Goal: Transaction & Acquisition: Purchase product/service

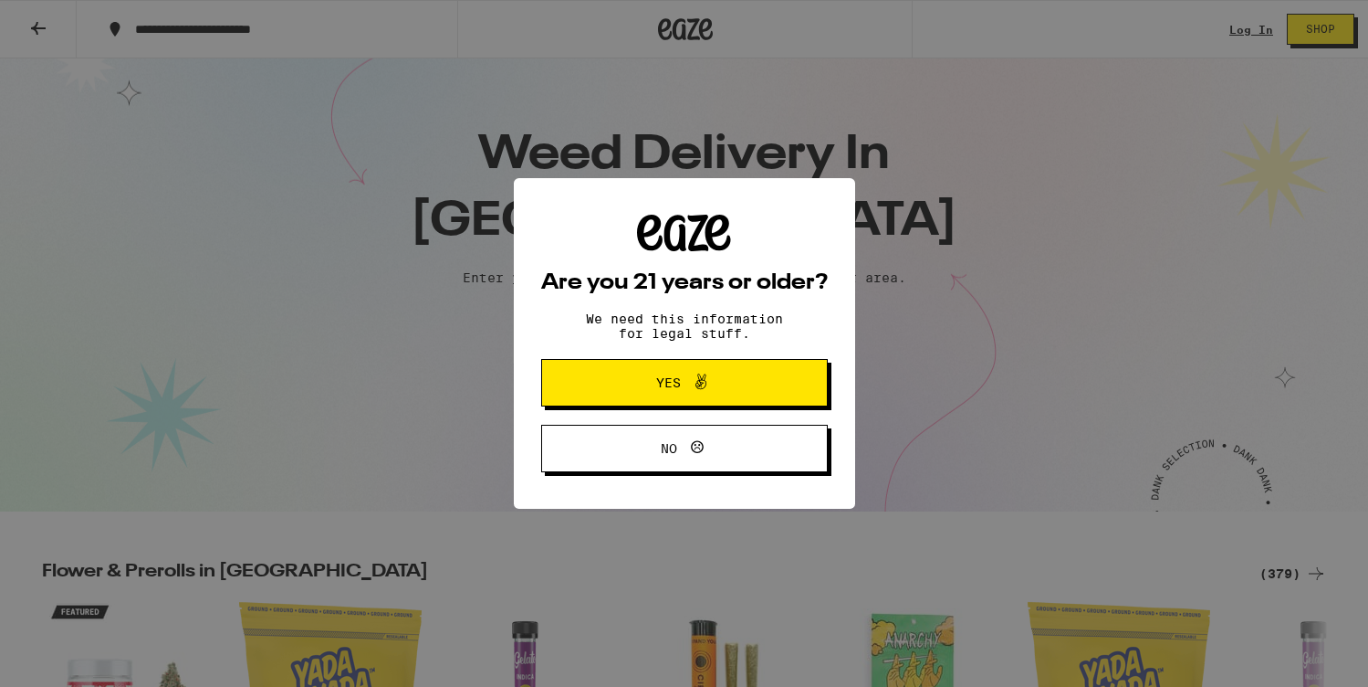
click at [678, 389] on span "Yes" at bounding box center [668, 382] width 25 height 13
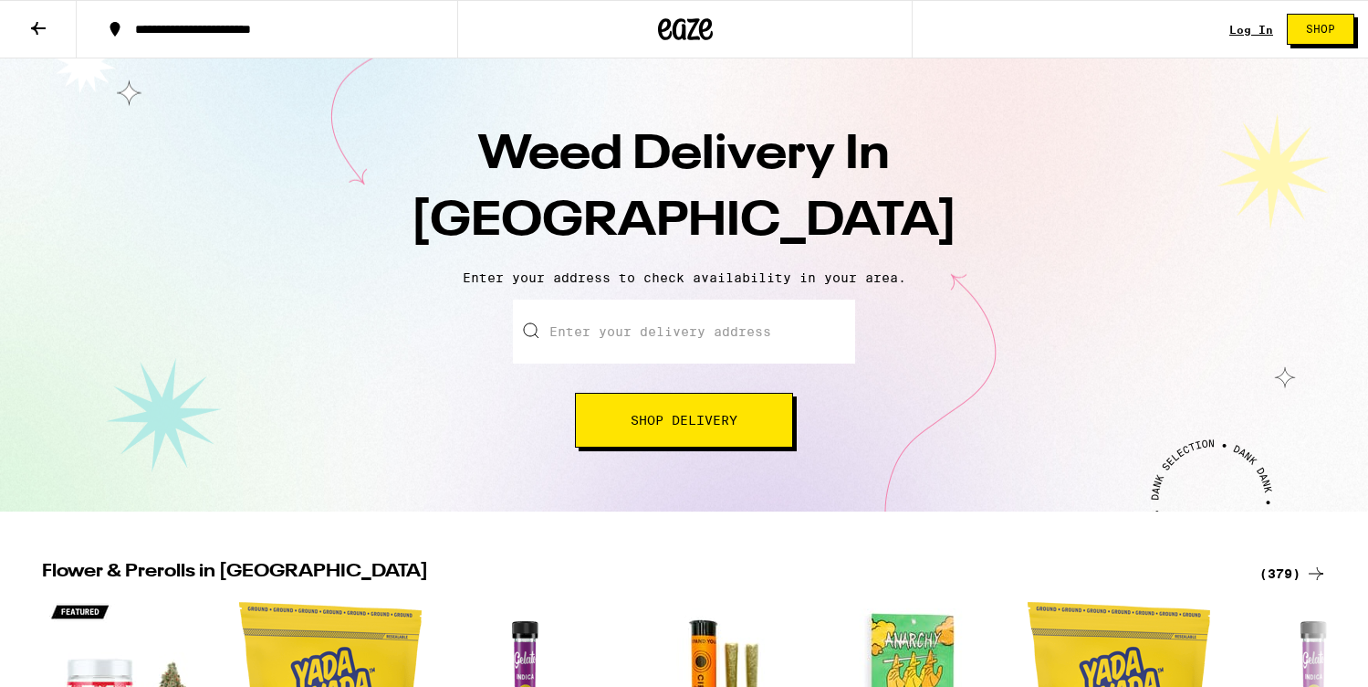
click at [692, 336] on input "Enter your delivery address" at bounding box center [684, 331] width 342 height 64
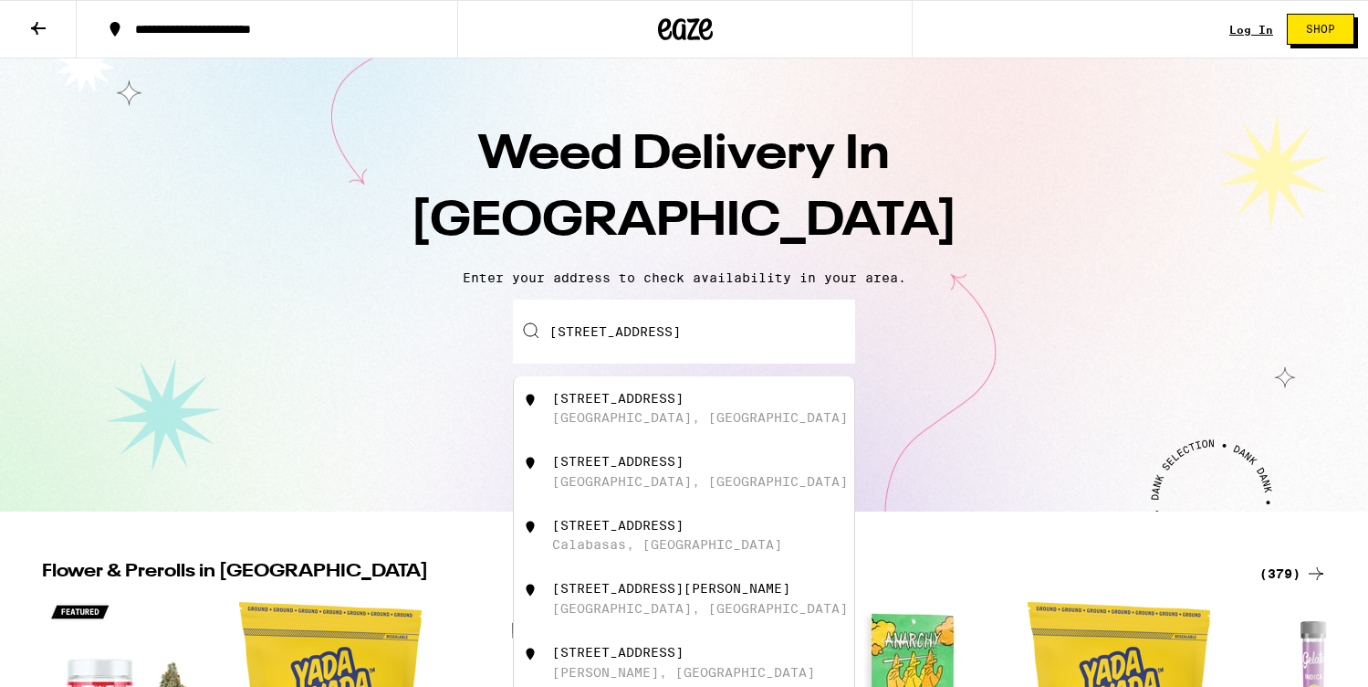
click at [657, 400] on div "[STREET_ADDRESS]" at bounding box center [617, 398] width 131 height 15
type input "[STREET_ADDRESS]"
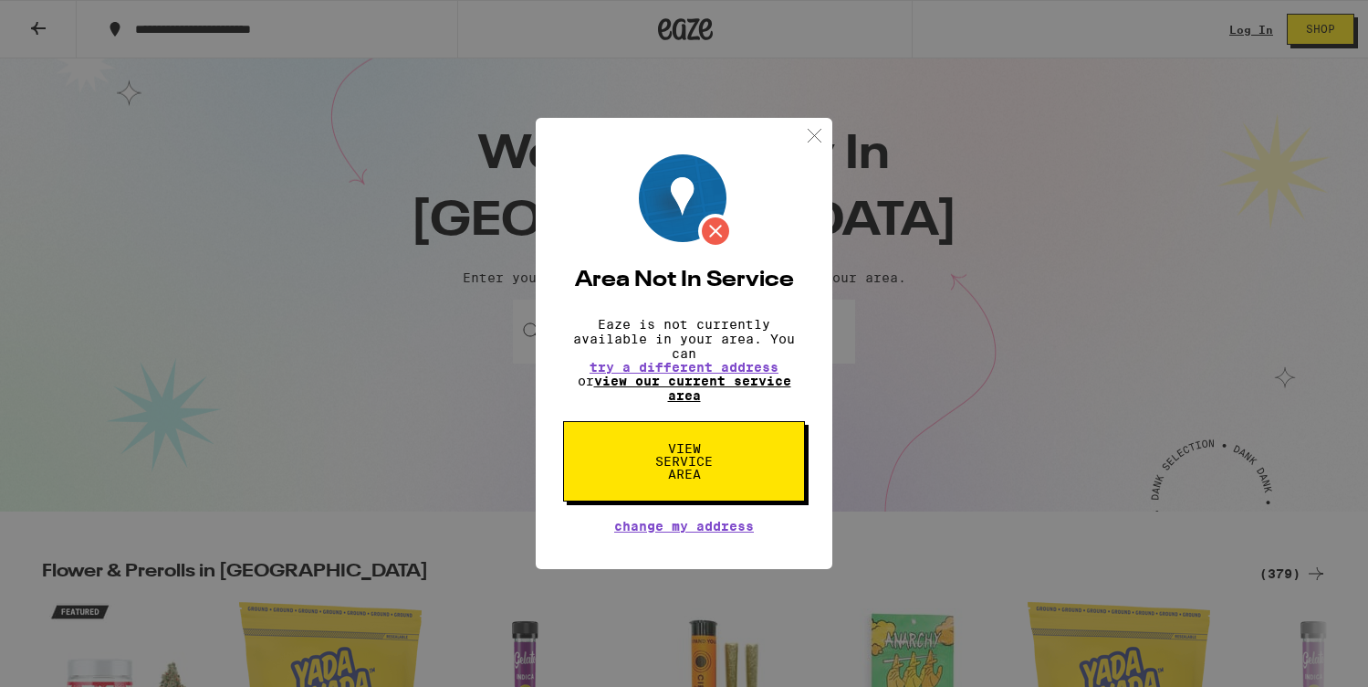
click at [729, 384] on link "view our current service area" at bounding box center [692, 387] width 197 height 29
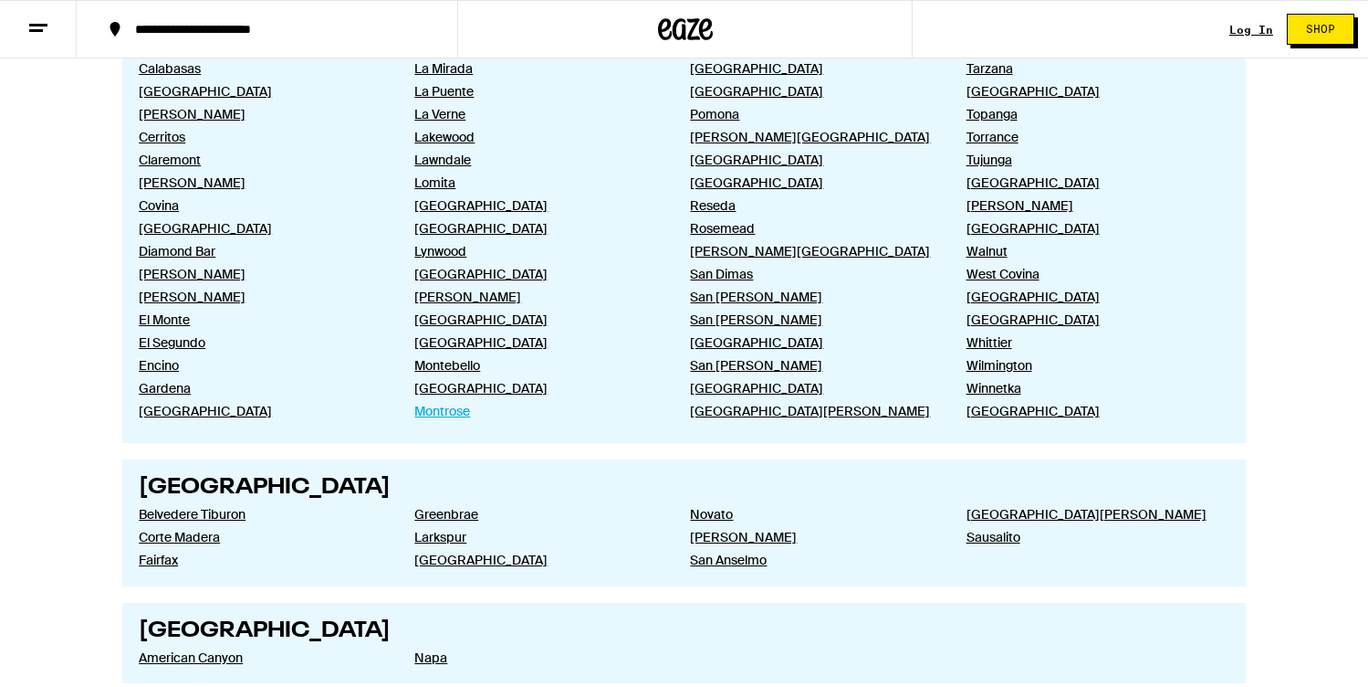
scroll to position [1225, 0]
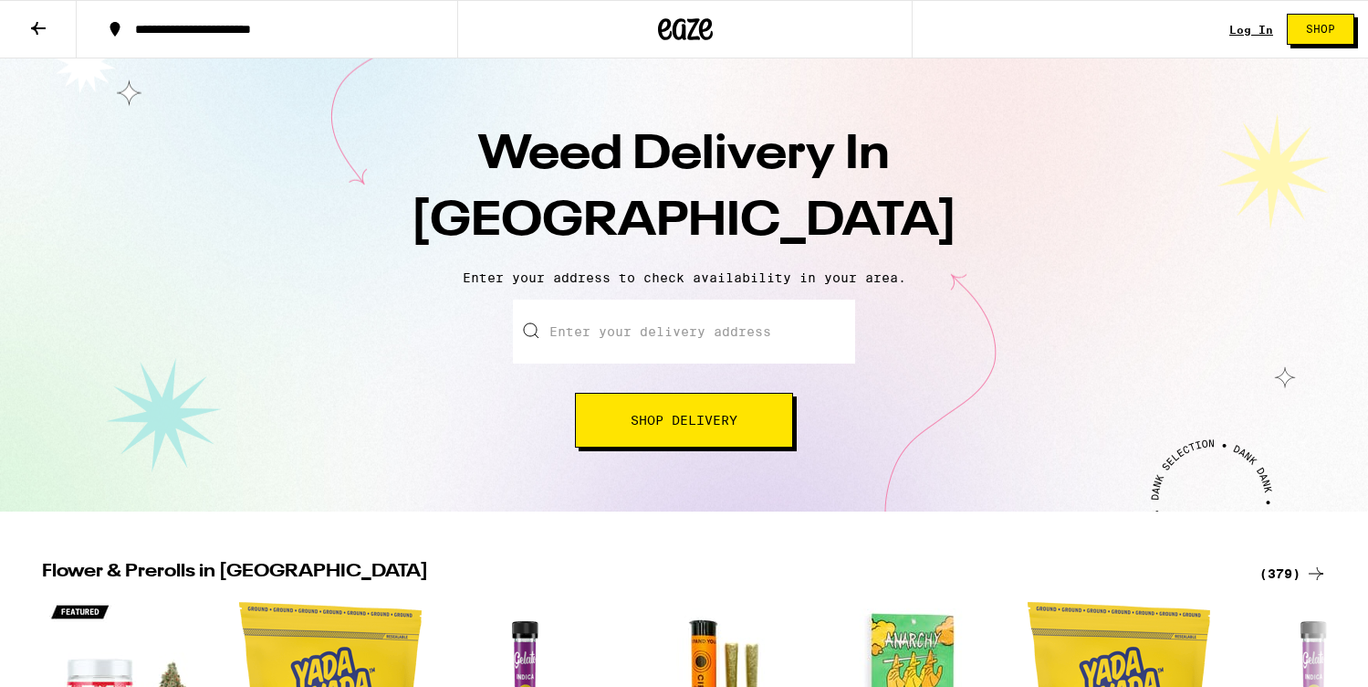
click at [697, 340] on input "Enter your delivery address" at bounding box center [684, 331] width 342 height 64
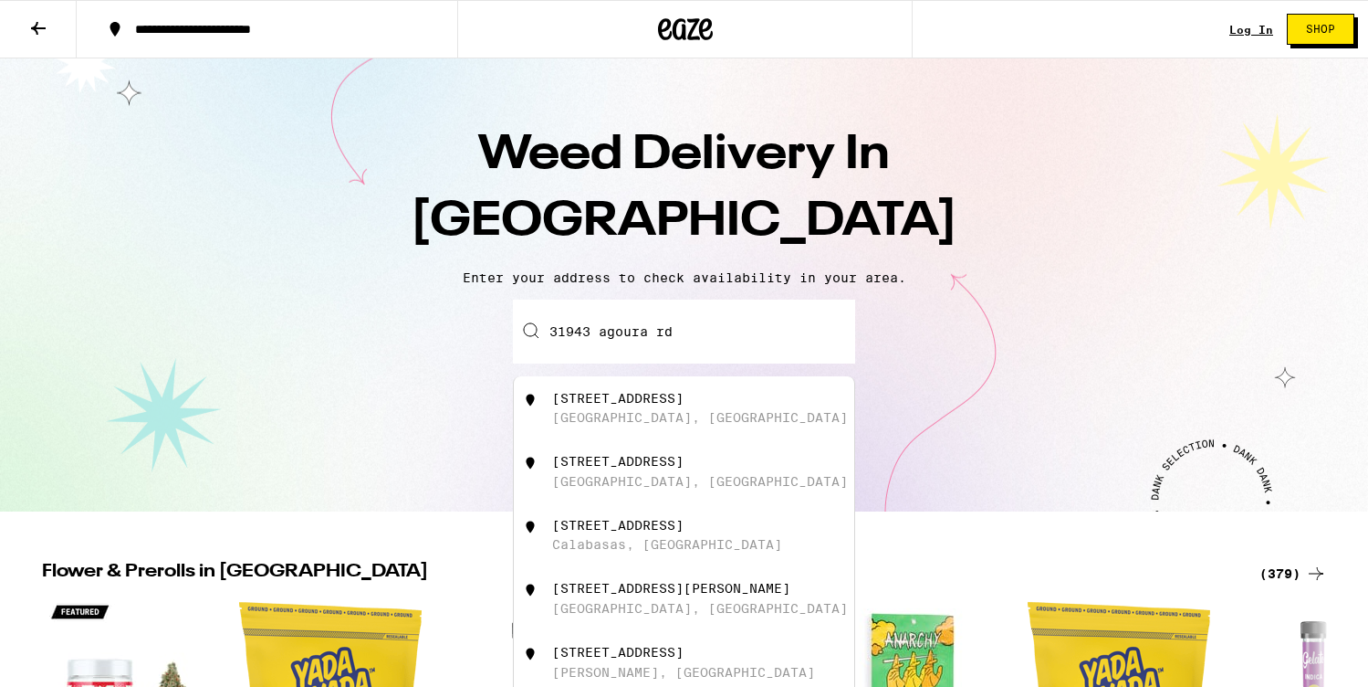
click at [636, 405] on div "[STREET_ADDRESS]" at bounding box center [617, 398] width 131 height 15
type input "[STREET_ADDRESS]"
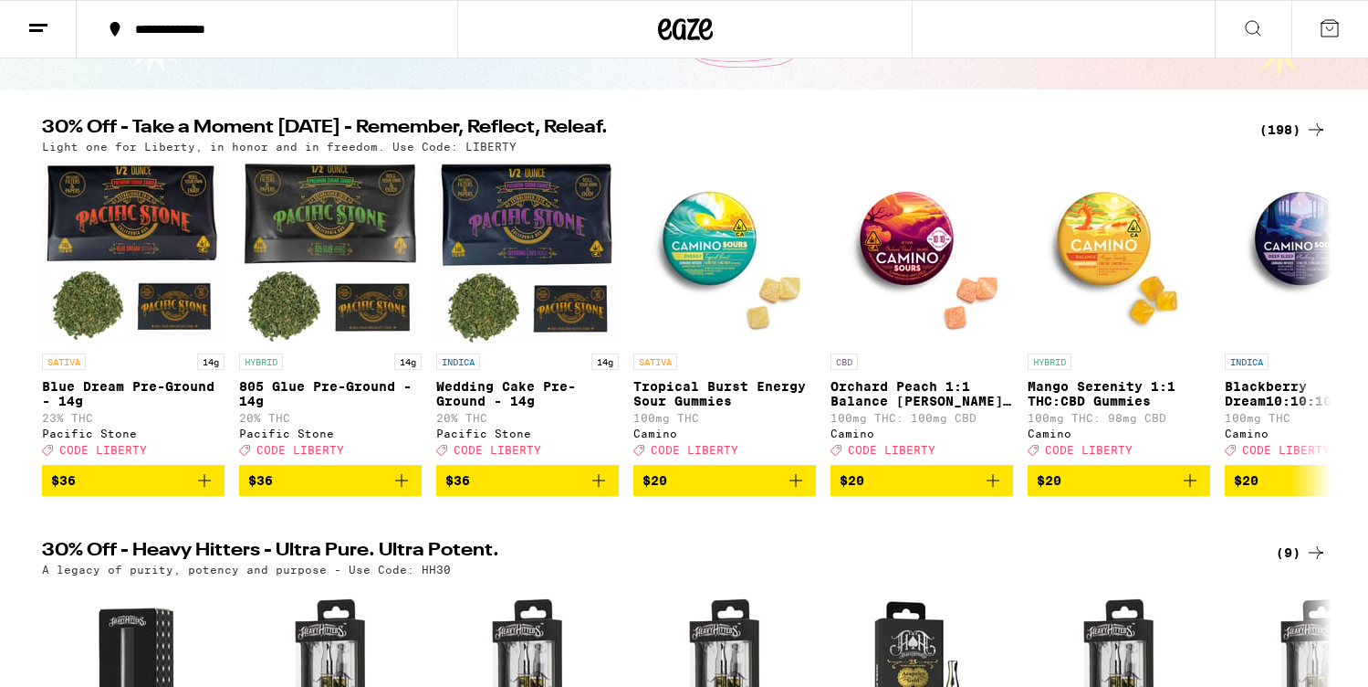
scroll to position [165, 0]
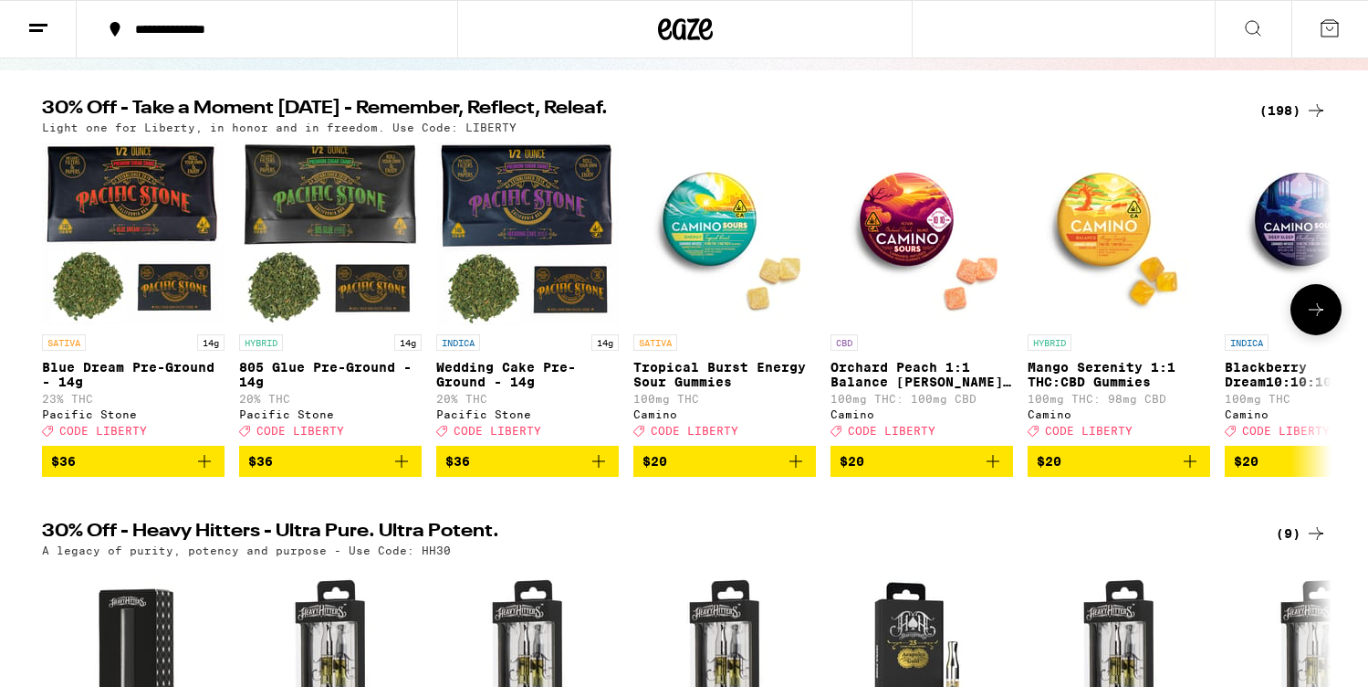
click at [1314, 320] on icon at bounding box center [1316, 310] width 22 height 22
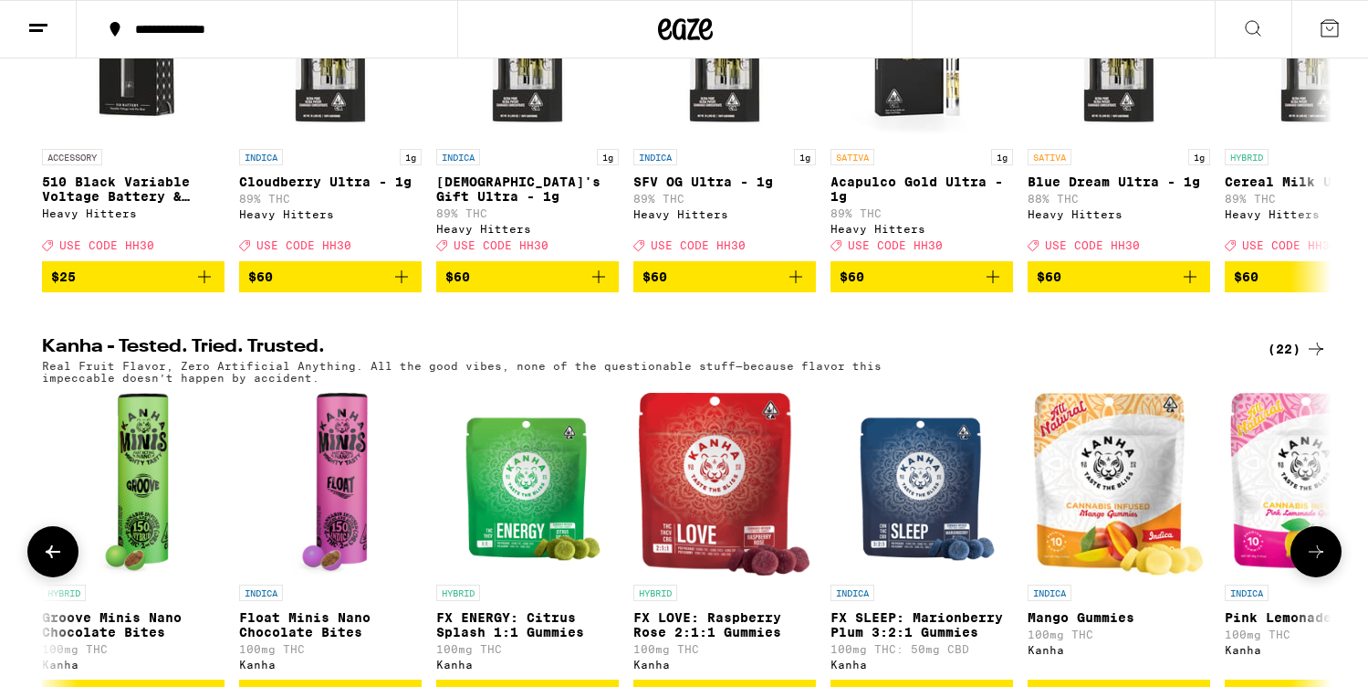
scroll to position [0, 0]
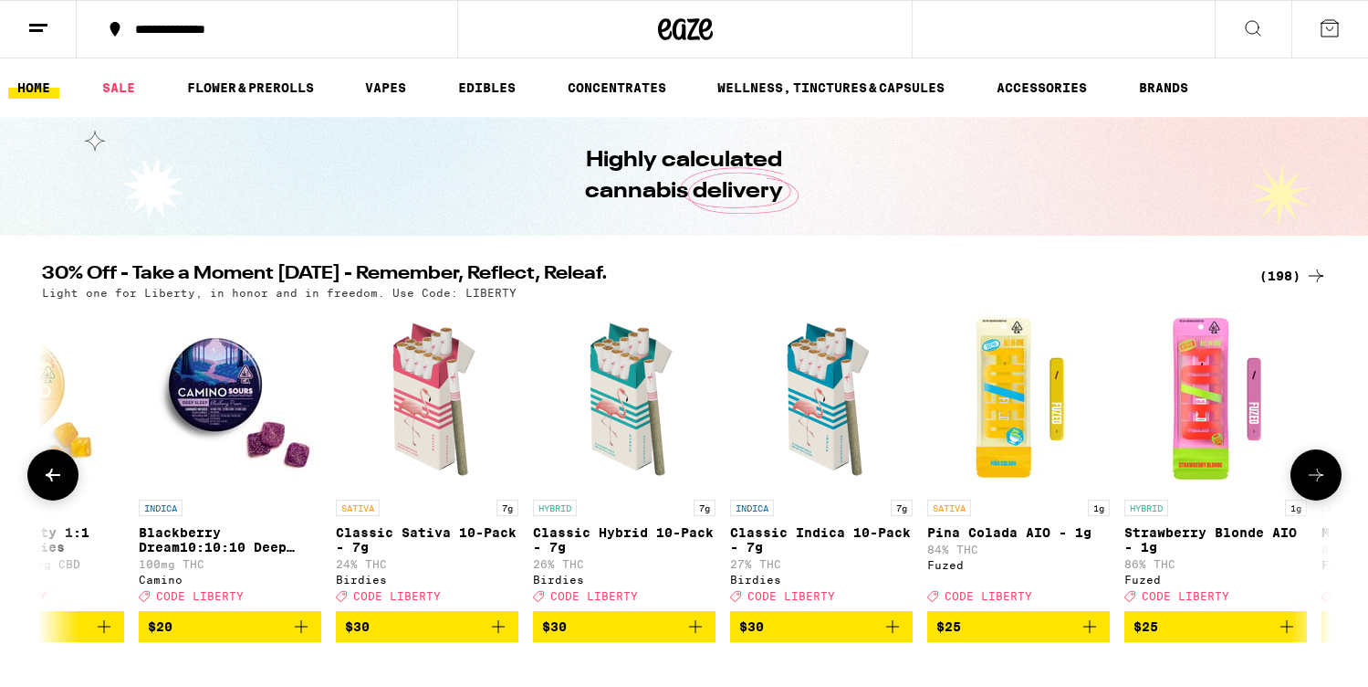
click at [51, 481] on icon at bounding box center [53, 474] width 15 height 13
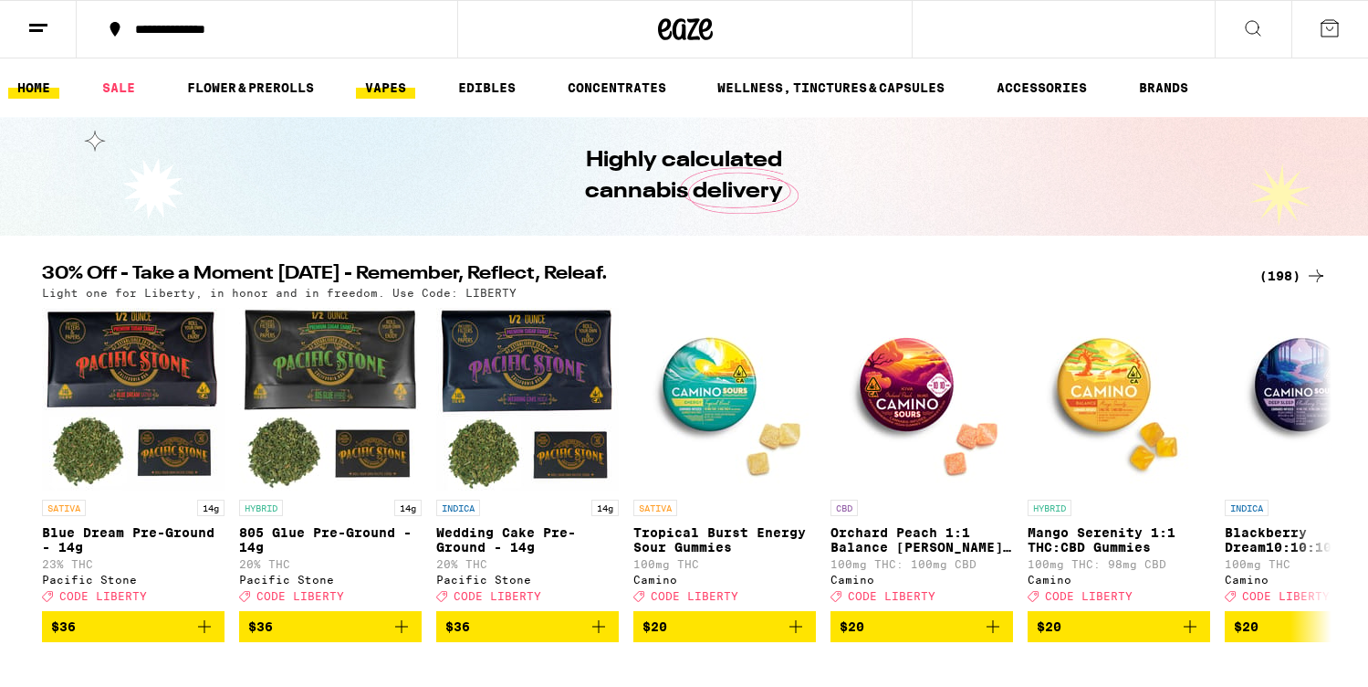
click at [399, 89] on link "VAPES" at bounding box center [385, 88] width 59 height 22
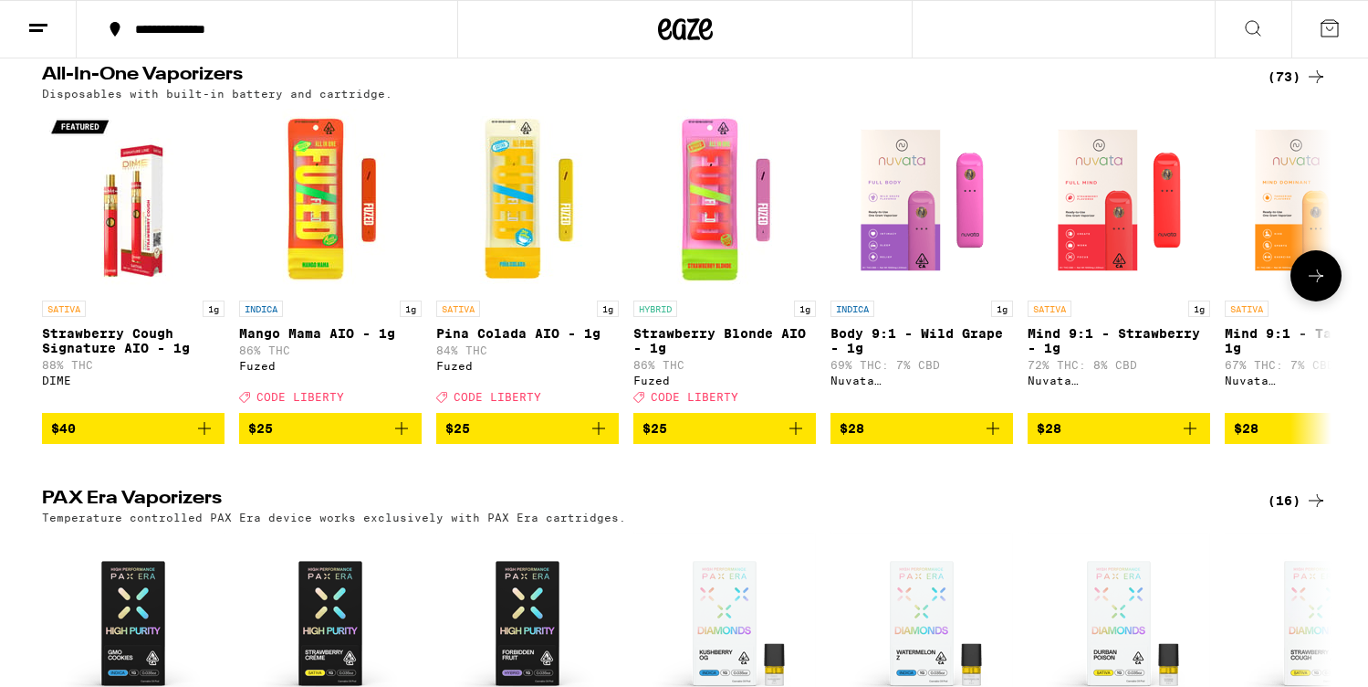
scroll to position [1046, 0]
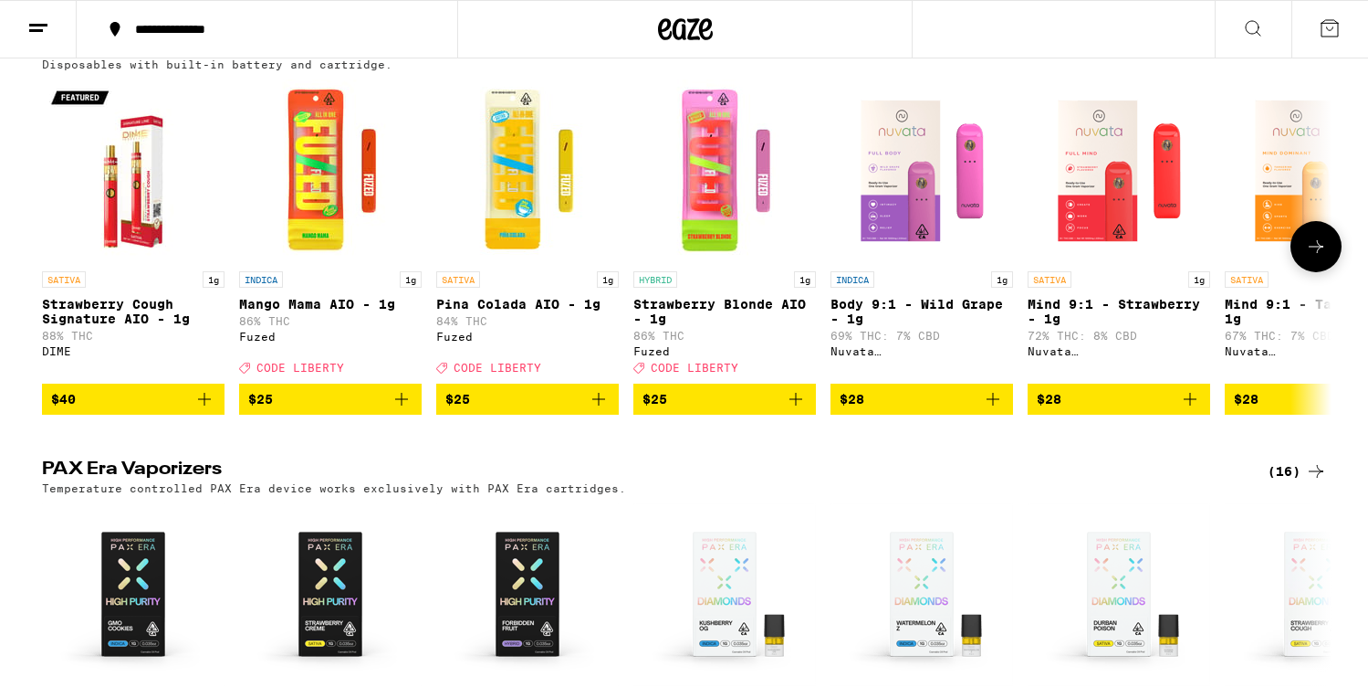
click at [1322, 257] on icon at bounding box center [1316, 247] width 22 height 22
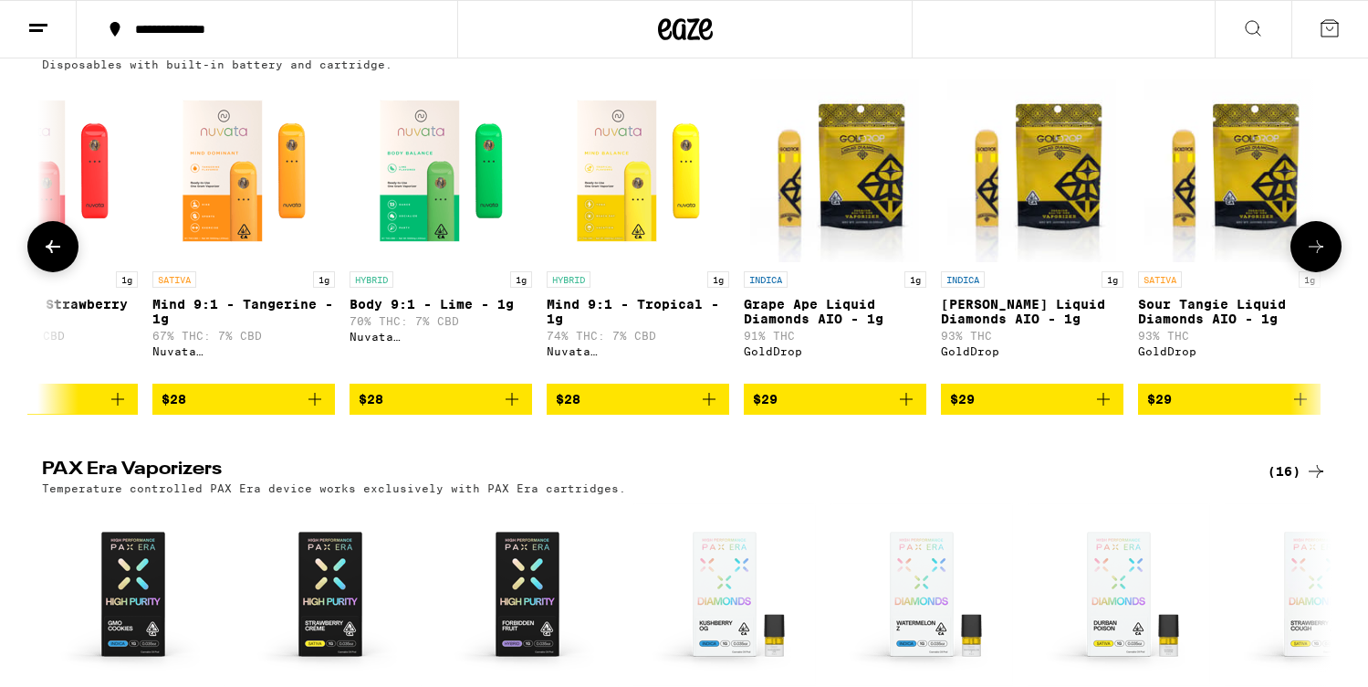
scroll to position [0, 1086]
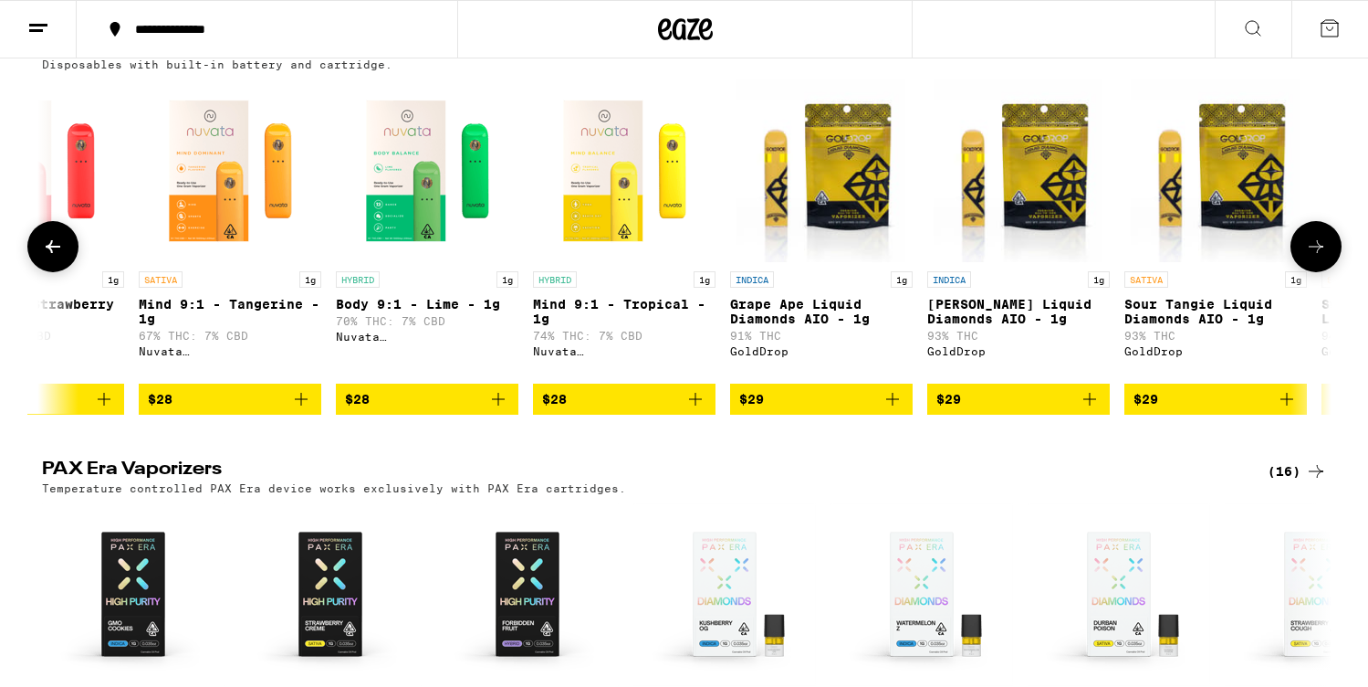
click at [1322, 257] on icon at bounding box center [1316, 247] width 22 height 22
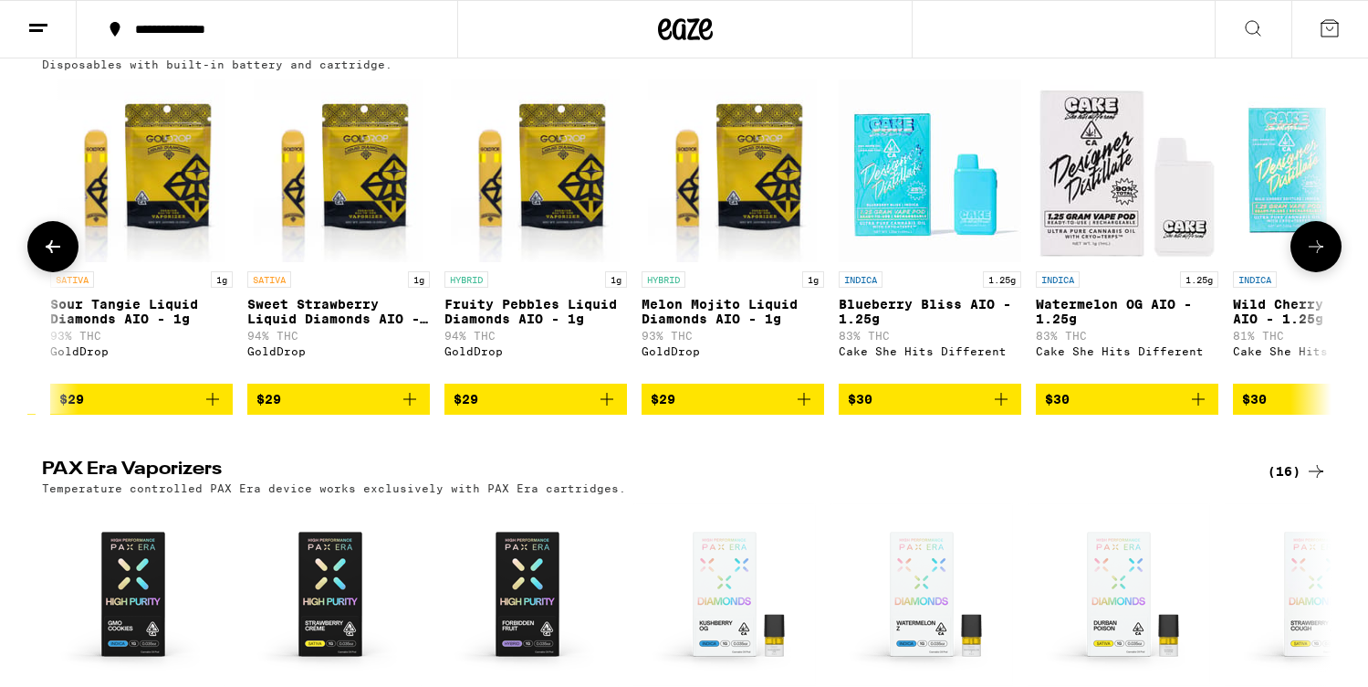
scroll to position [0, 2173]
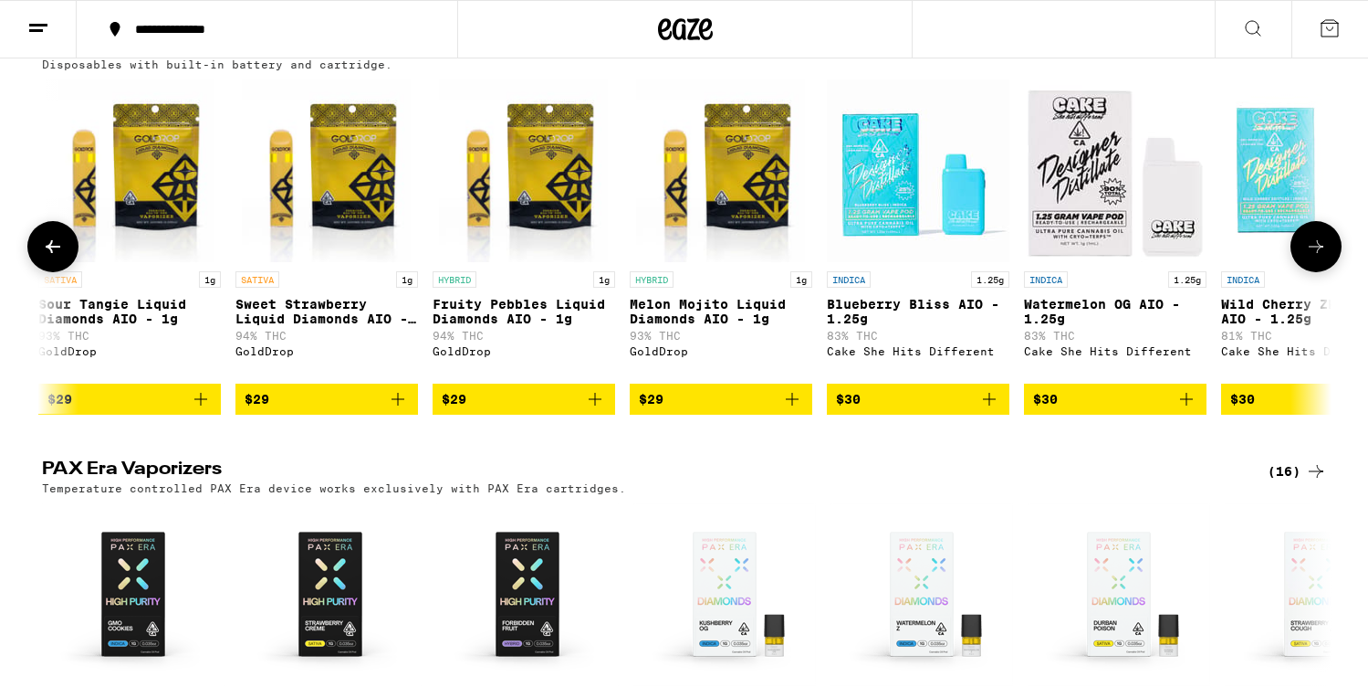
click at [48, 257] on icon at bounding box center [53, 247] width 22 height 22
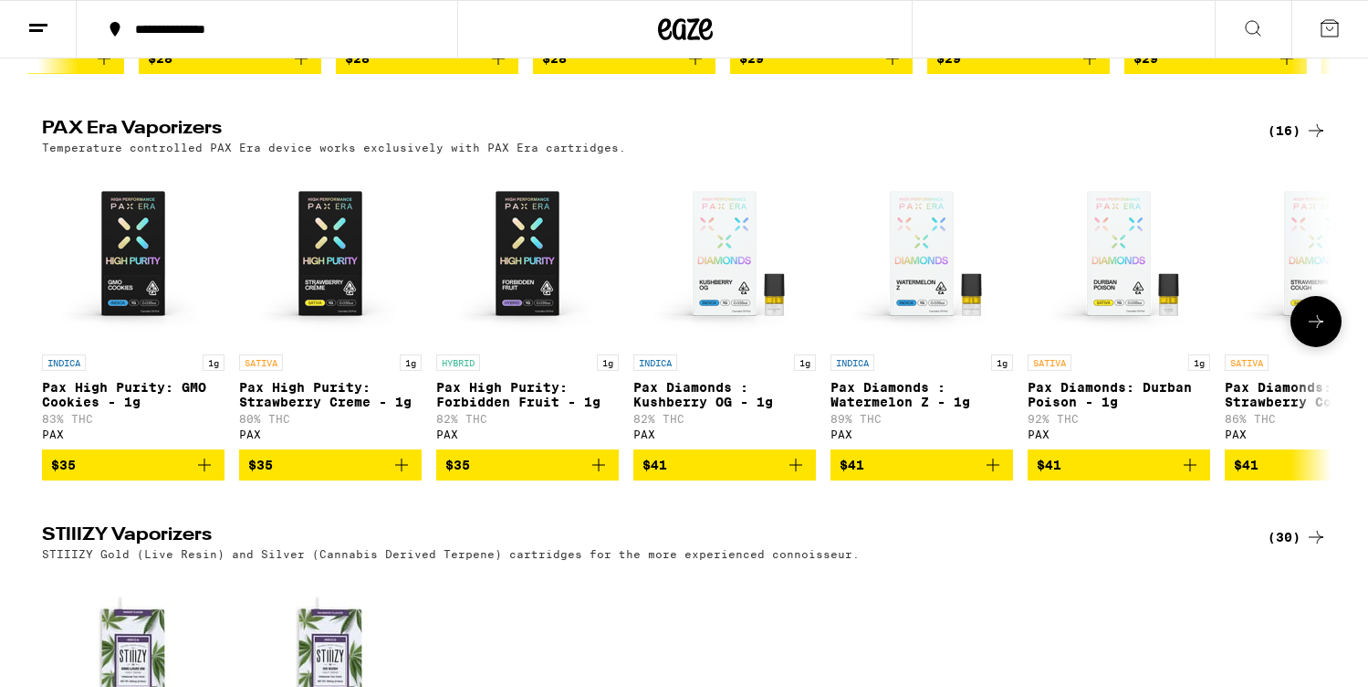
scroll to position [1388, 0]
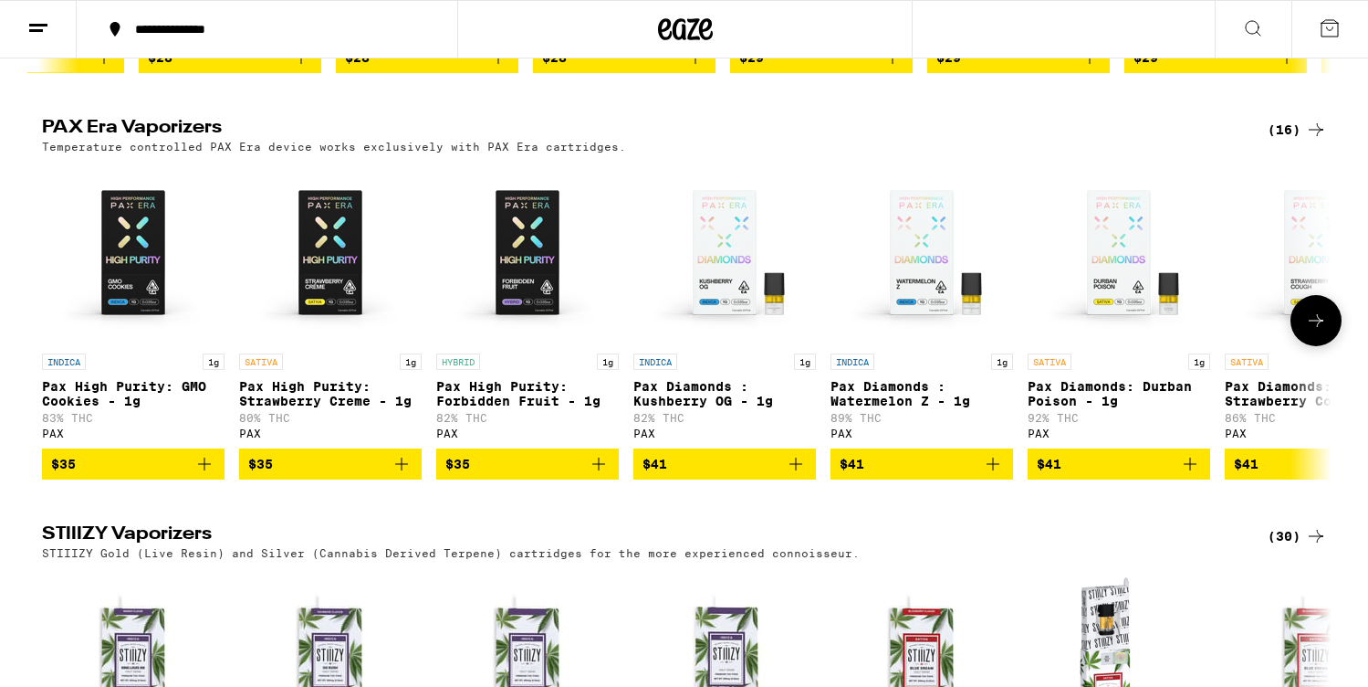
click at [402, 475] on icon "Add to bag" at bounding box center [402, 464] width 22 height 22
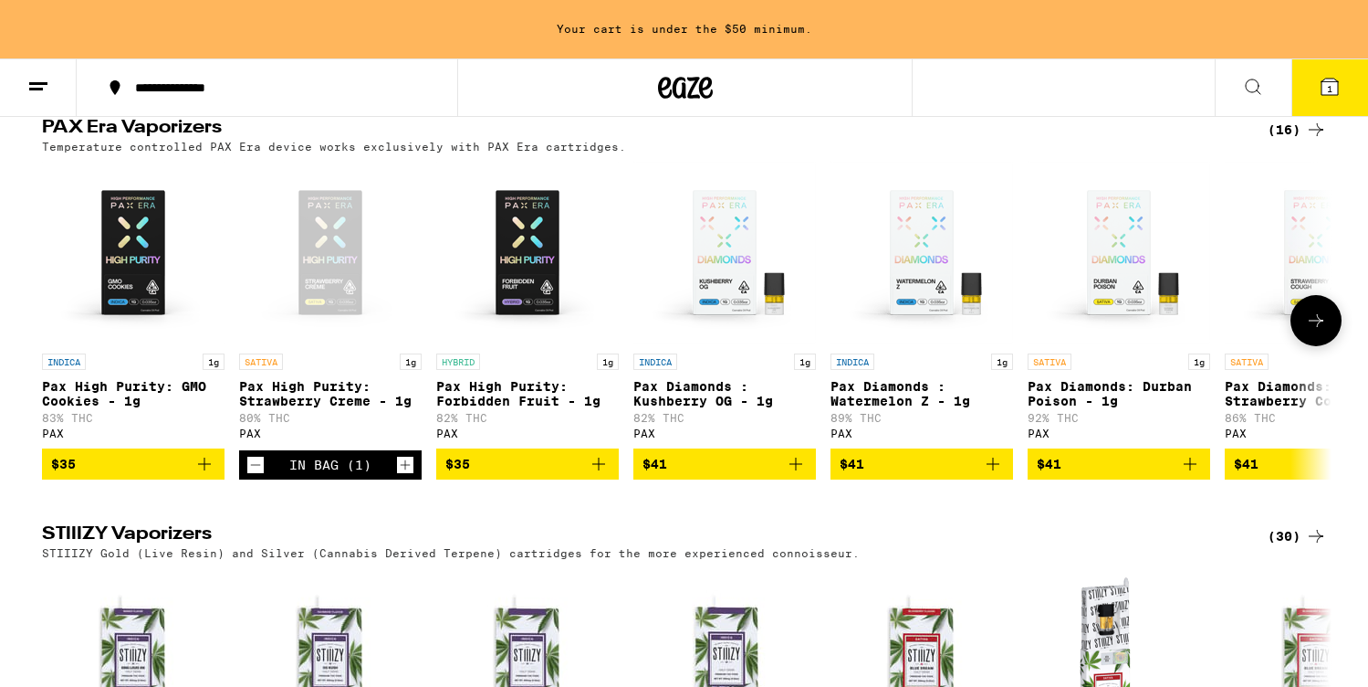
click at [251, 476] on icon "Decrement" at bounding box center [255, 465] width 16 height 22
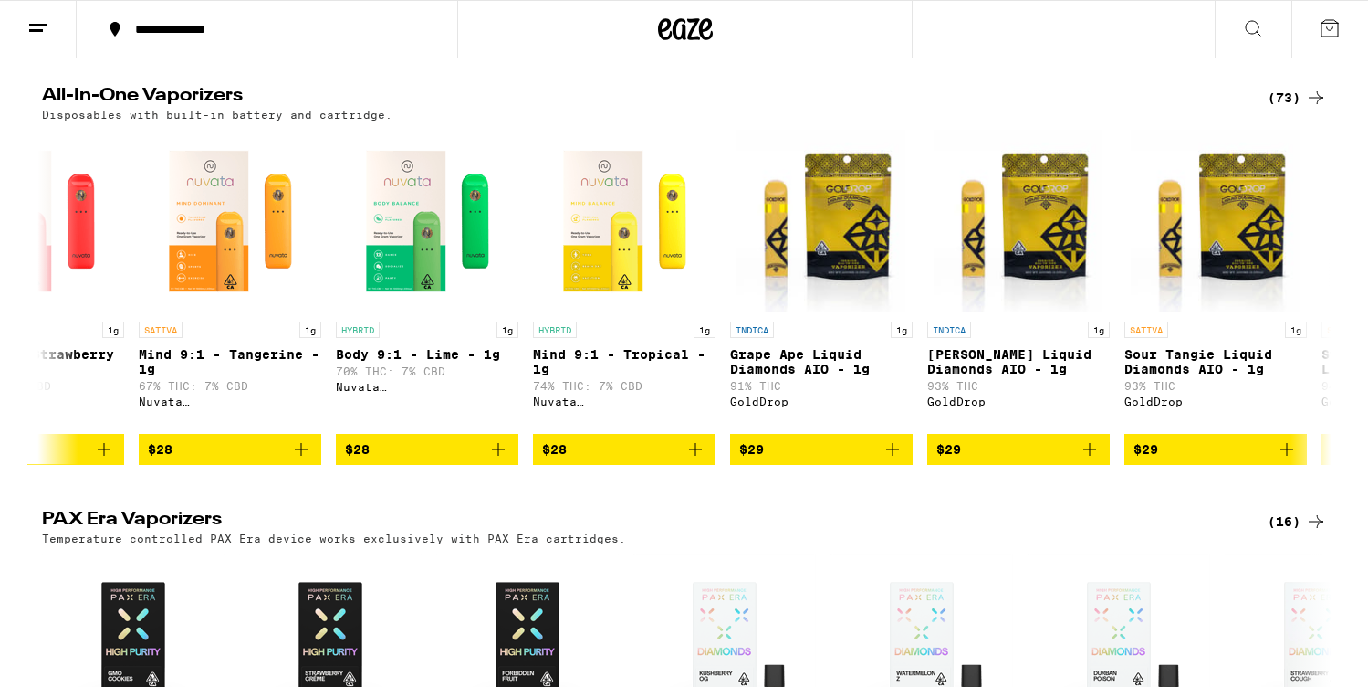
scroll to position [977, 0]
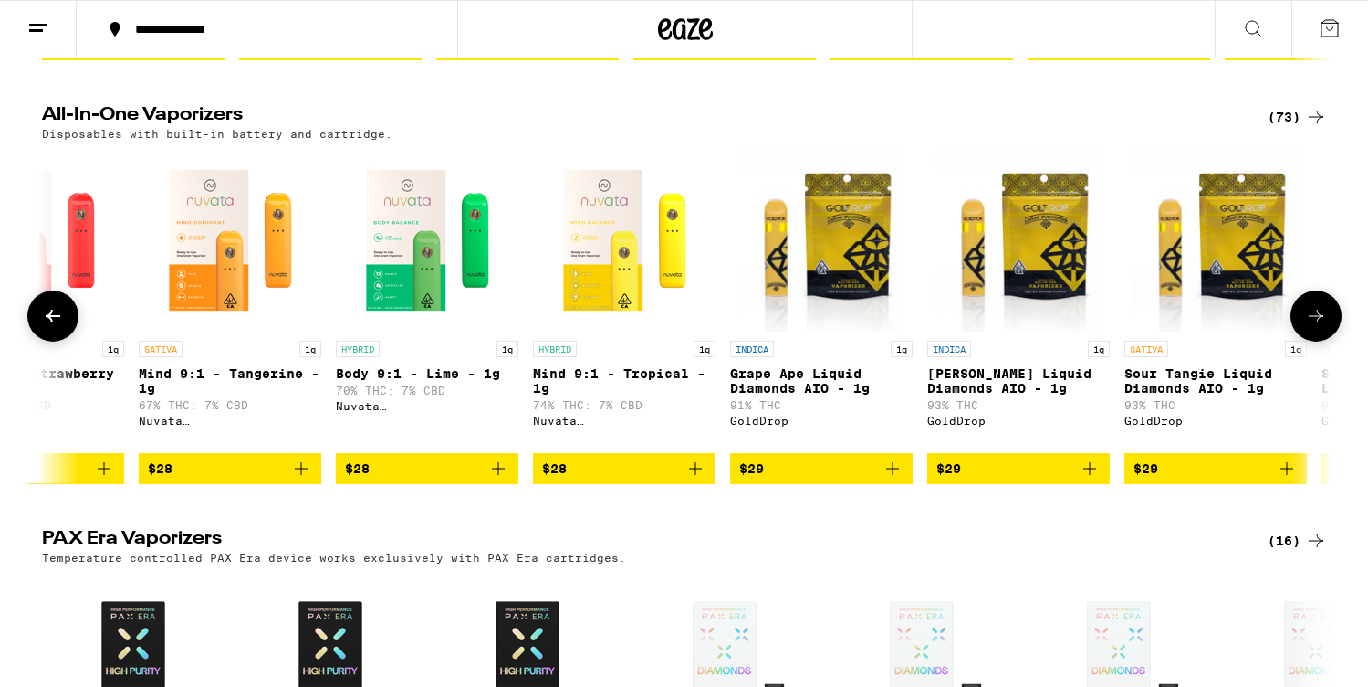
click at [1316, 327] on icon at bounding box center [1316, 316] width 22 height 22
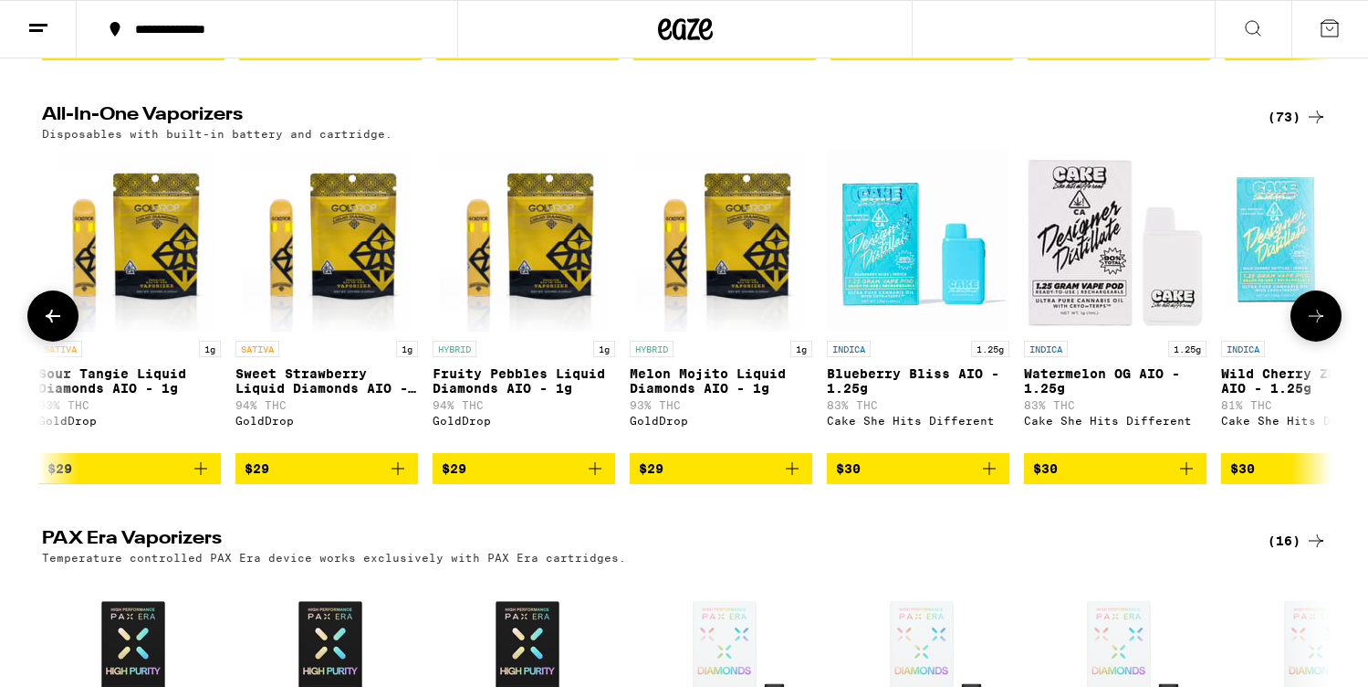
click at [1316, 327] on icon at bounding box center [1316, 316] width 22 height 22
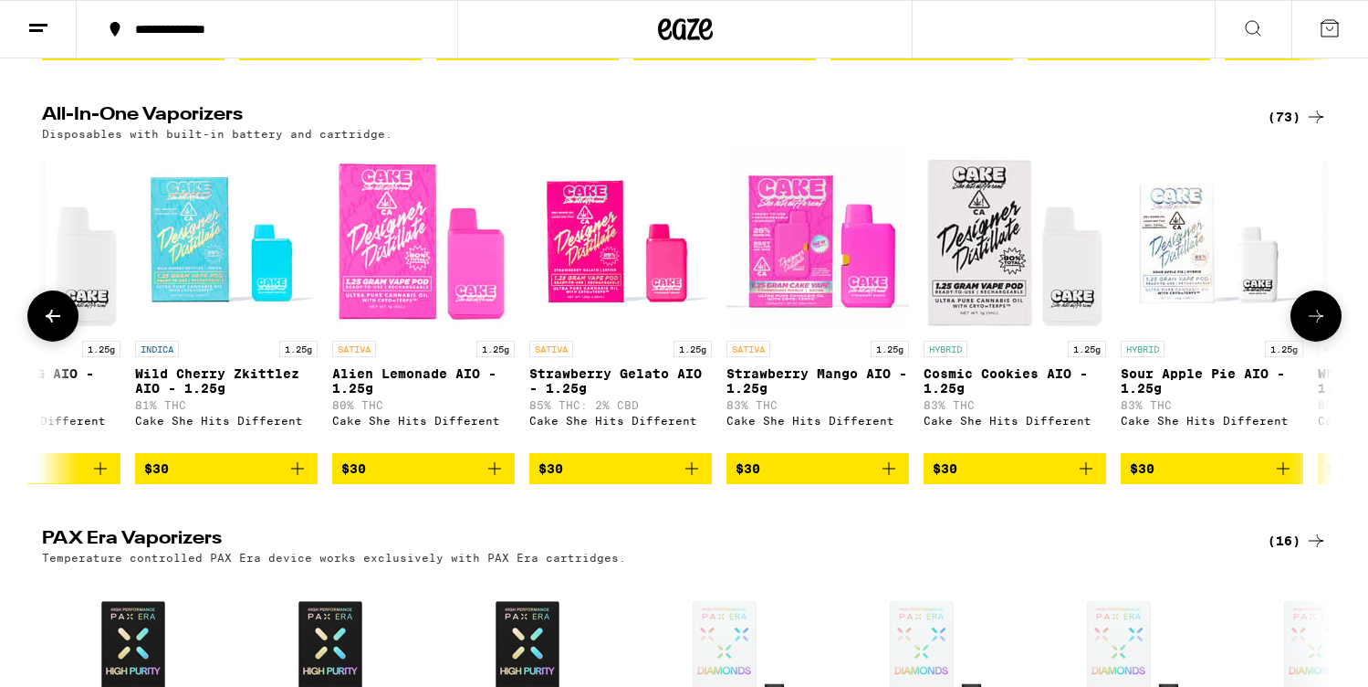
click at [1316, 327] on icon at bounding box center [1316, 316] width 22 height 22
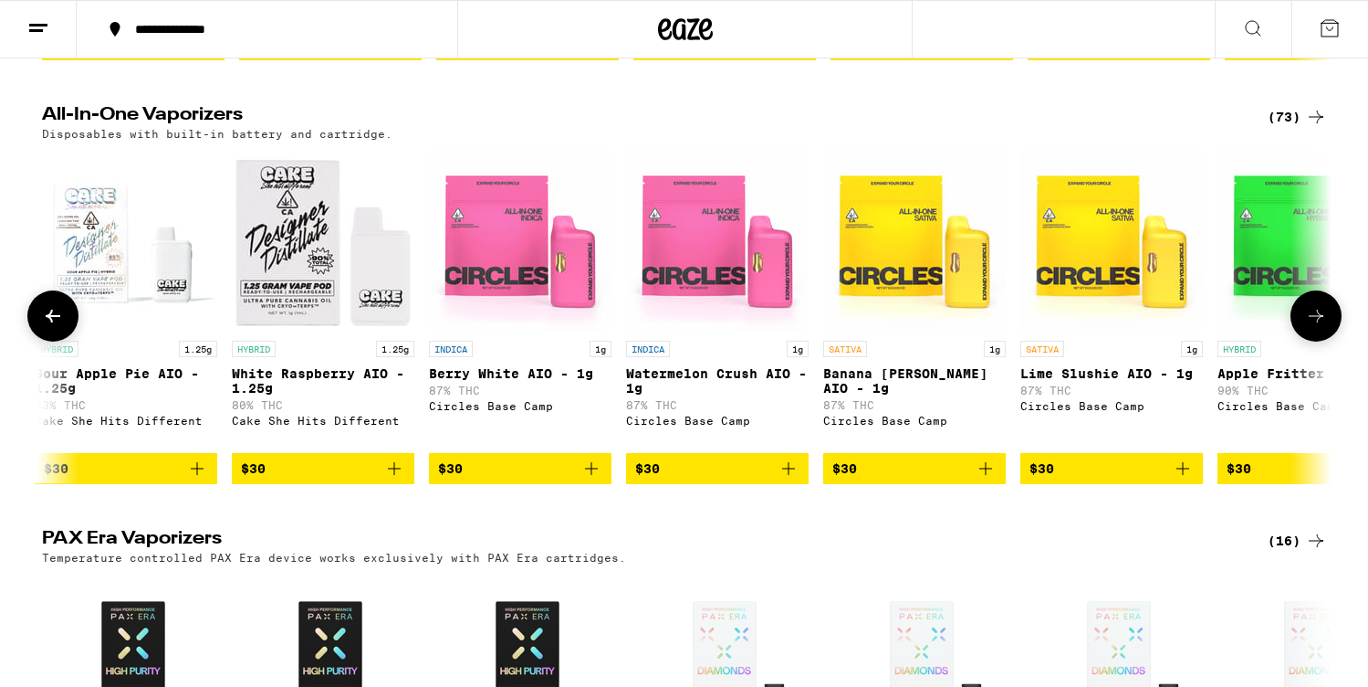
click at [1316, 327] on icon at bounding box center [1316, 316] width 22 height 22
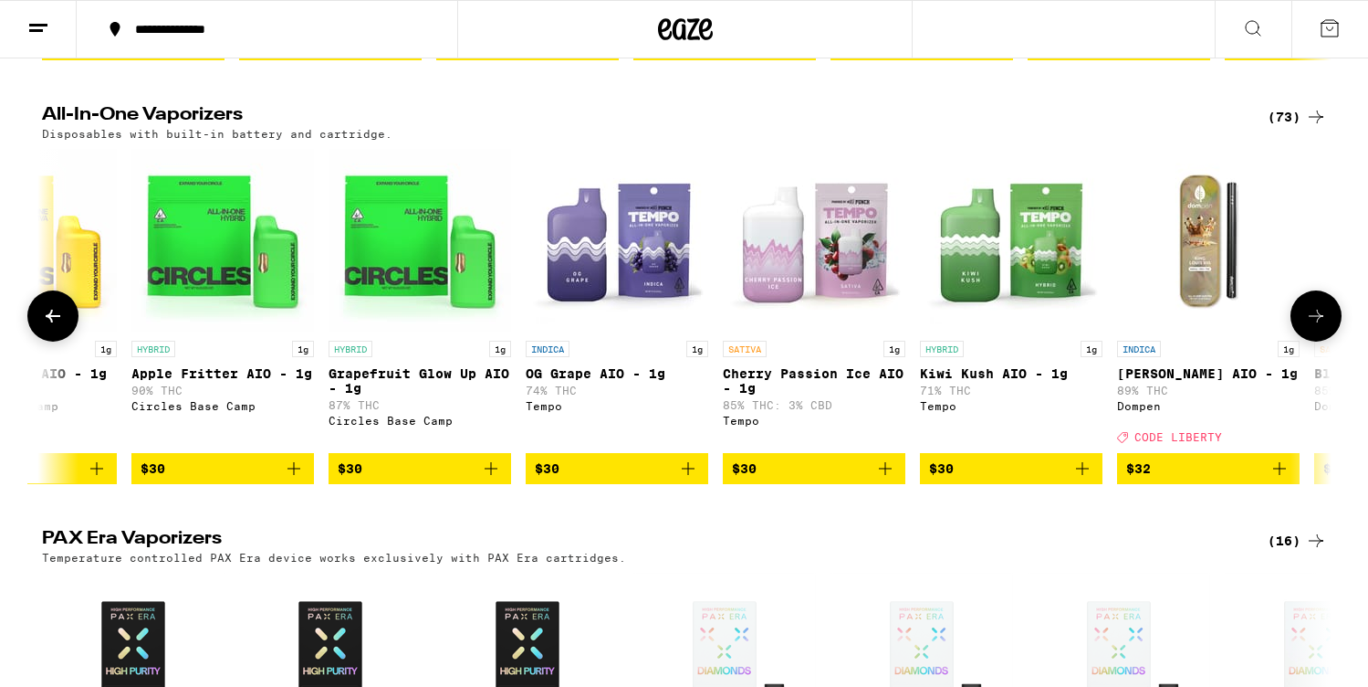
click at [1316, 327] on icon at bounding box center [1316, 316] width 22 height 22
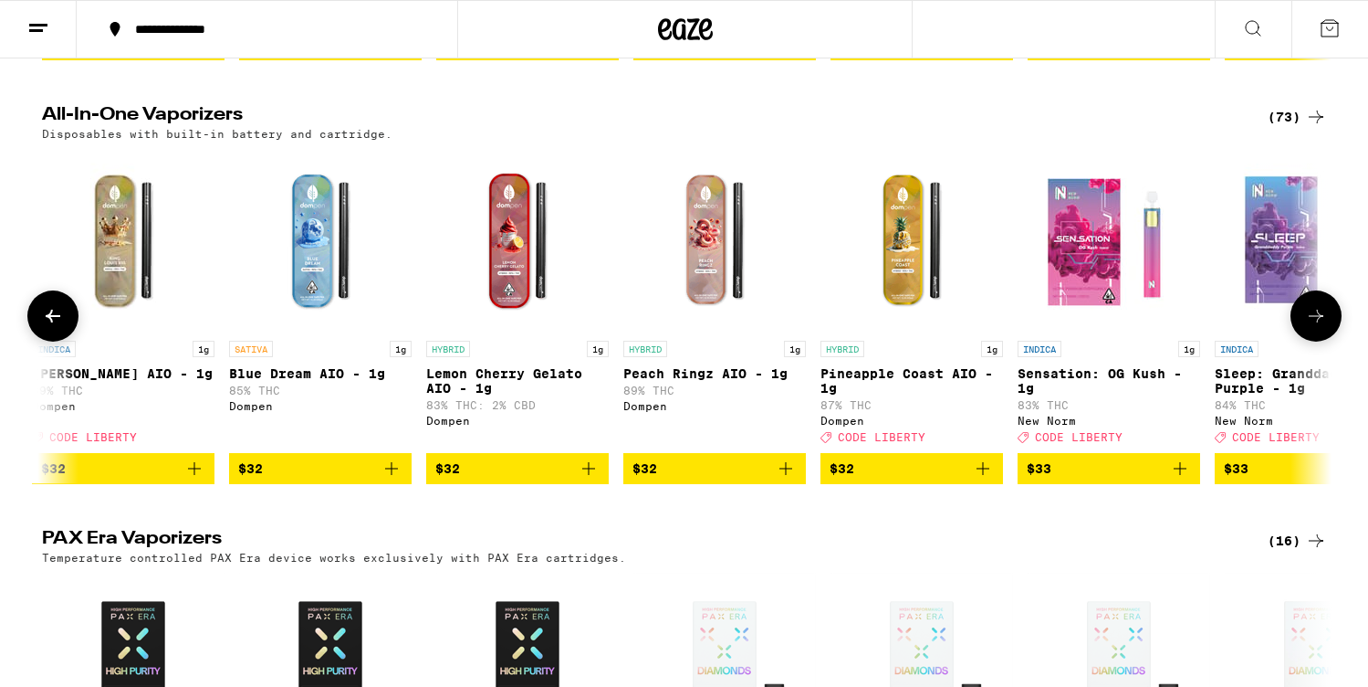
scroll to position [0, 6518]
click at [1316, 327] on icon at bounding box center [1316, 316] width 22 height 22
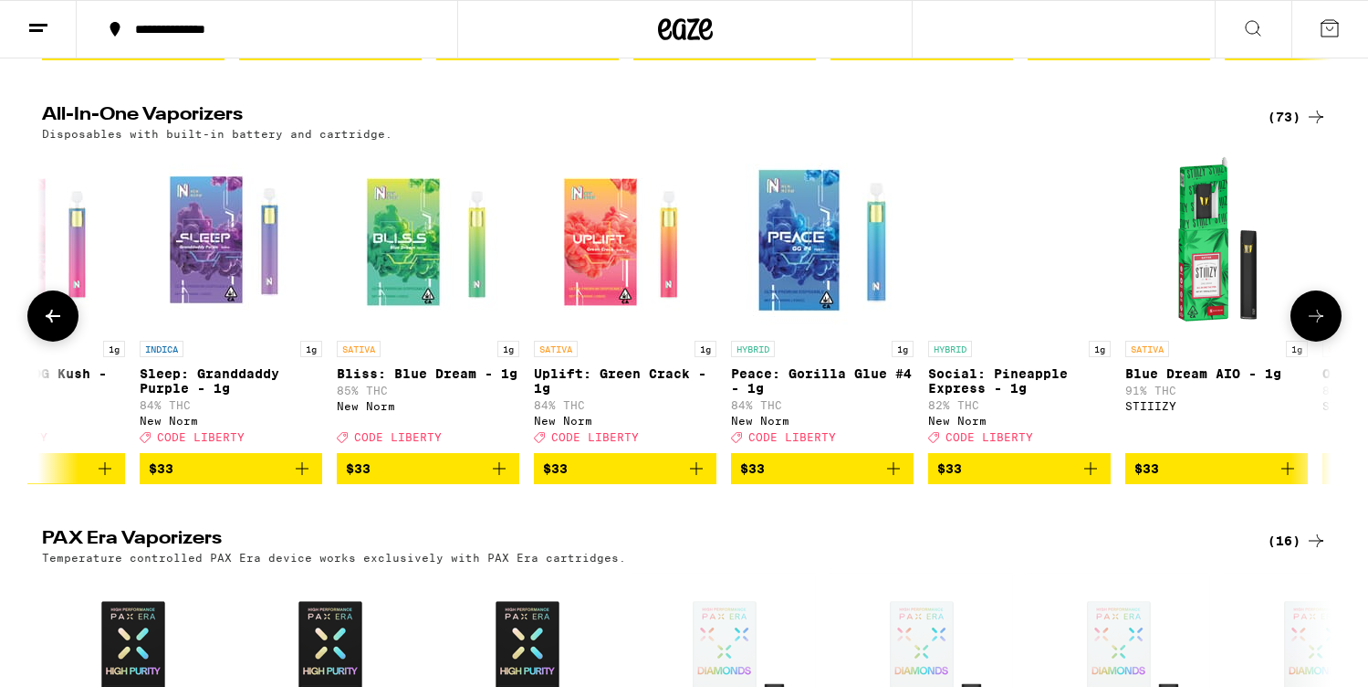
scroll to position [0, 7605]
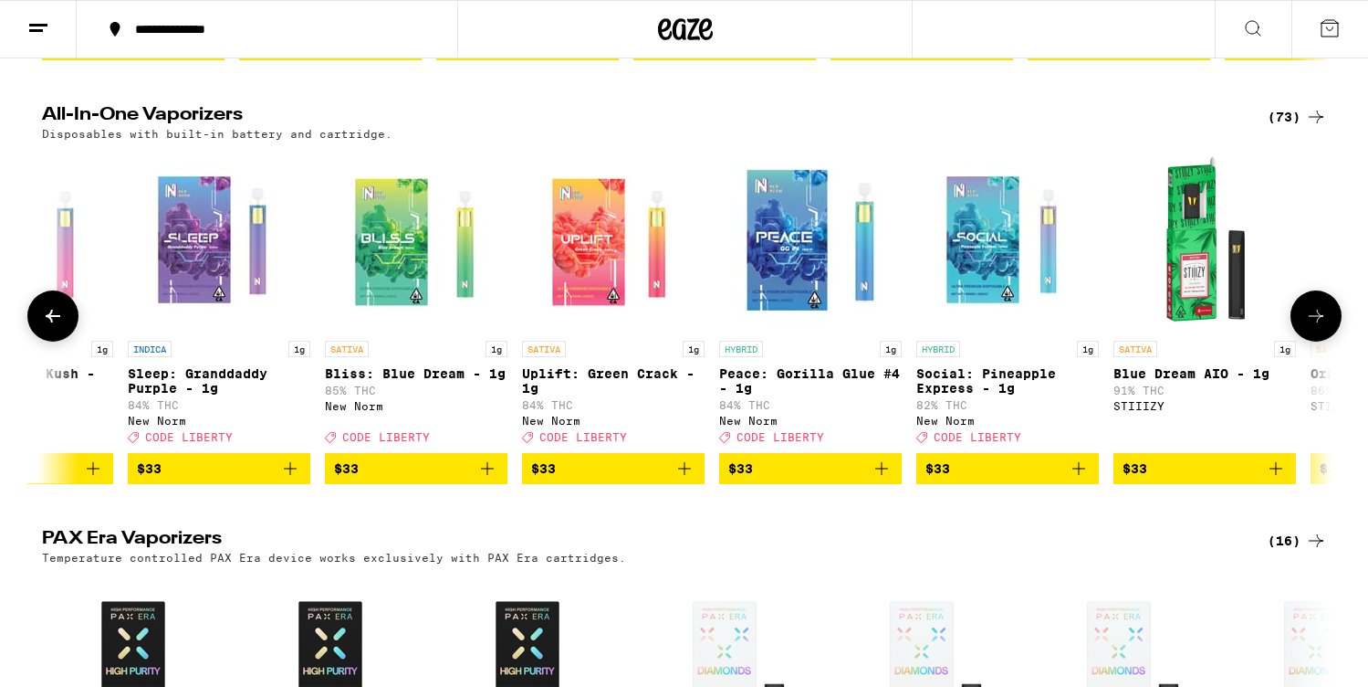
click at [1316, 327] on icon at bounding box center [1316, 316] width 22 height 22
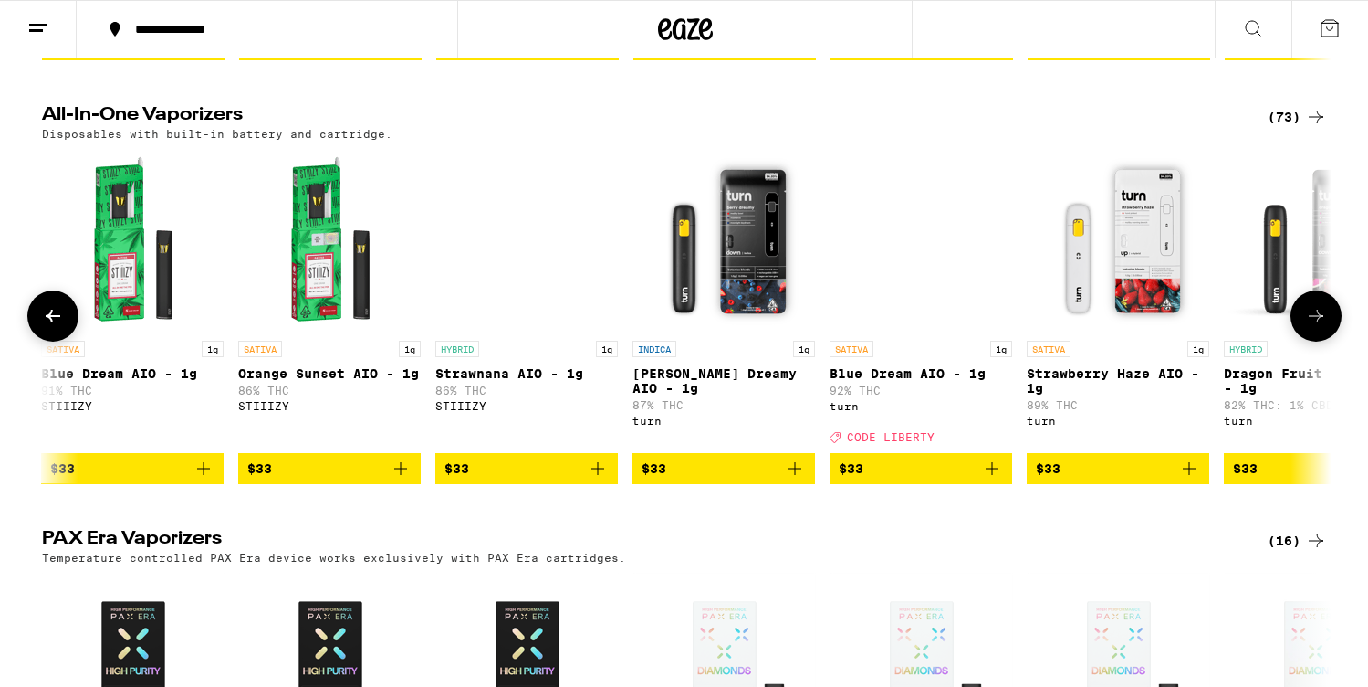
scroll to position [0, 8691]
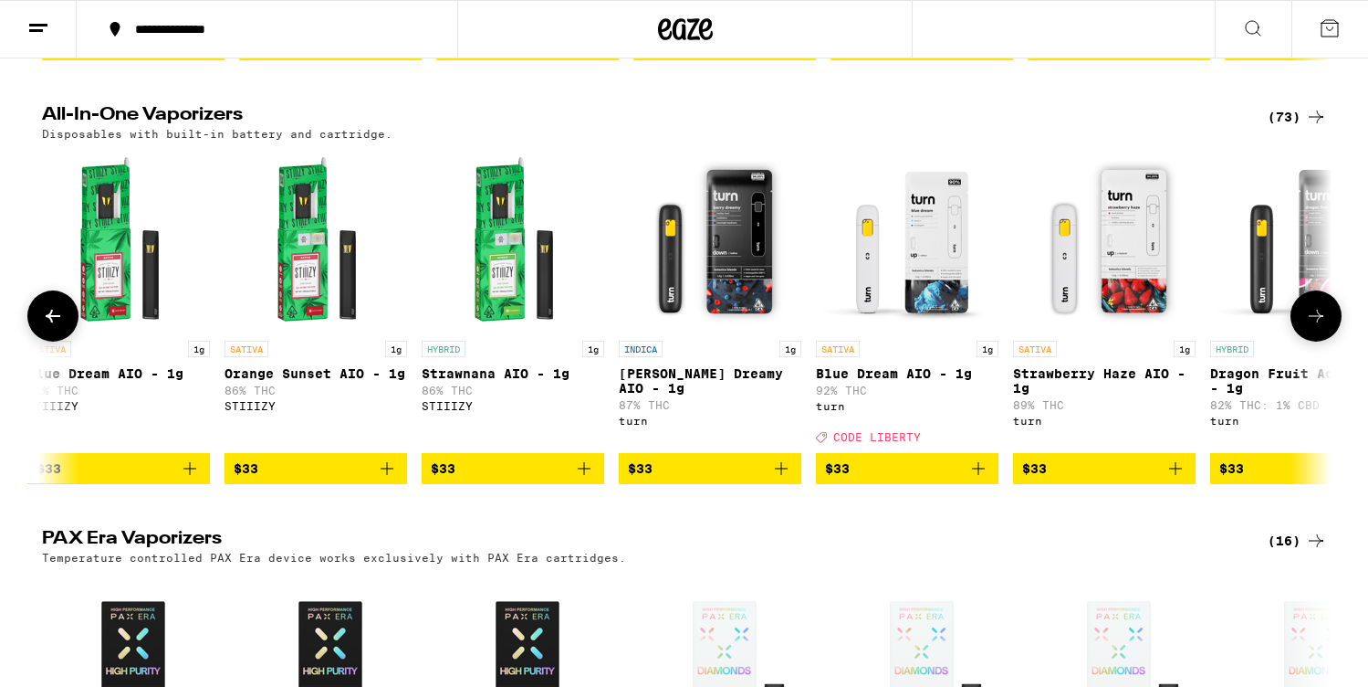
click at [1316, 327] on icon at bounding box center [1316, 316] width 22 height 22
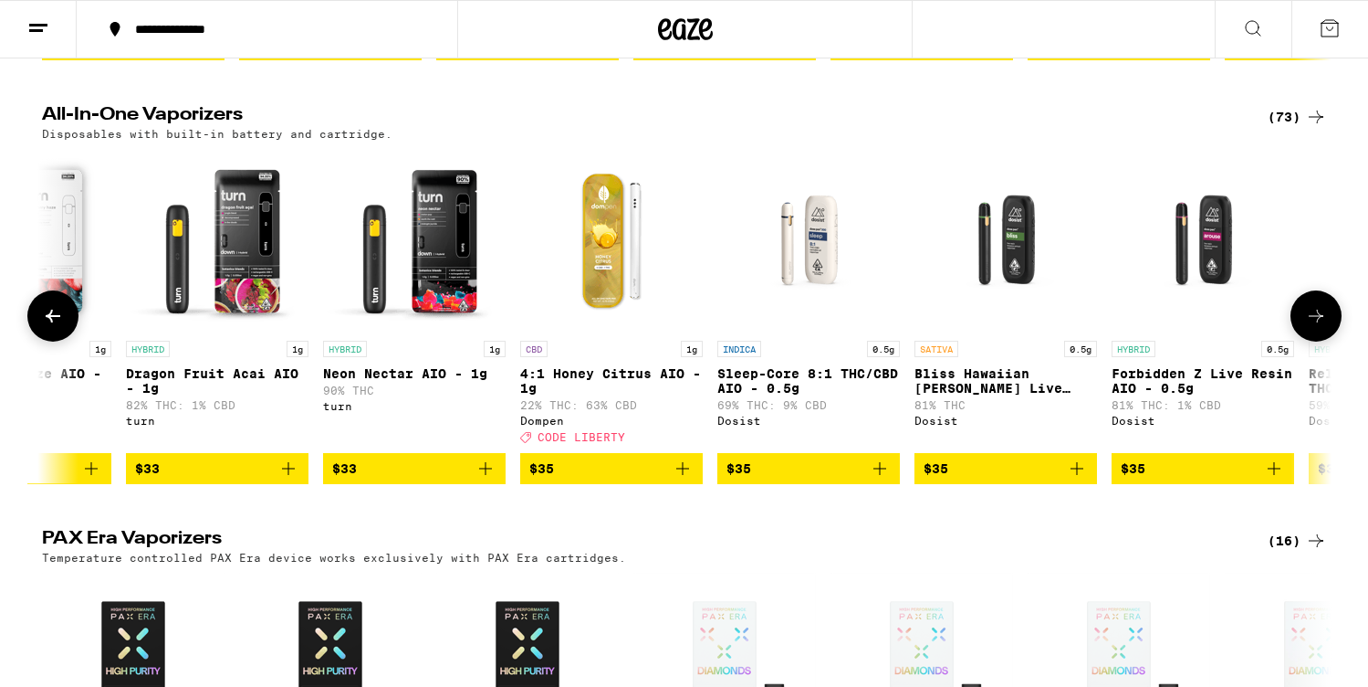
scroll to position [0, 9777]
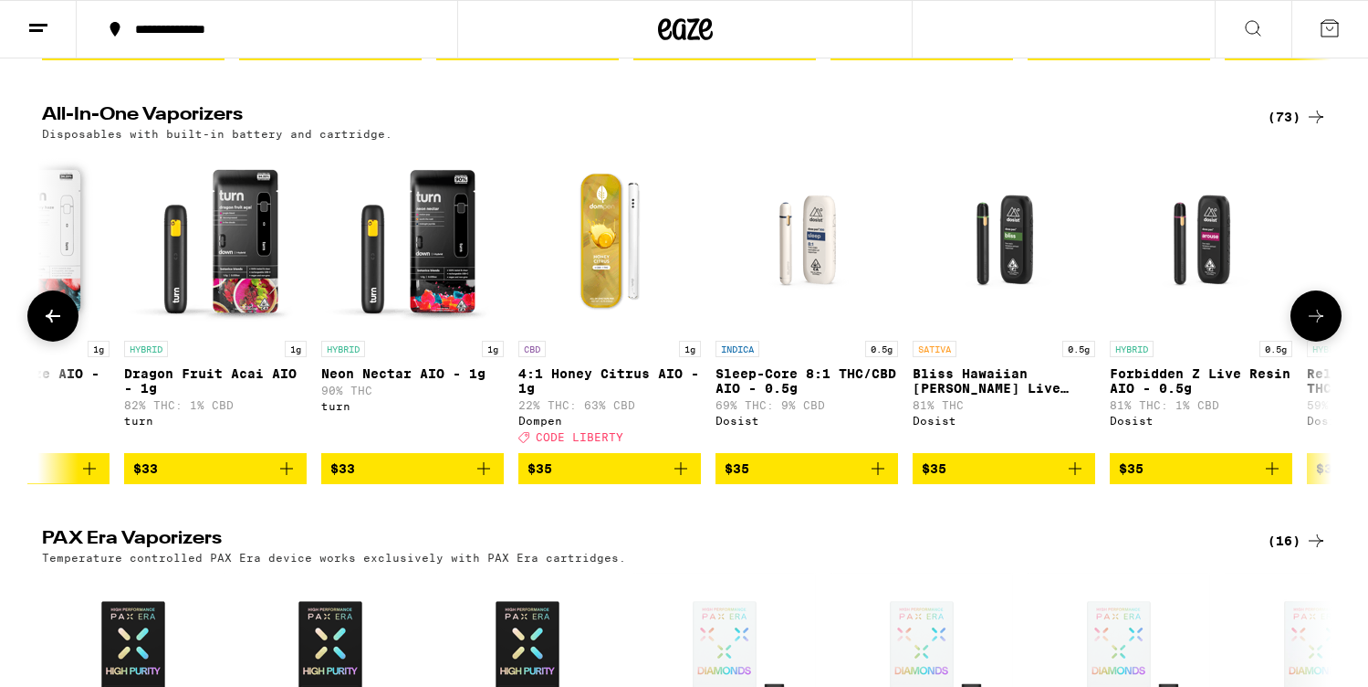
click at [1316, 327] on icon at bounding box center [1316, 316] width 22 height 22
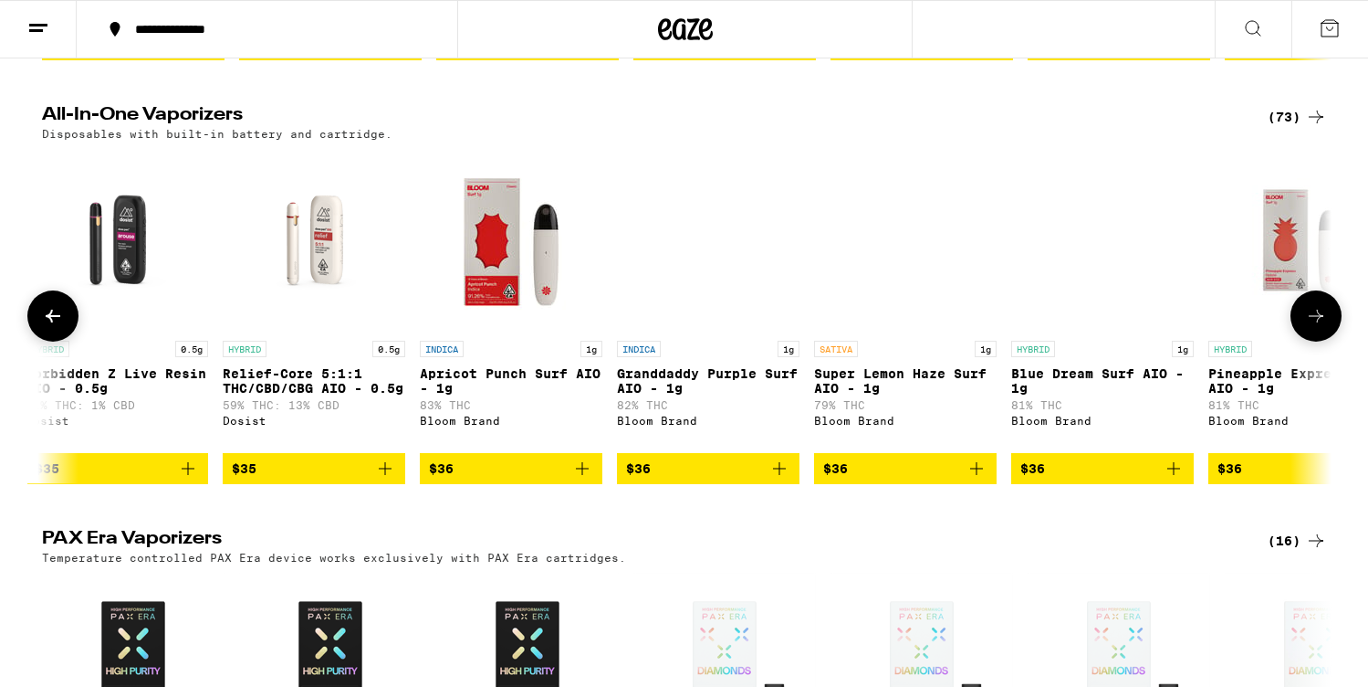
scroll to position [0, 10864]
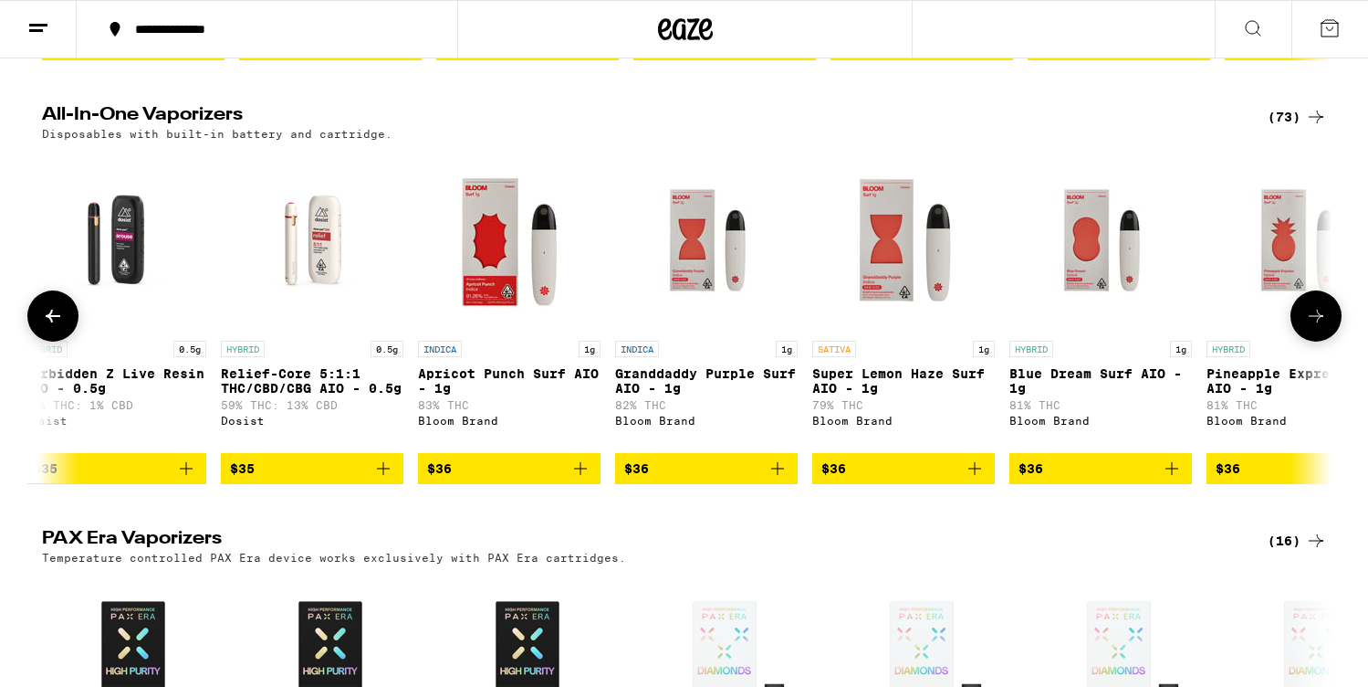
click at [59, 327] on icon at bounding box center [53, 316] width 22 height 22
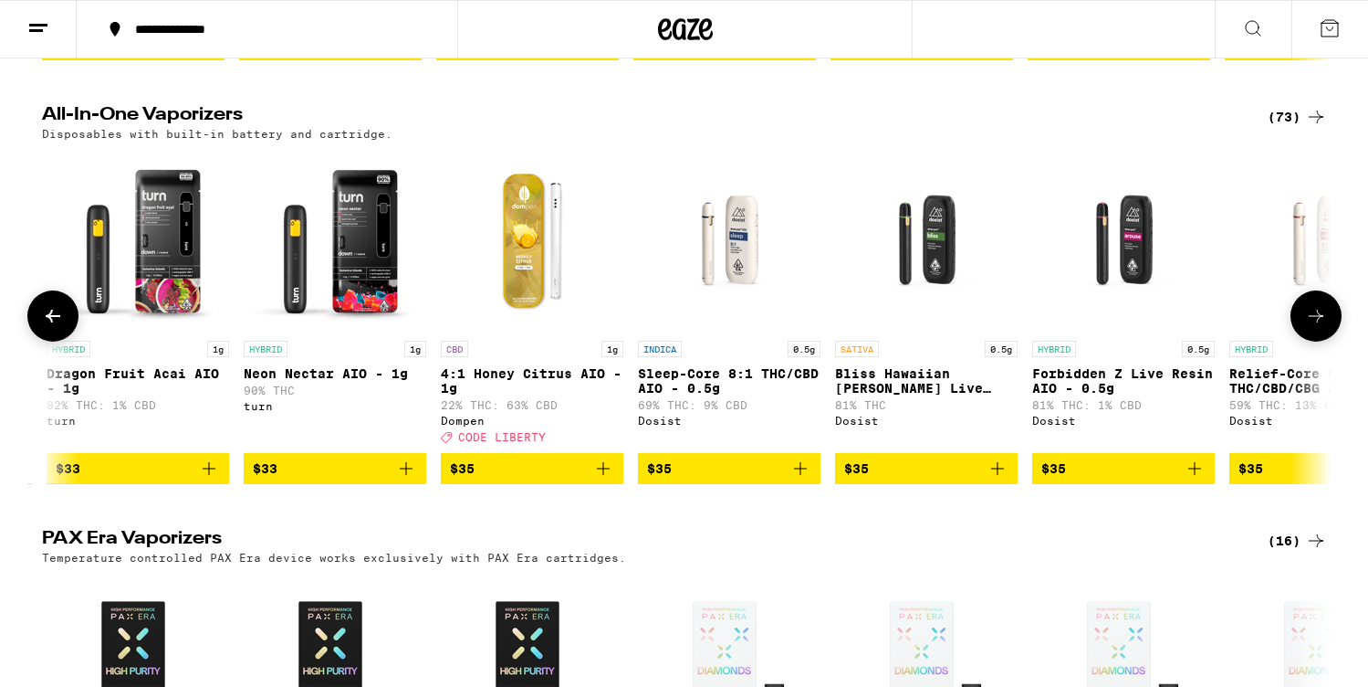
click at [59, 327] on icon at bounding box center [53, 316] width 22 height 22
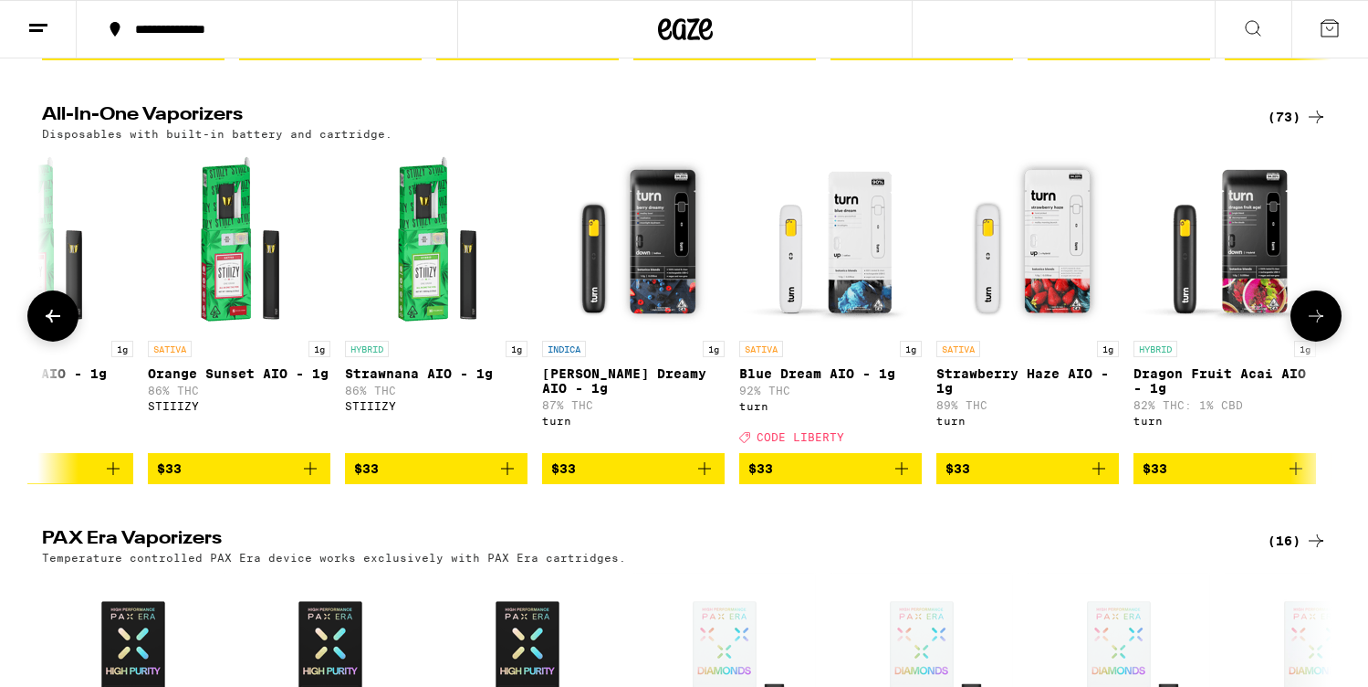
click at [59, 327] on icon at bounding box center [53, 316] width 22 height 22
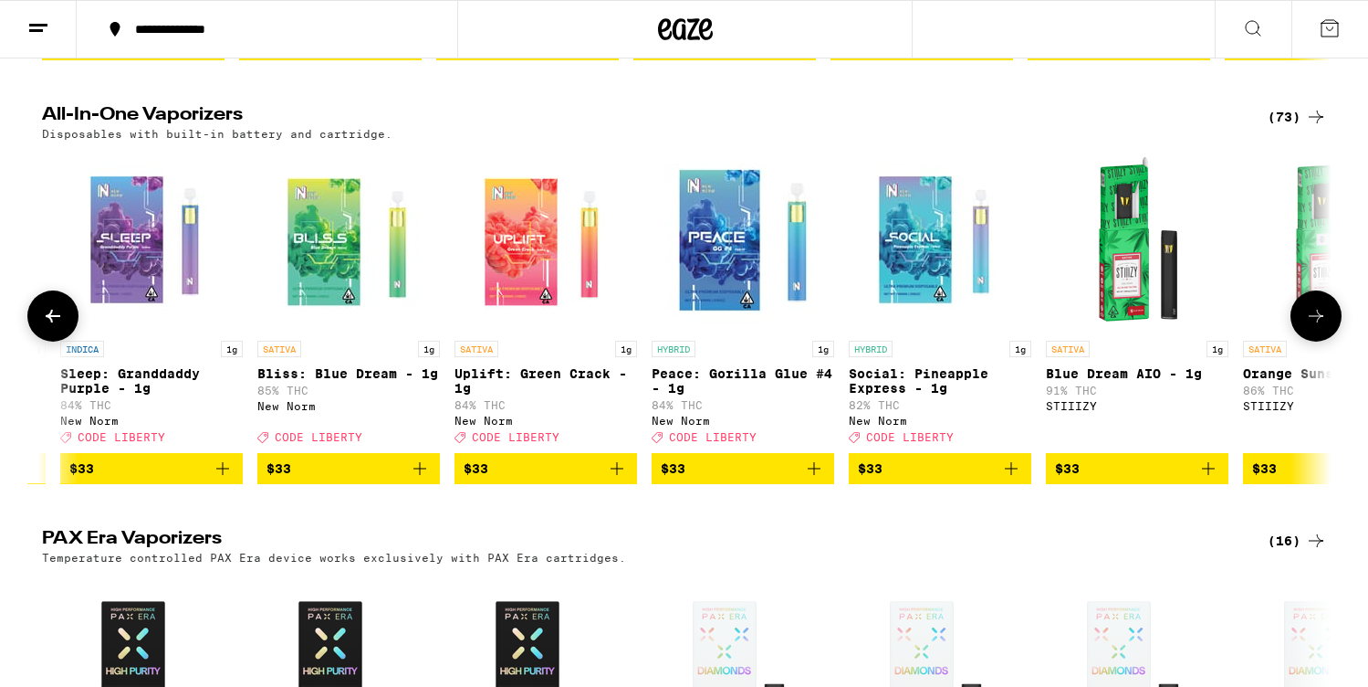
click at [59, 327] on icon at bounding box center [53, 316] width 22 height 22
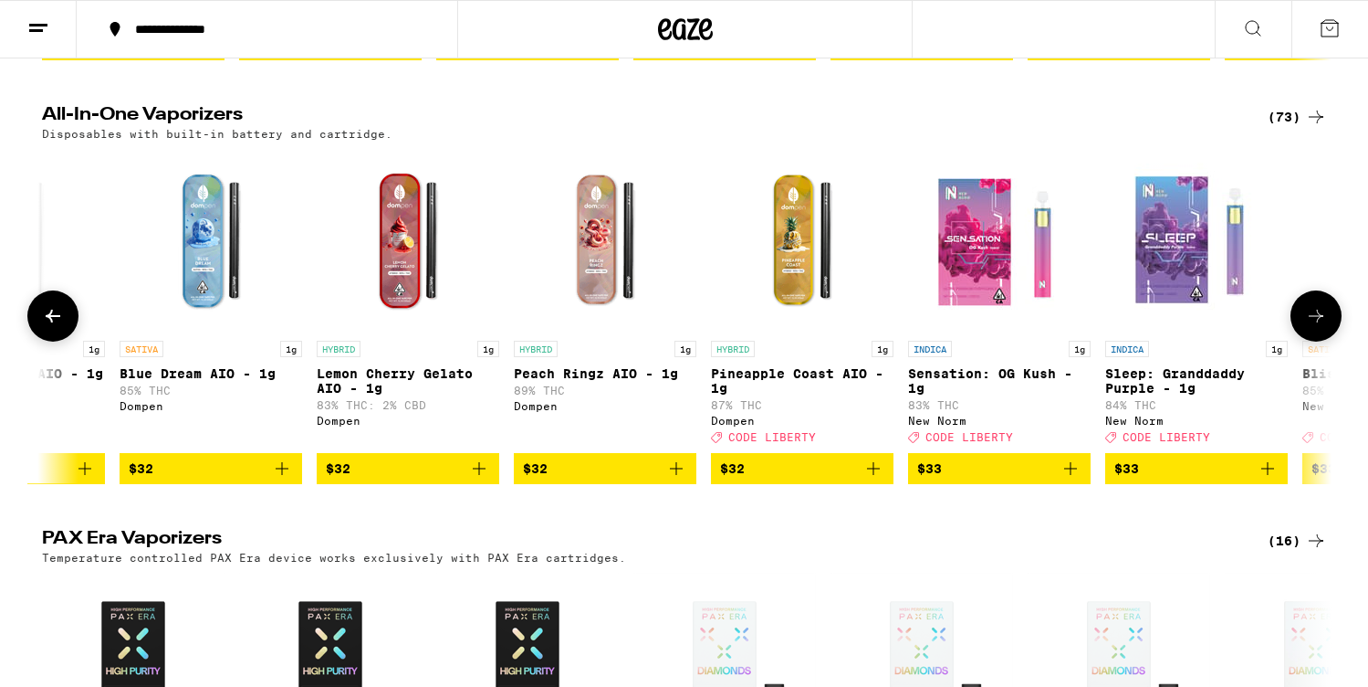
click at [59, 337] on button at bounding box center [52, 315] width 51 height 51
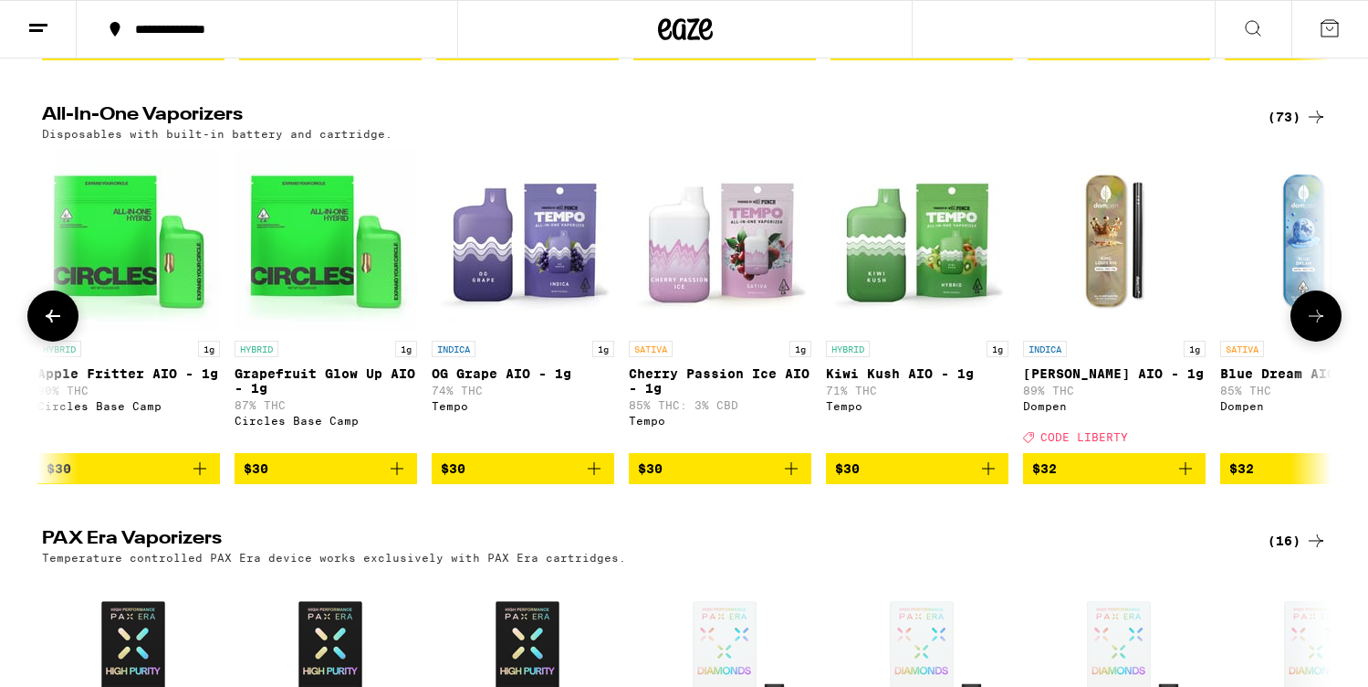
click at [59, 336] on button at bounding box center [52, 315] width 51 height 51
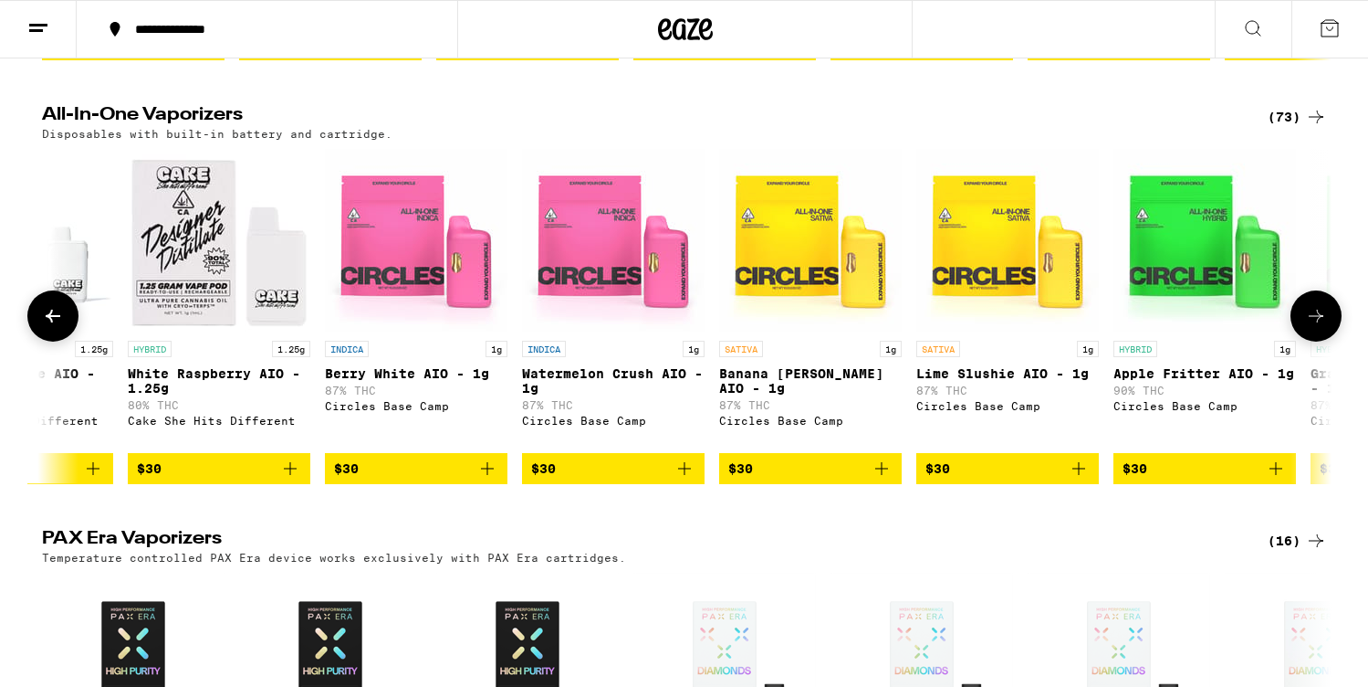
click at [58, 327] on icon at bounding box center [53, 316] width 22 height 22
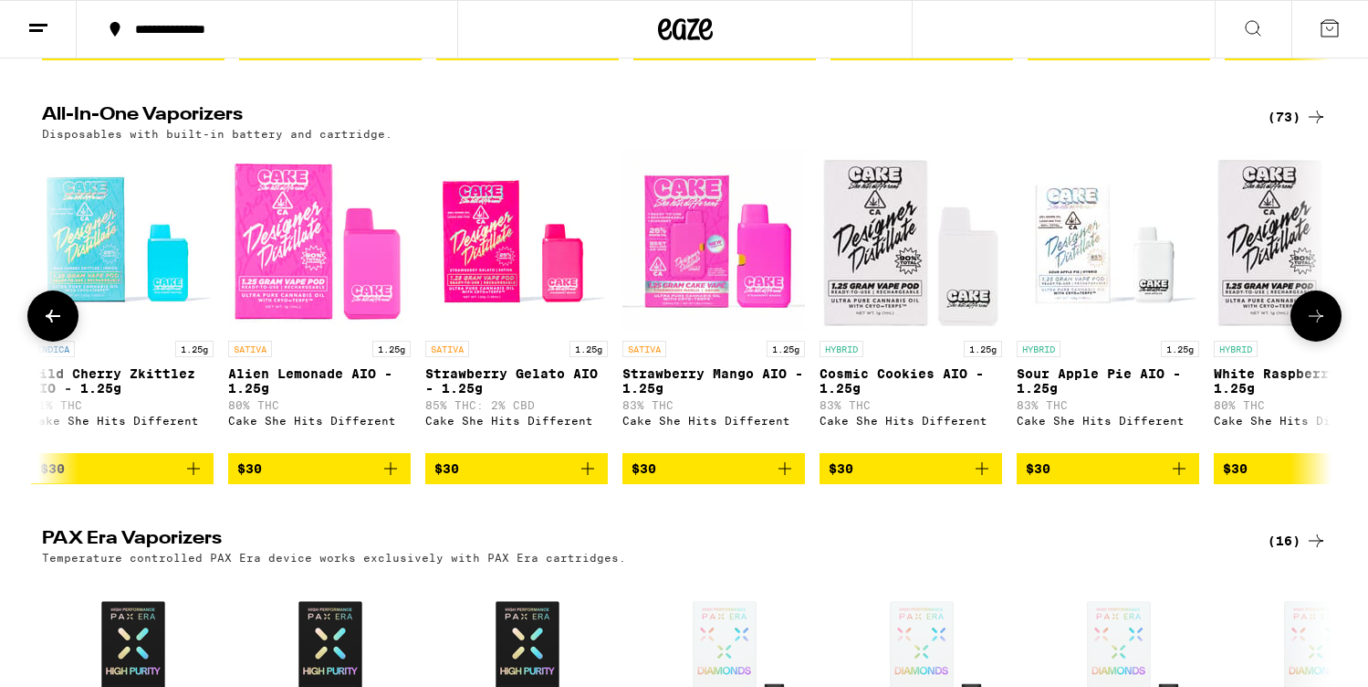
click at [57, 327] on icon at bounding box center [53, 316] width 22 height 22
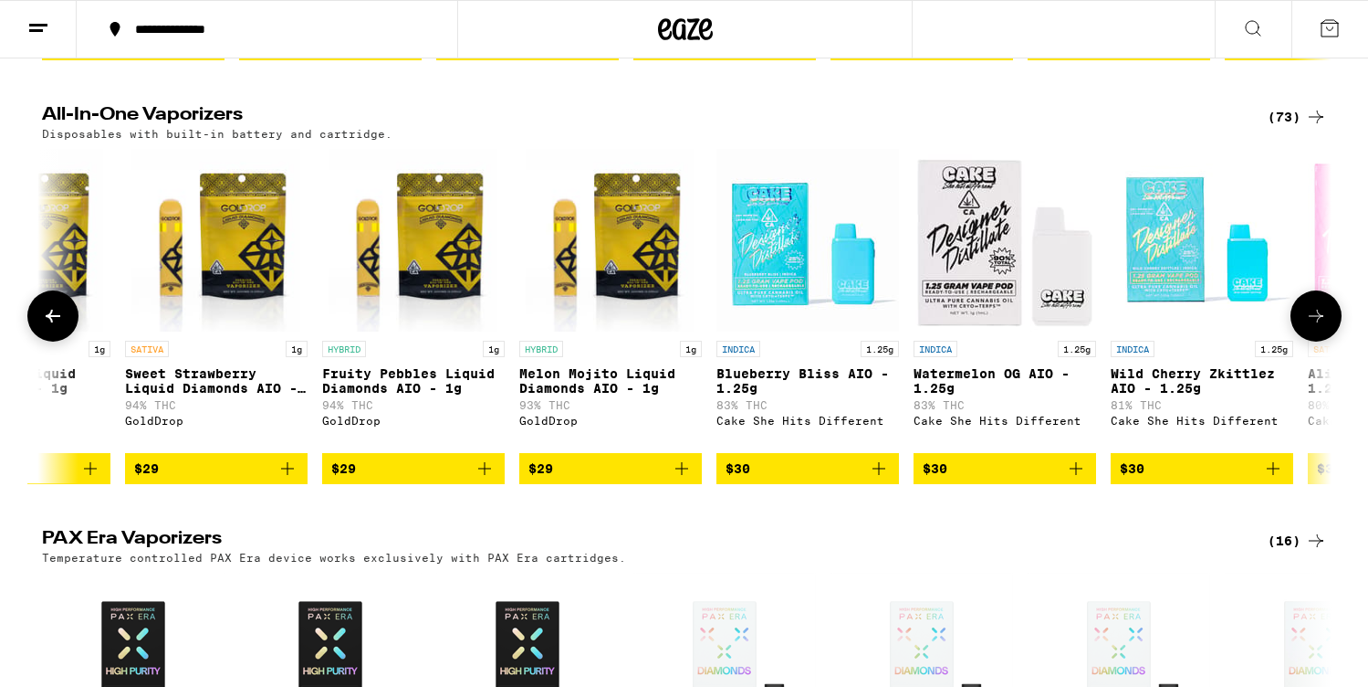
click at [57, 327] on icon at bounding box center [53, 316] width 22 height 22
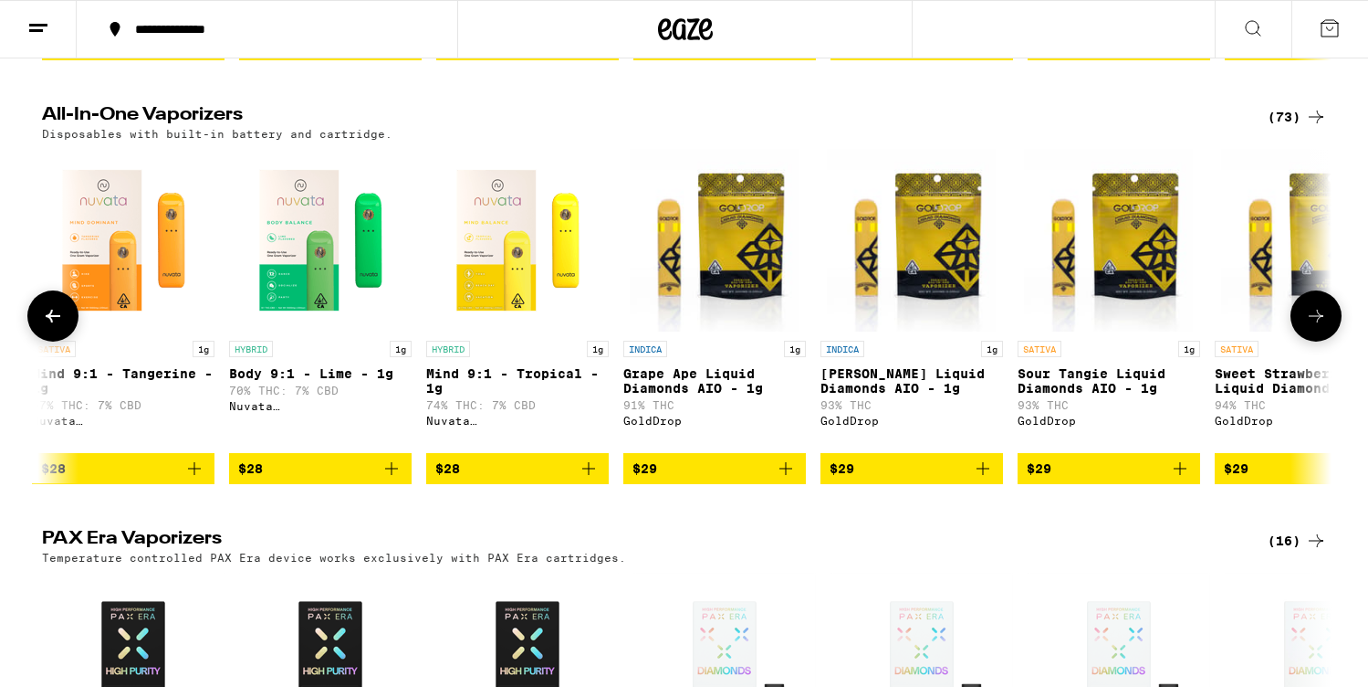
click at [55, 327] on icon at bounding box center [53, 316] width 22 height 22
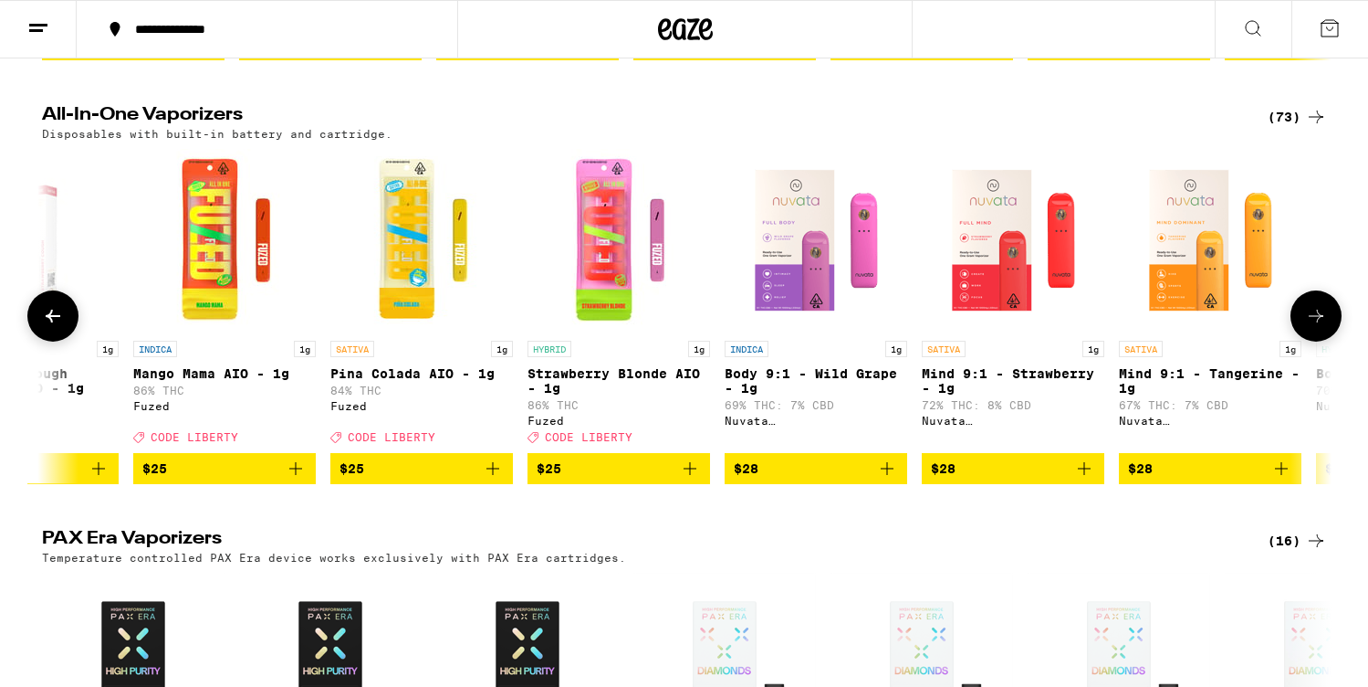
click at [55, 327] on icon at bounding box center [53, 316] width 22 height 22
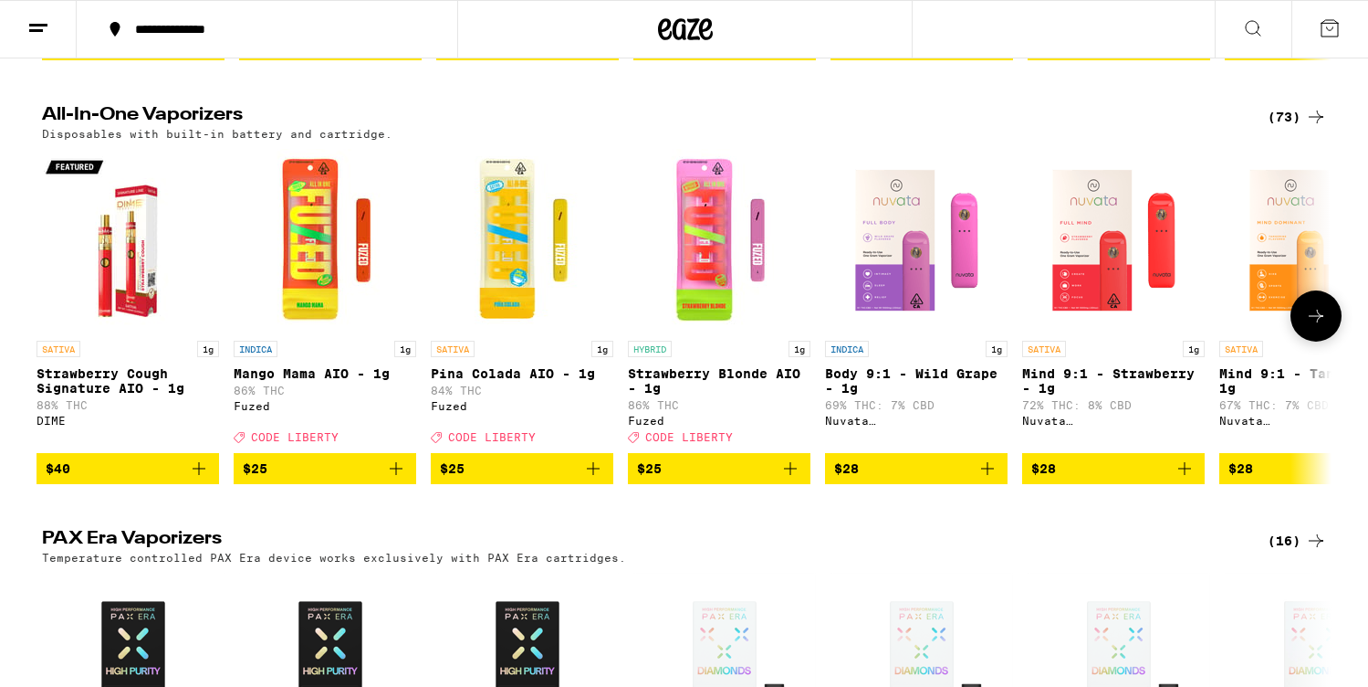
scroll to position [0, 0]
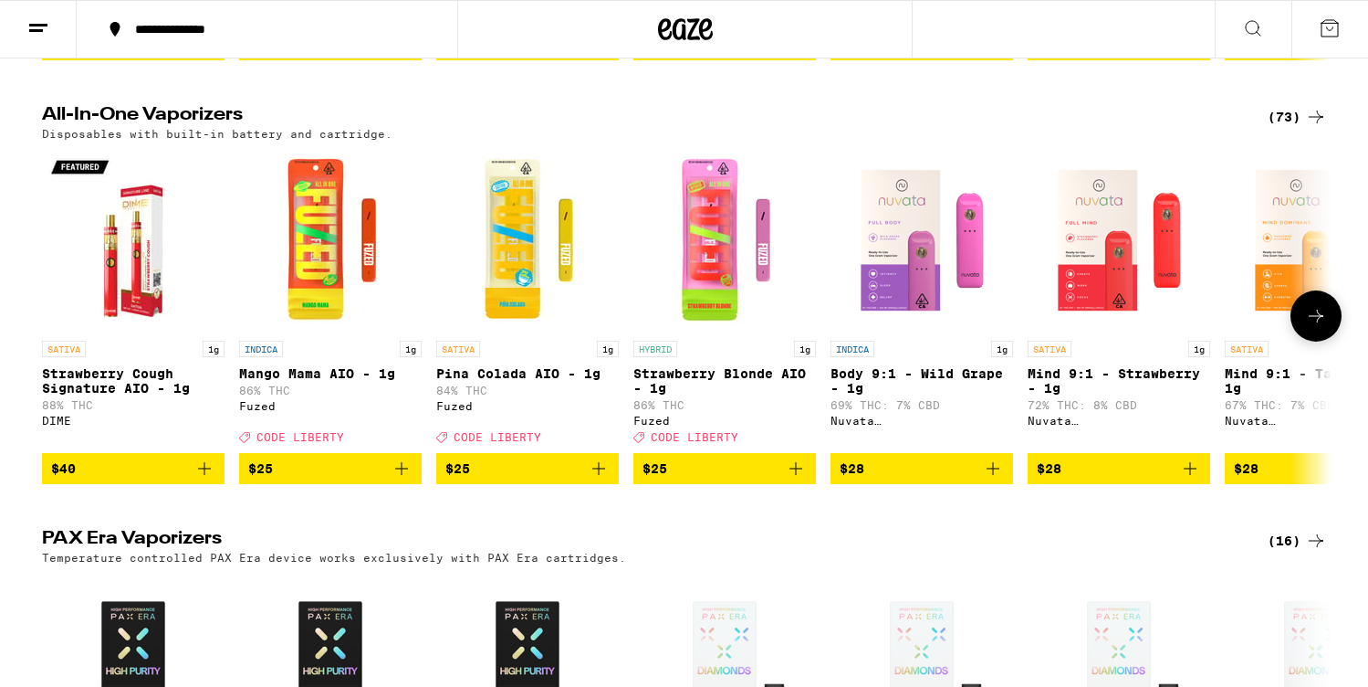
click at [602, 479] on icon "Add to bag" at bounding box center [599, 468] width 22 height 22
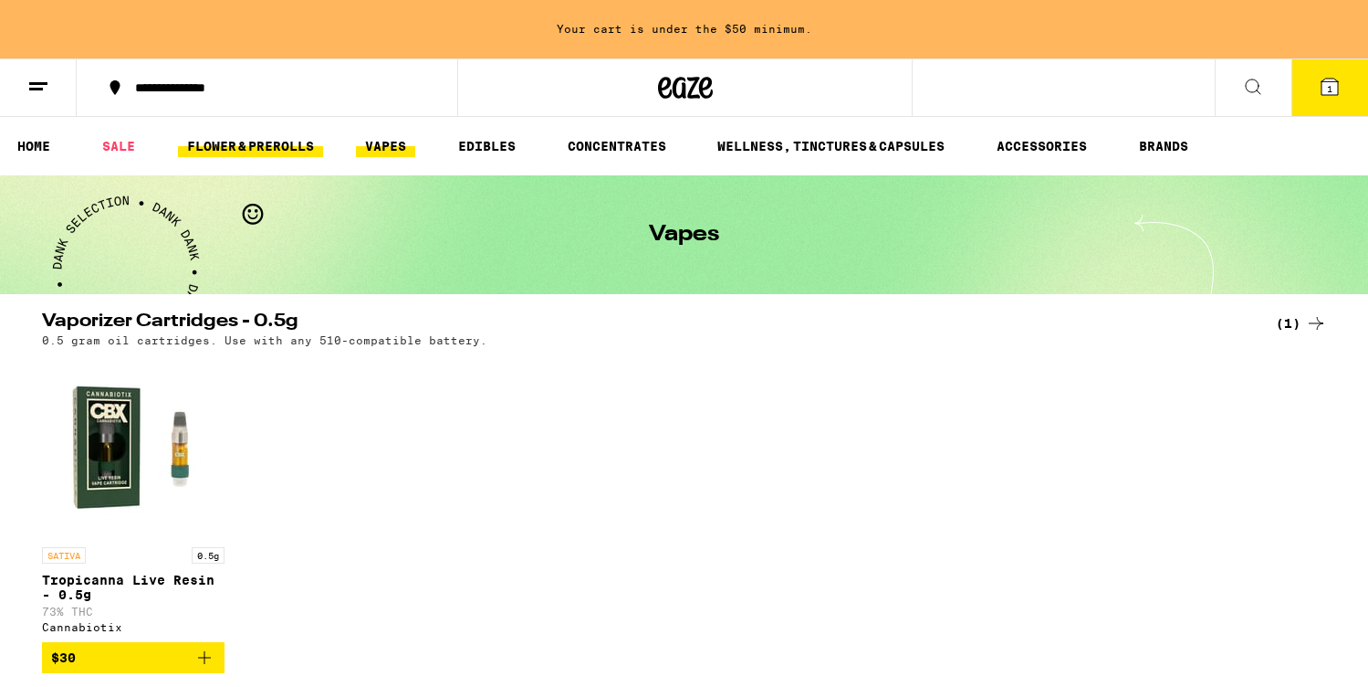
click at [248, 146] on link "FLOWER & PREROLLS" at bounding box center [250, 146] width 145 height 22
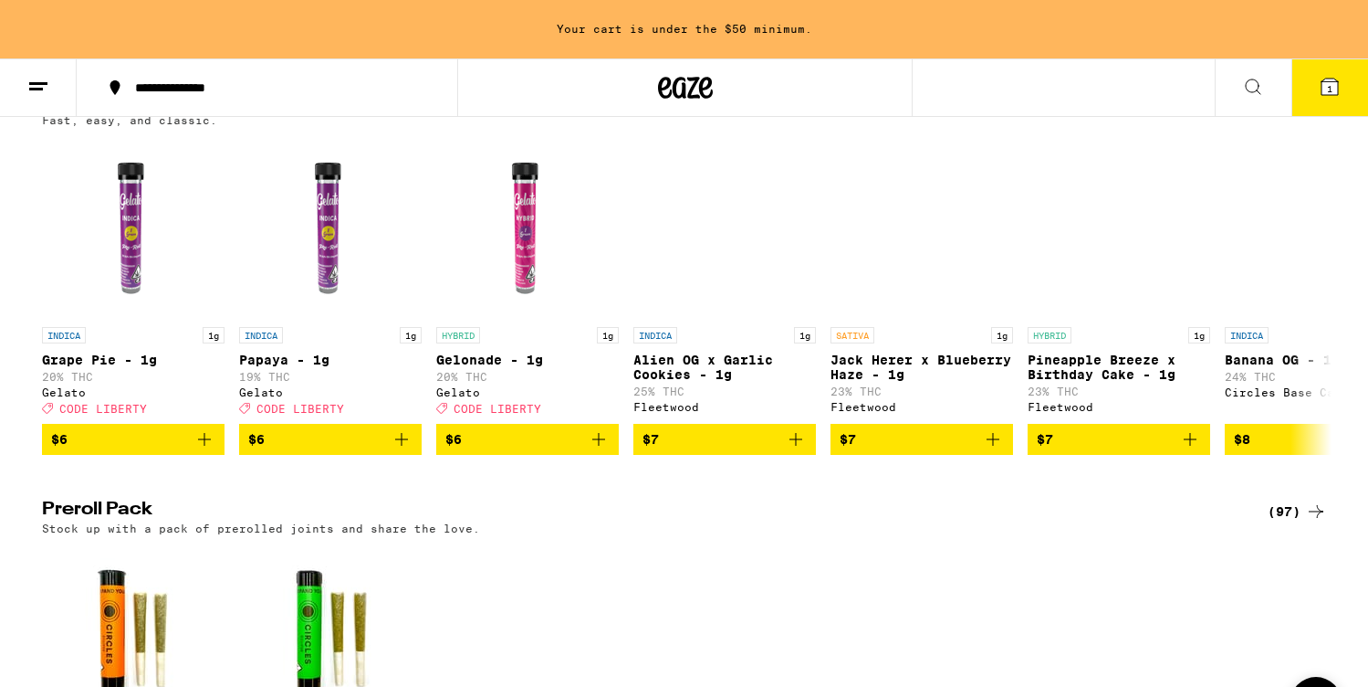
scroll to position [1022, 0]
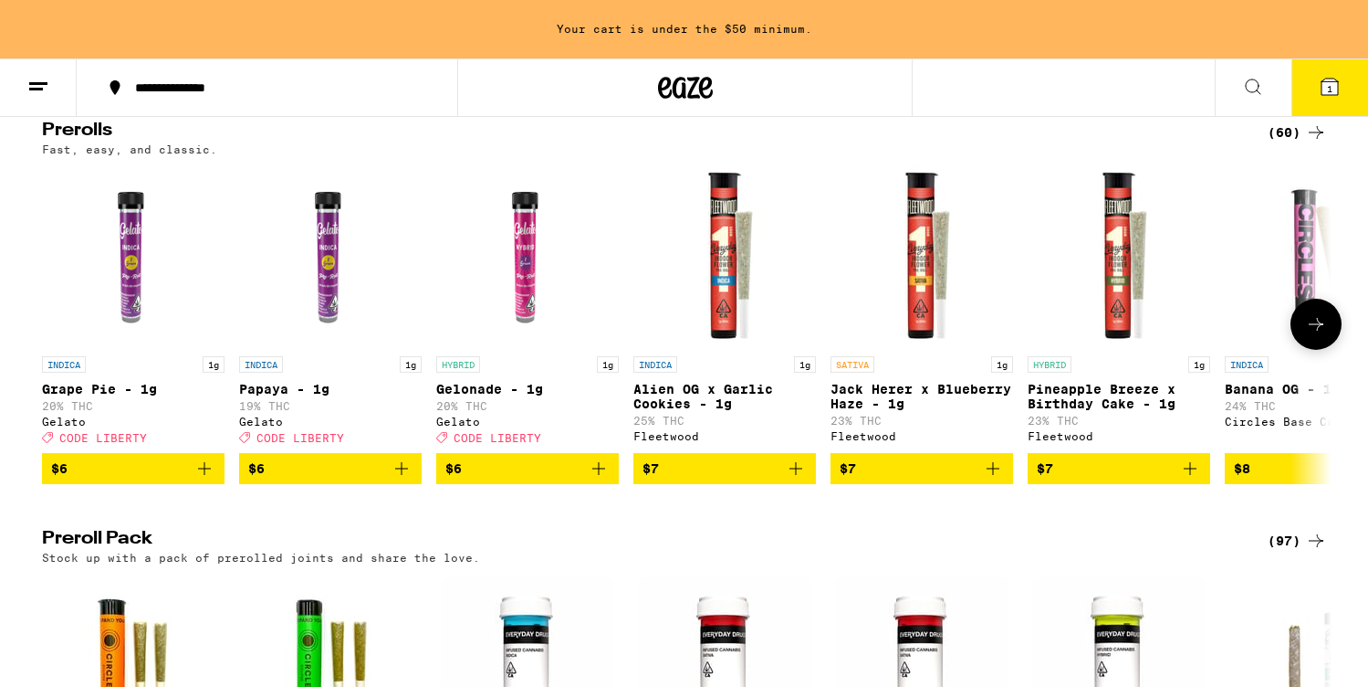
click at [997, 479] on icon "Add to bag" at bounding box center [993, 468] width 22 height 22
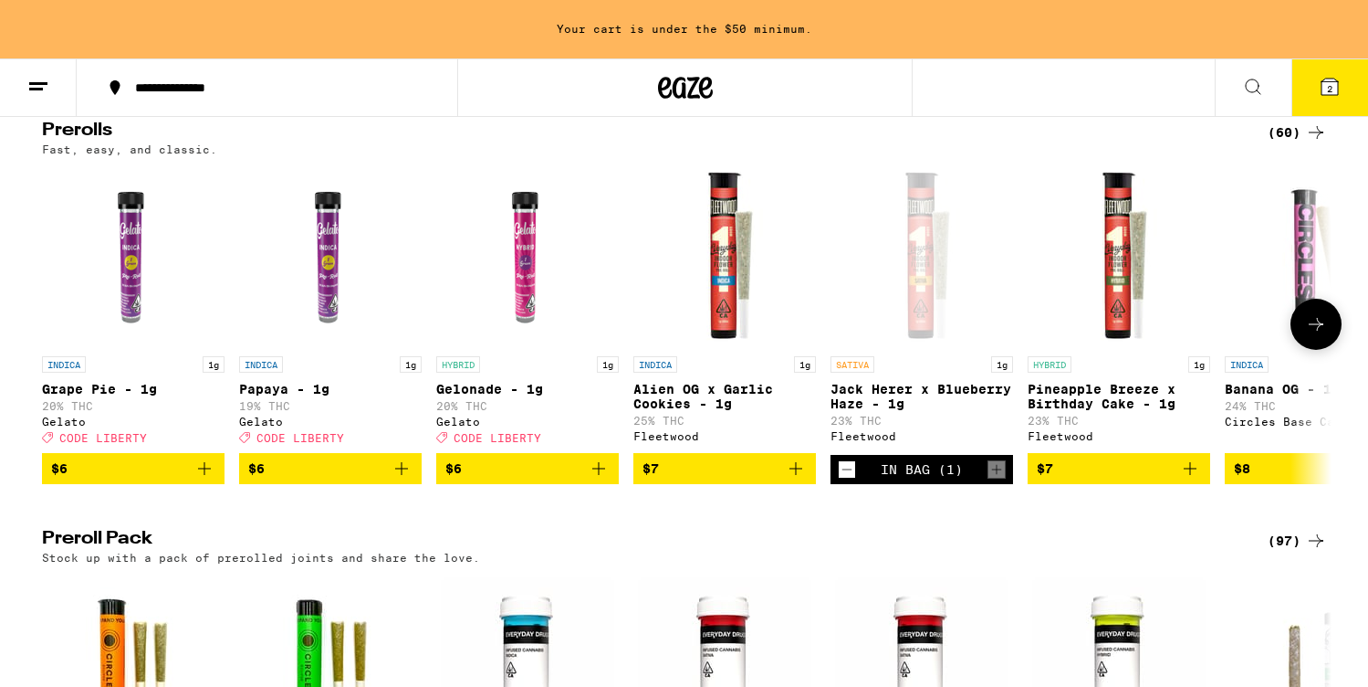
click at [399, 479] on icon "Add to bag" at bounding box center [402, 468] width 22 height 22
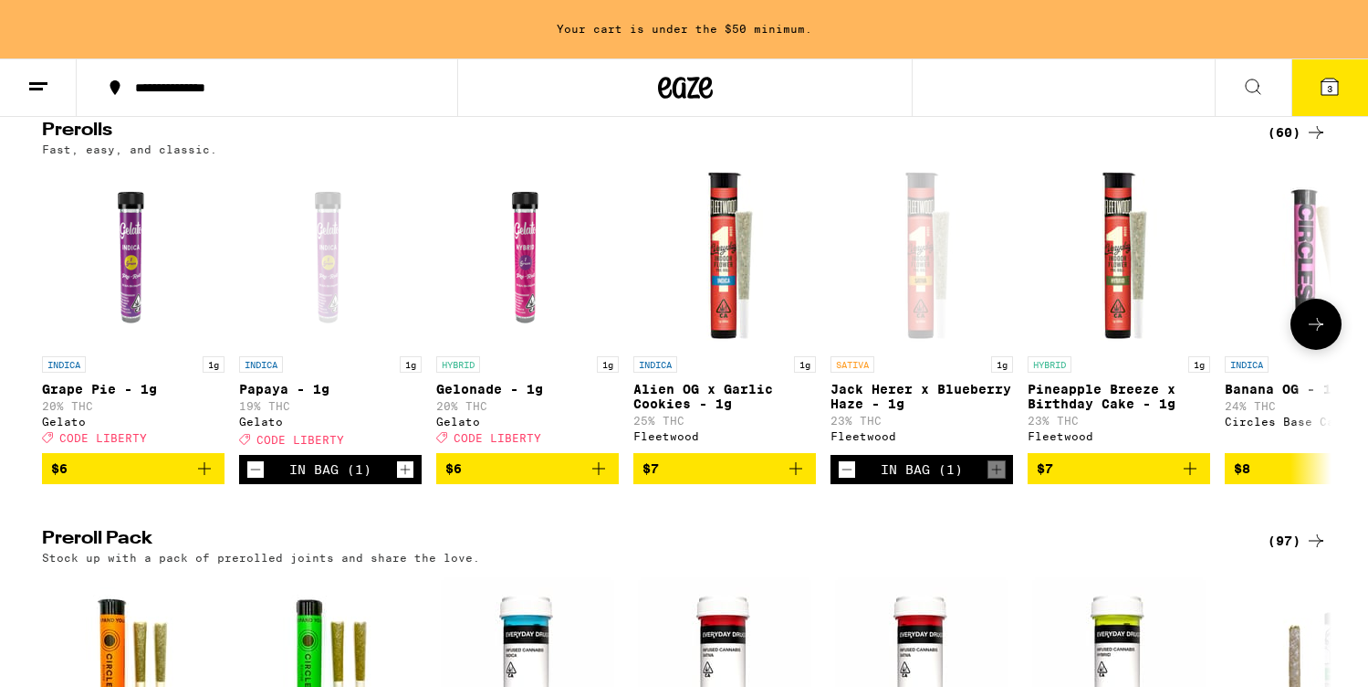
click at [1317, 335] on icon at bounding box center [1316, 324] width 22 height 22
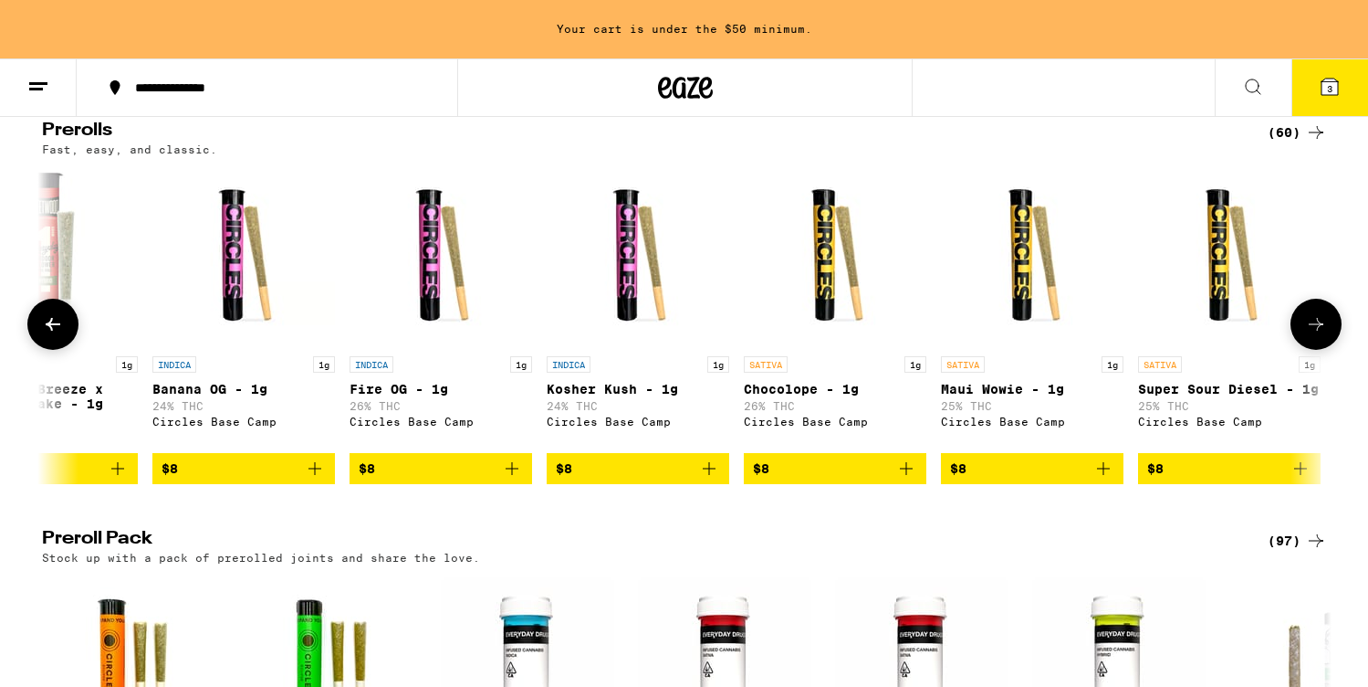
scroll to position [0, 1086]
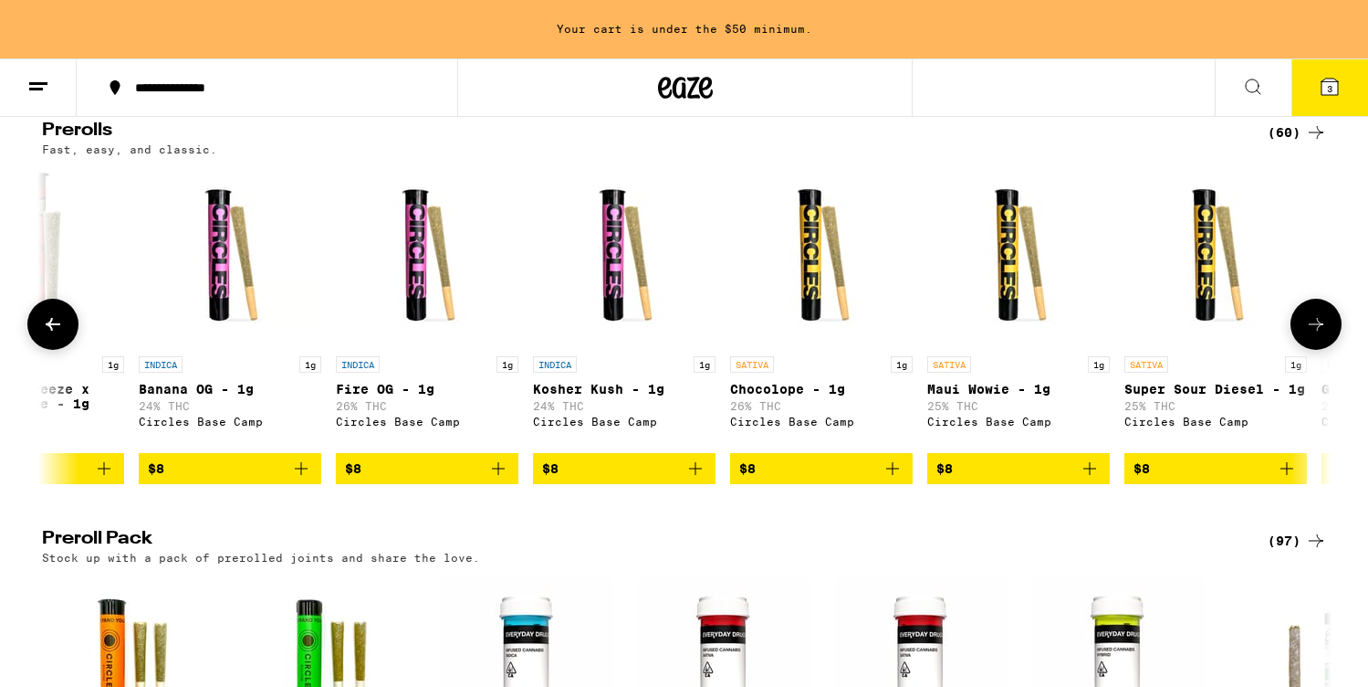
click at [1317, 335] on icon at bounding box center [1316, 324] width 22 height 22
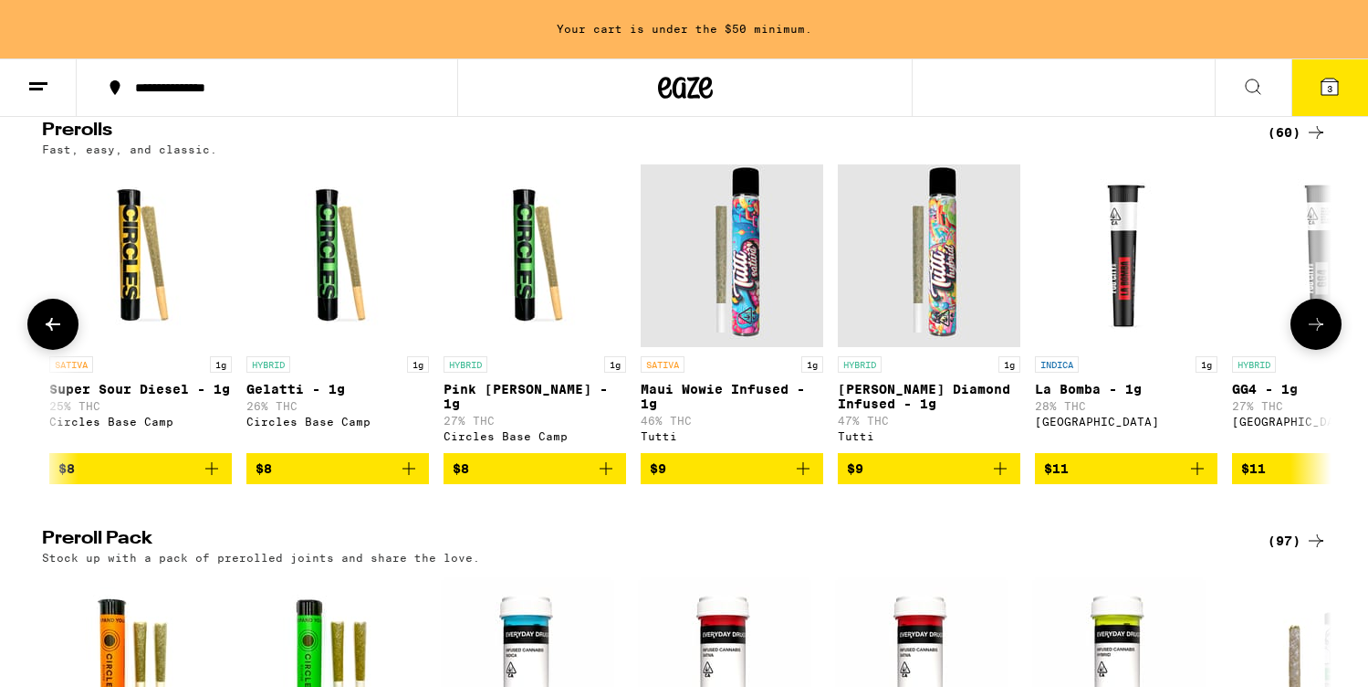
scroll to position [0, 2173]
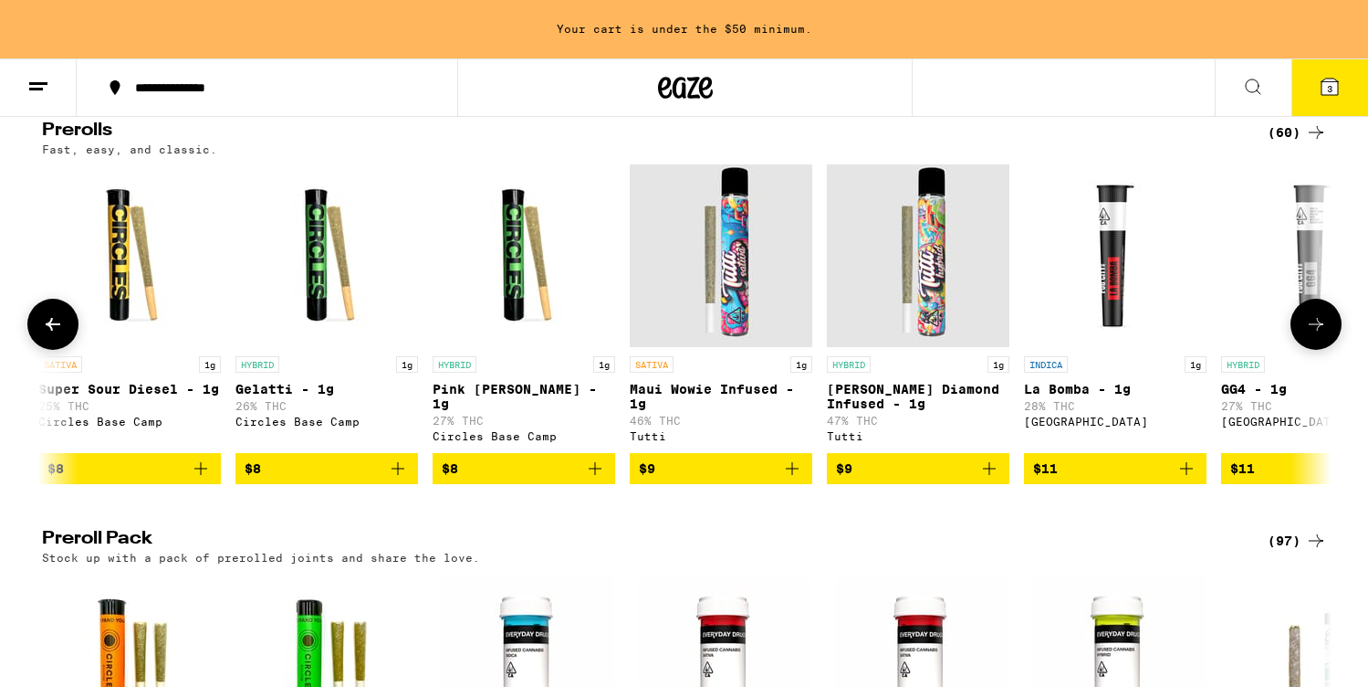
click at [1317, 335] on icon at bounding box center [1316, 324] width 22 height 22
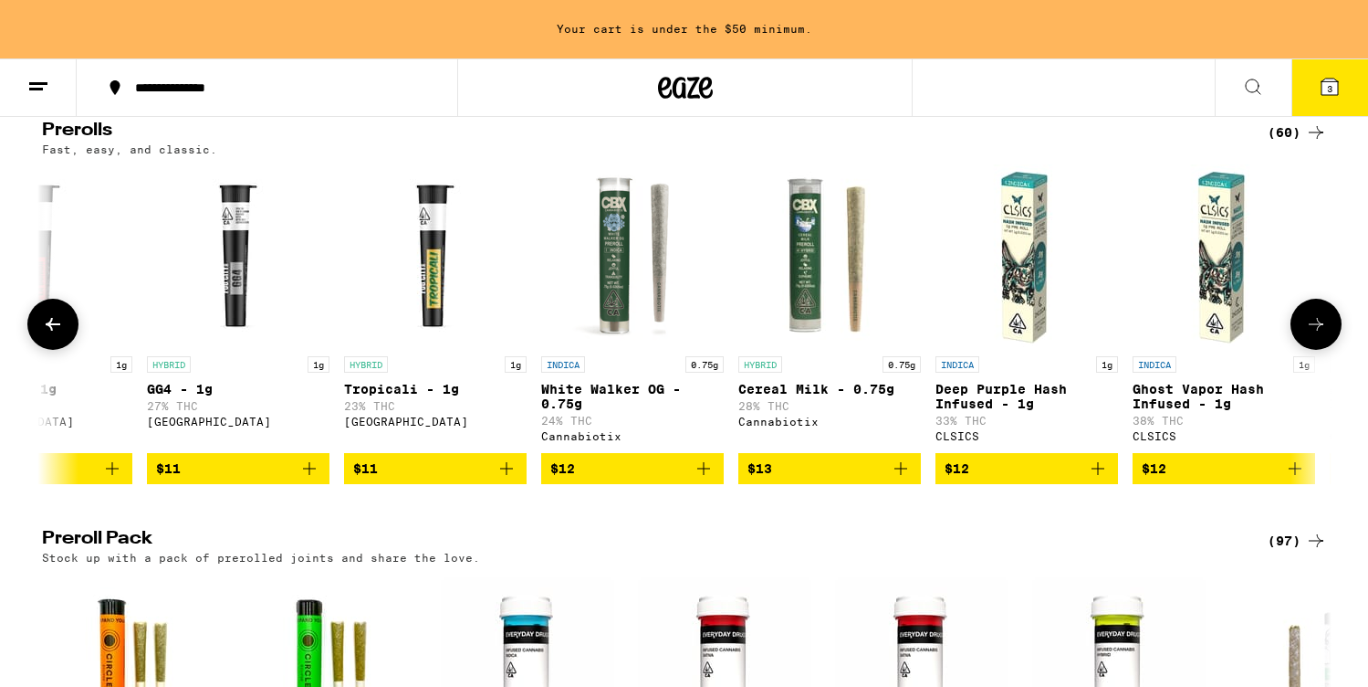
scroll to position [0, 3259]
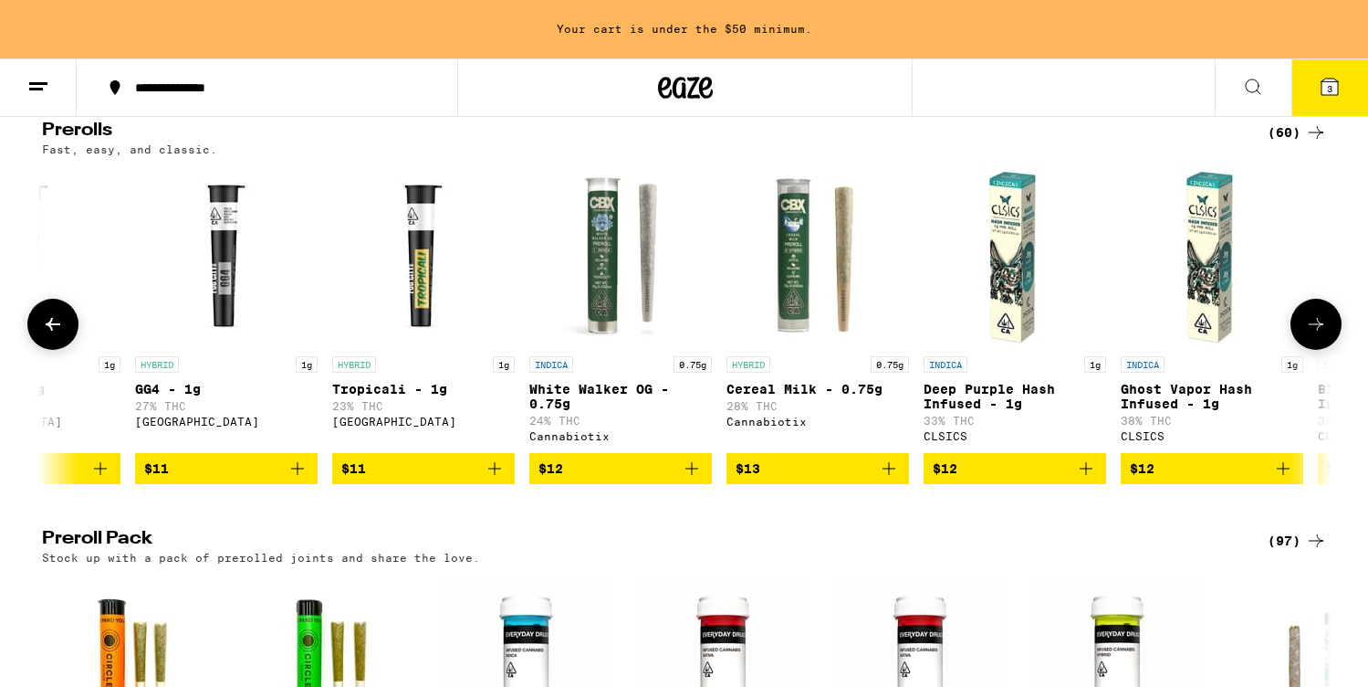
click at [65, 350] on button at bounding box center [52, 324] width 51 height 51
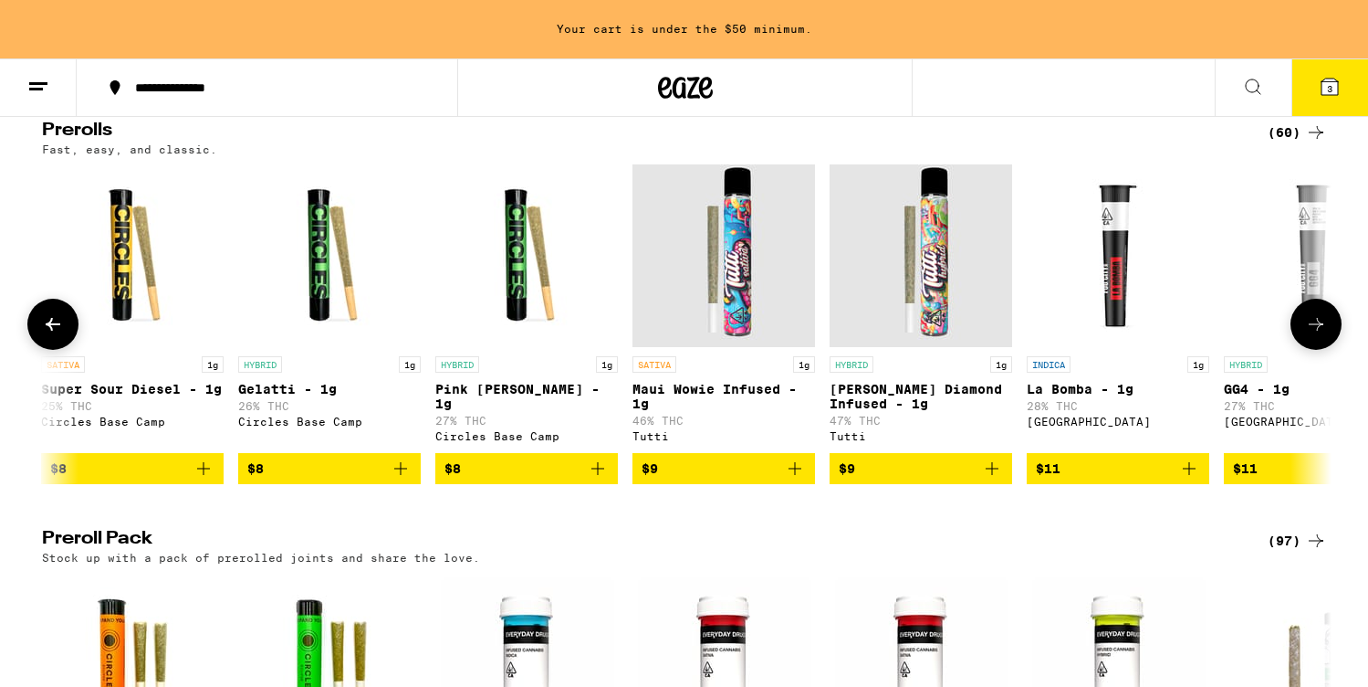
click at [64, 350] on button at bounding box center [52, 324] width 51 height 51
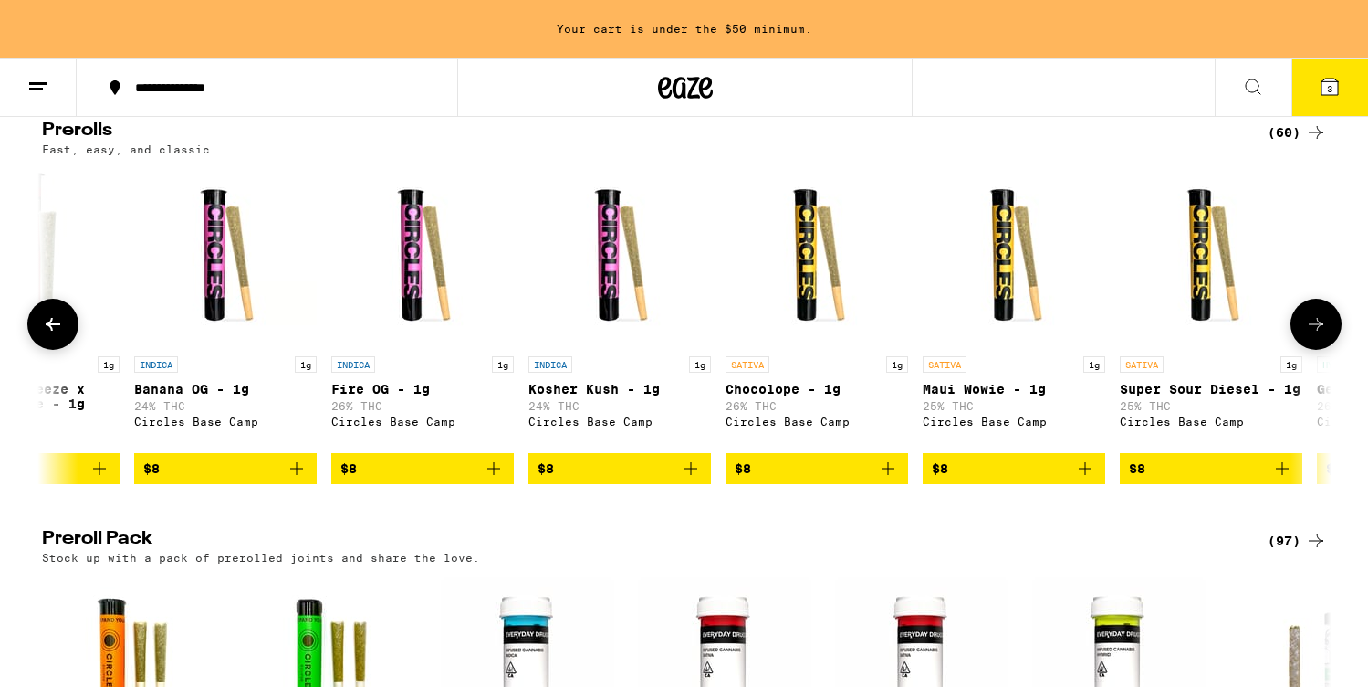
scroll to position [0, 1087]
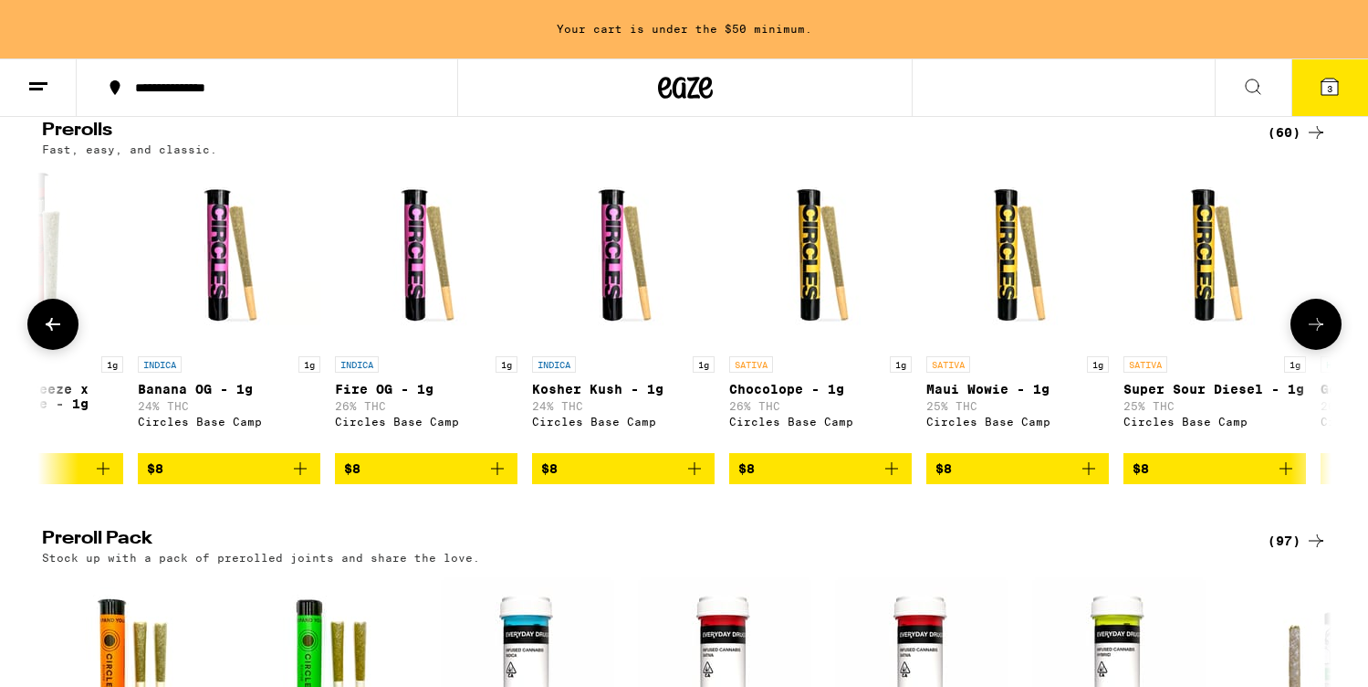
click at [47, 330] on icon at bounding box center [53, 324] width 15 height 13
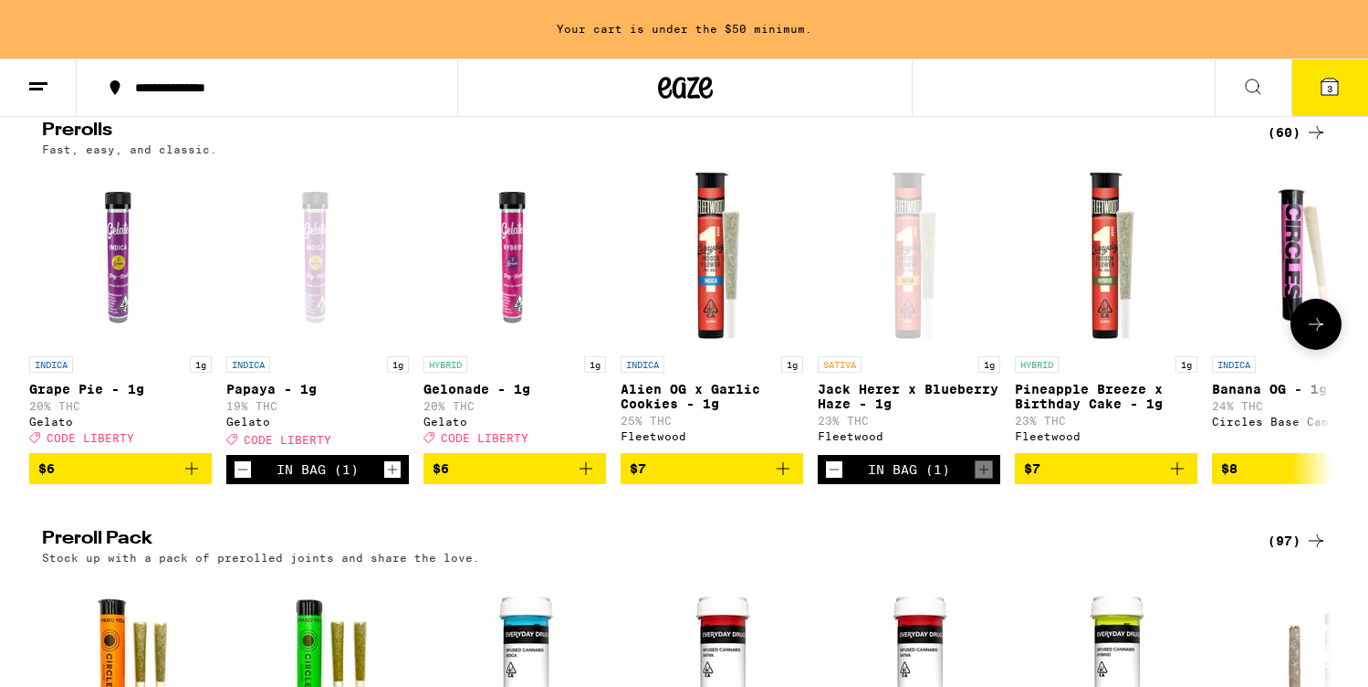
scroll to position [0, 1]
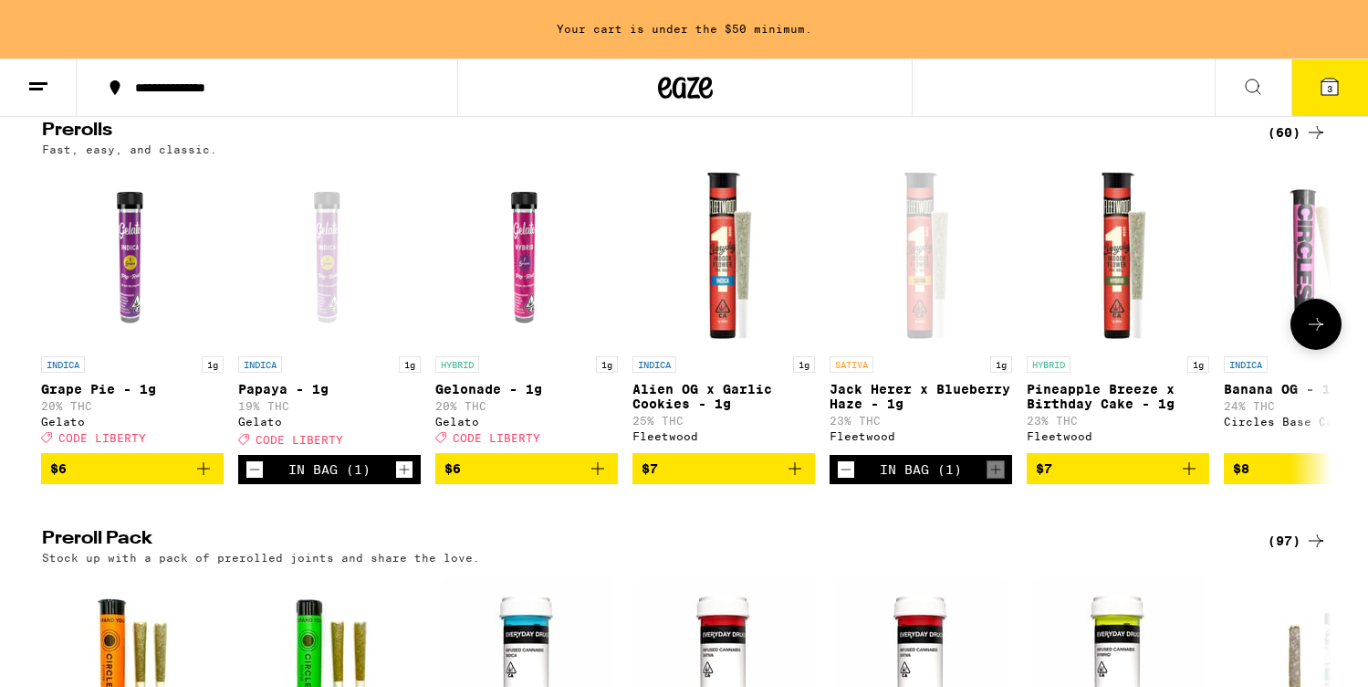
click at [786, 479] on icon "Add to bag" at bounding box center [795, 468] width 22 height 22
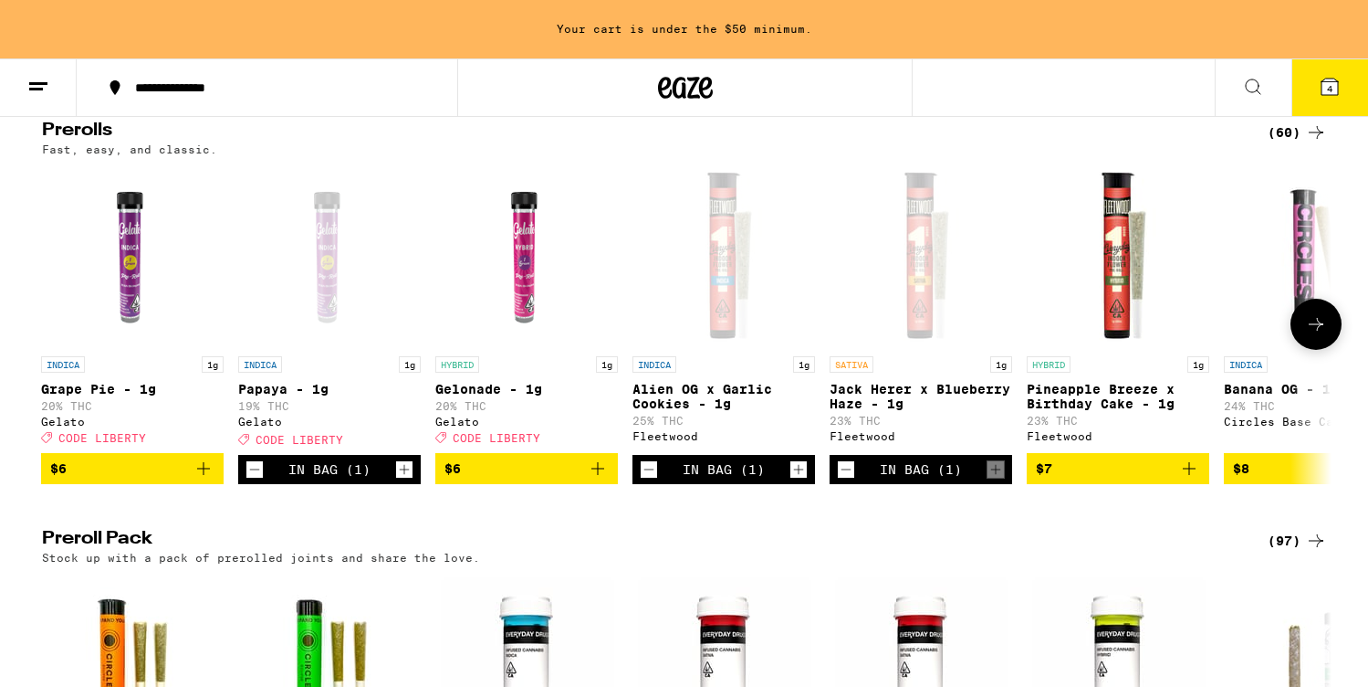
click at [1187, 479] on icon "Add to bag" at bounding box center [1190, 468] width 22 height 22
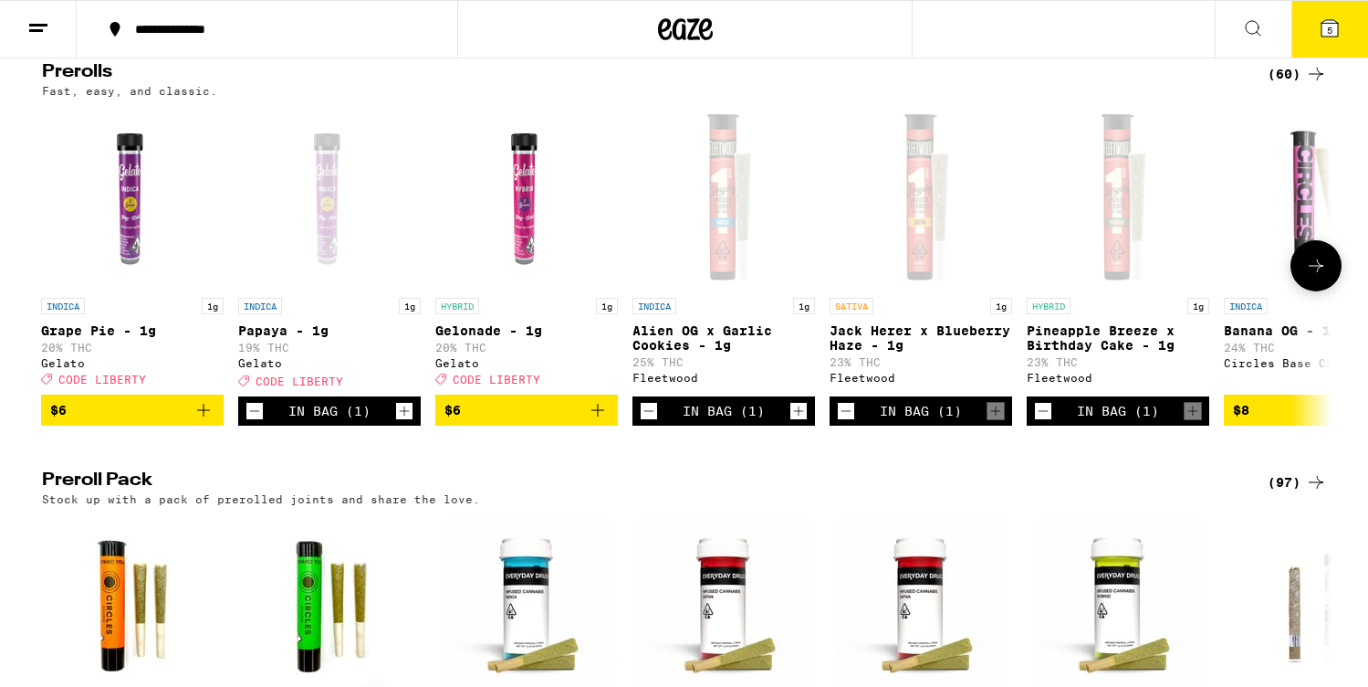
scroll to position [964, 0]
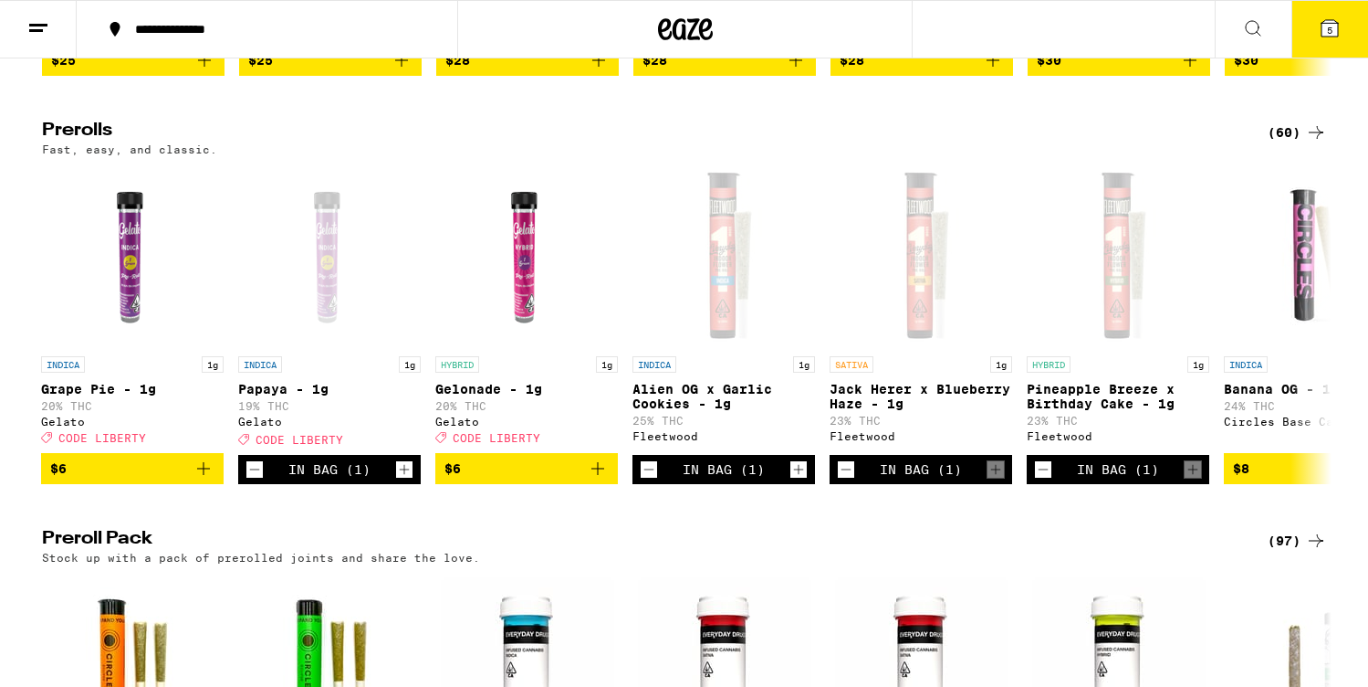
click at [1329, 21] on icon at bounding box center [1330, 28] width 16 height 16
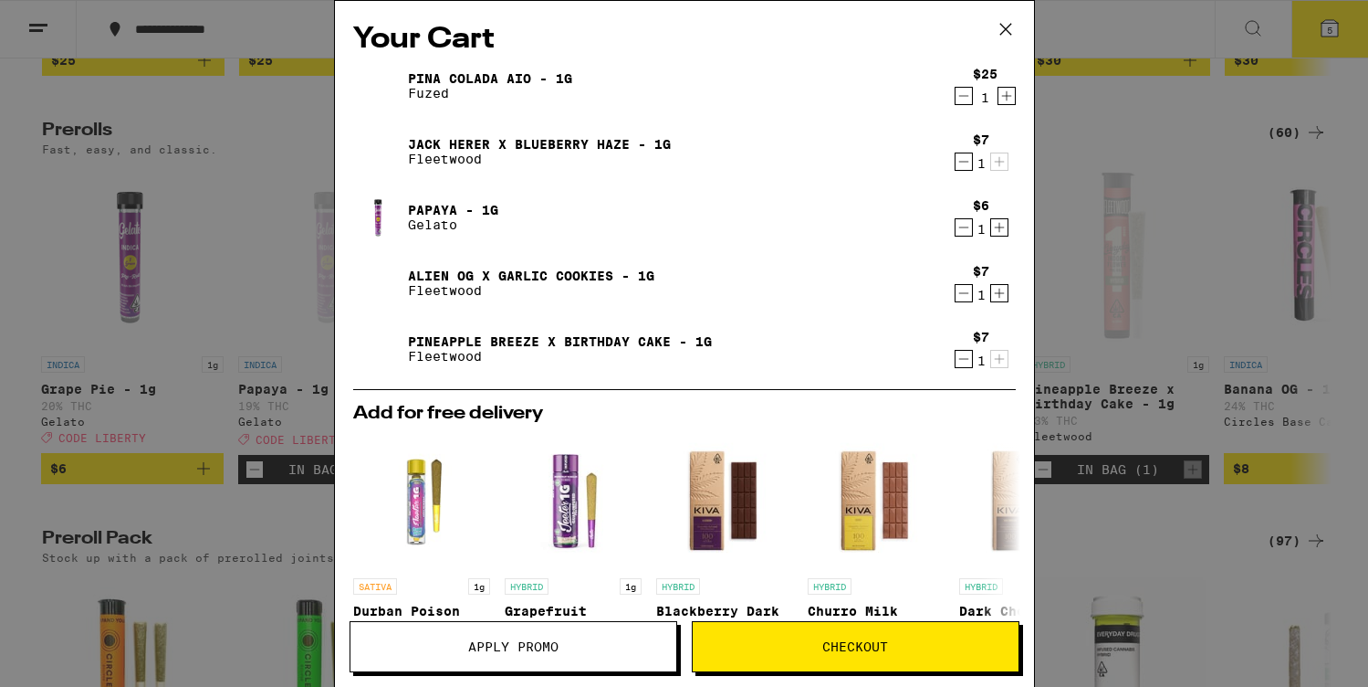
click at [775, 648] on span "Checkout" at bounding box center [856, 646] width 326 height 13
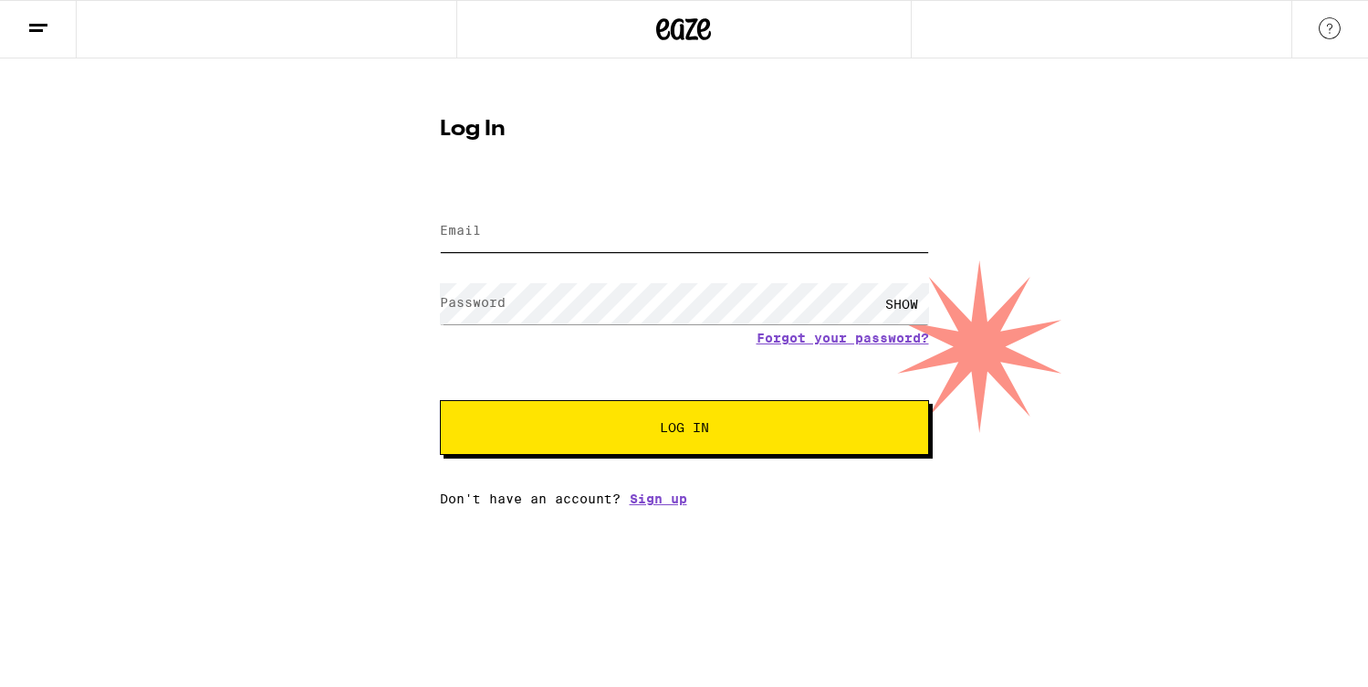
click at [686, 238] on input "Email" at bounding box center [684, 231] width 489 height 41
type input "[EMAIL_ADDRESS][DOMAIN_NAME]"
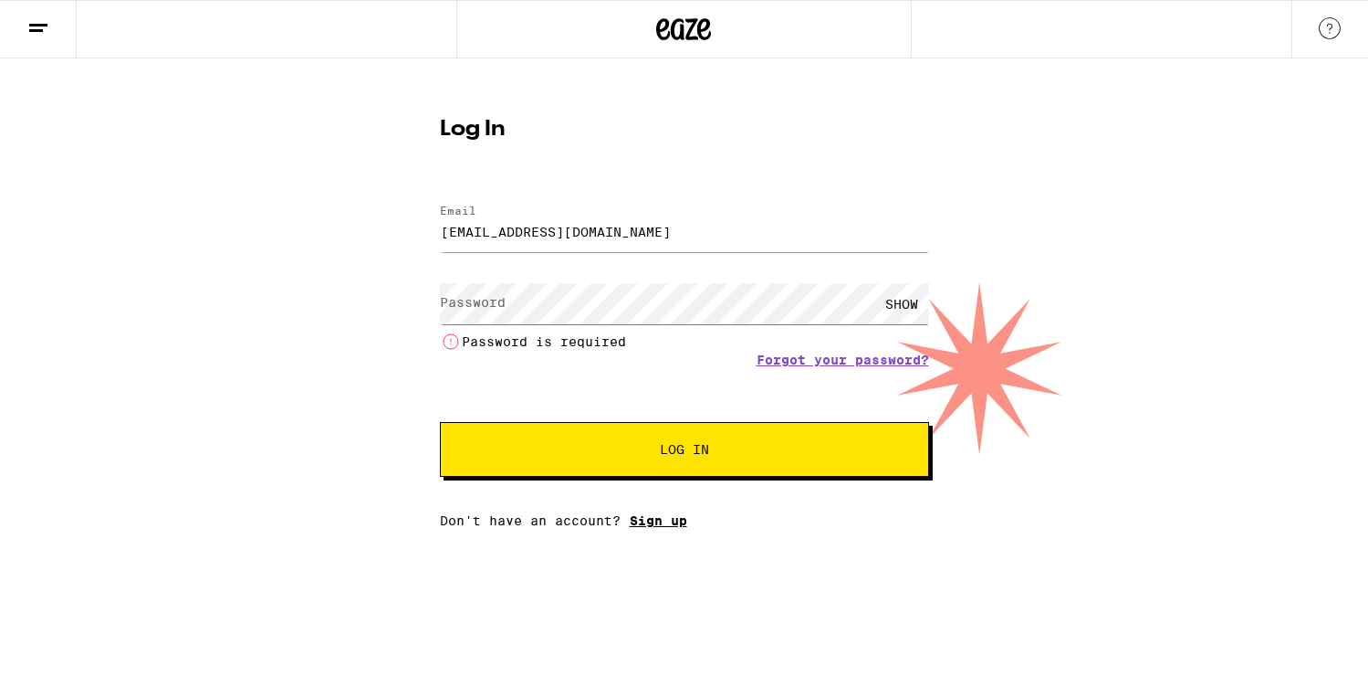
click at [654, 500] on div "Email Email [EMAIL_ADDRESS][DOMAIN_NAME] Password Password SHOW Password is req…" at bounding box center [684, 356] width 489 height 341
click at [654, 526] on link "Sign up" at bounding box center [659, 520] width 58 height 15
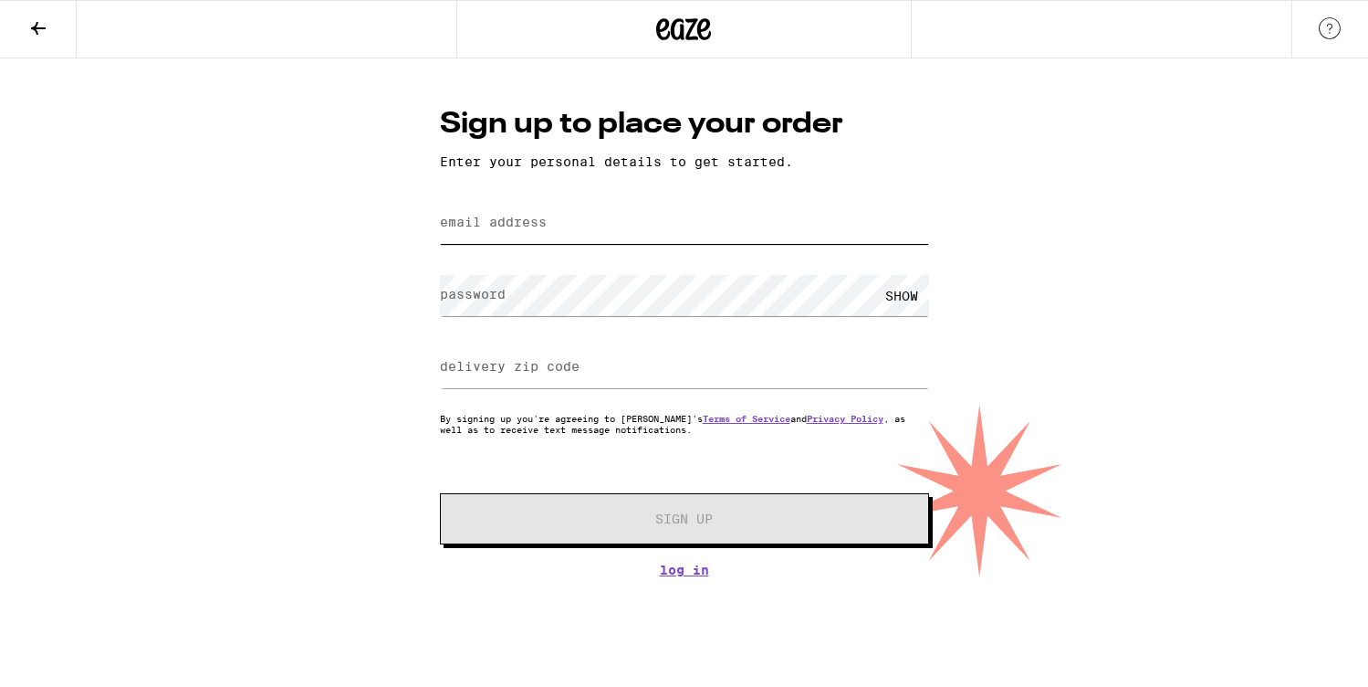
click at [651, 240] on input "email address" at bounding box center [684, 223] width 489 height 41
type input "[EMAIL_ADDRESS][DOMAIN_NAME]"
click at [550, 371] on label "delivery zip code" at bounding box center [510, 366] width 140 height 15
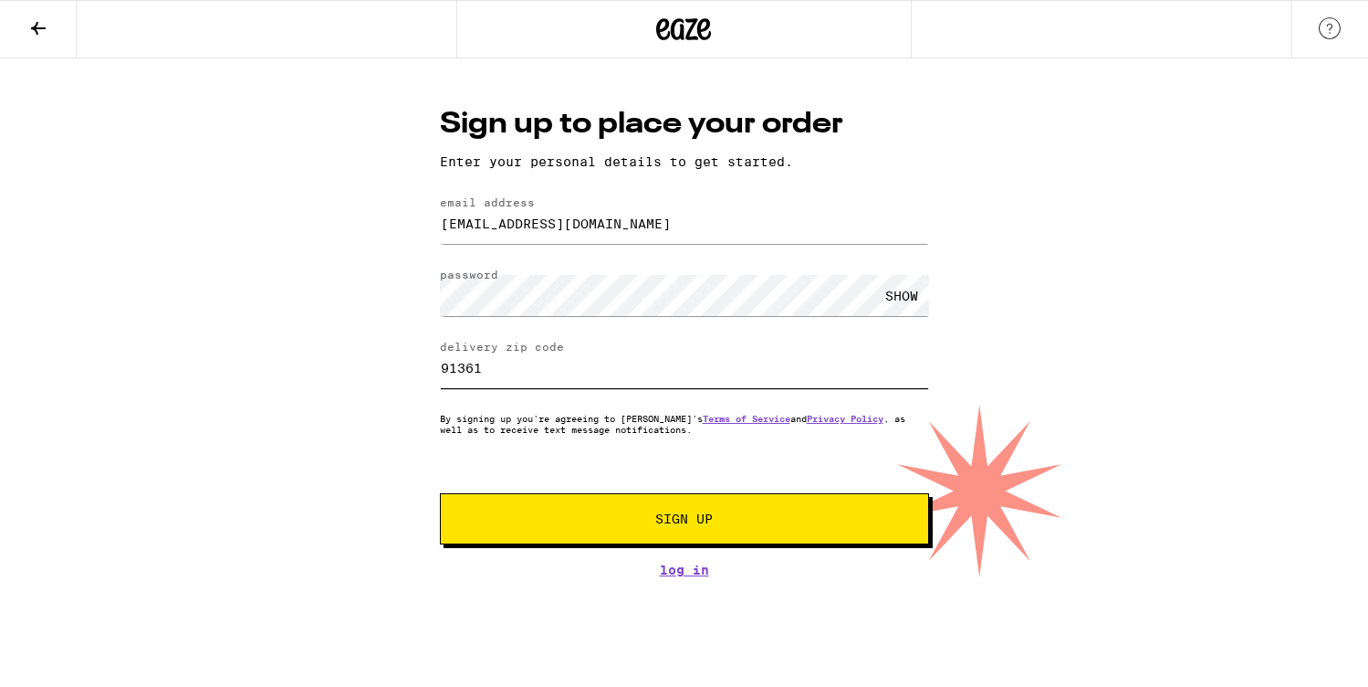
type input "91361"
click at [675, 519] on span "Sign Up" at bounding box center [684, 518] width 58 height 13
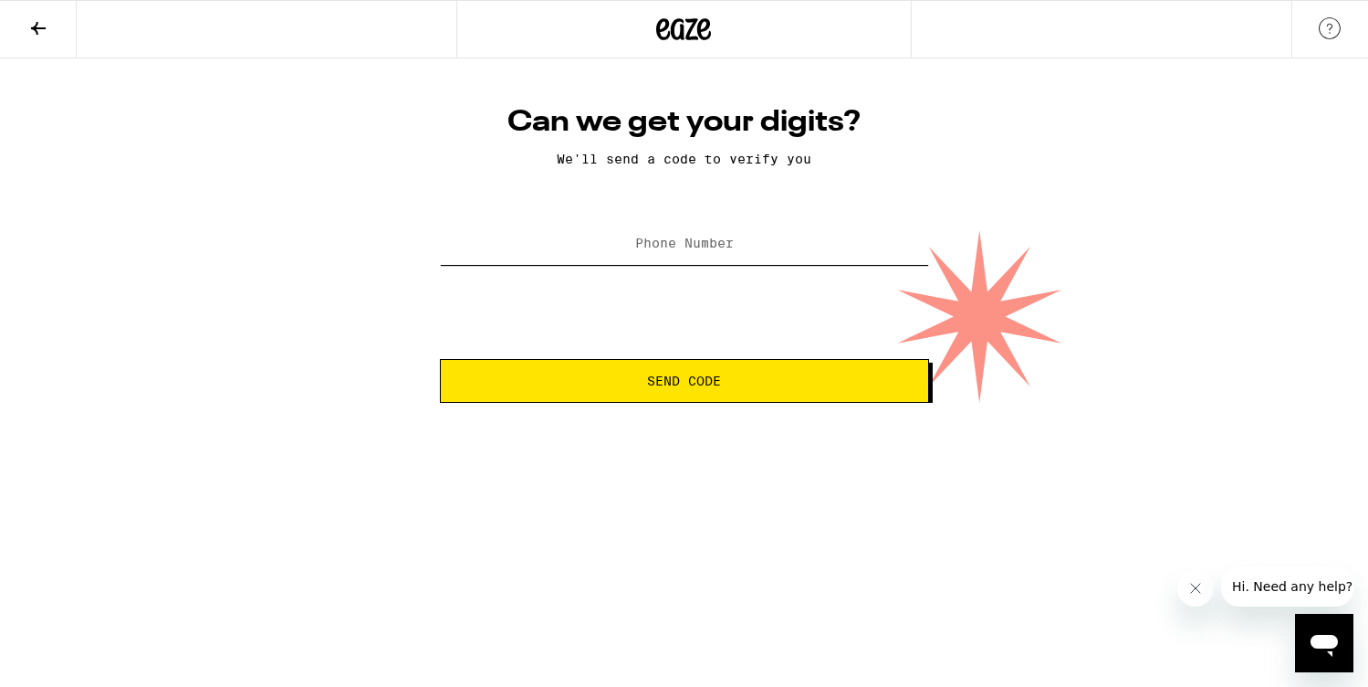
click at [734, 250] on input "Phone Number" at bounding box center [684, 244] width 489 height 41
type input "[PHONE_NUMBER]"
click at [746, 396] on button "Send Code" at bounding box center [684, 381] width 489 height 44
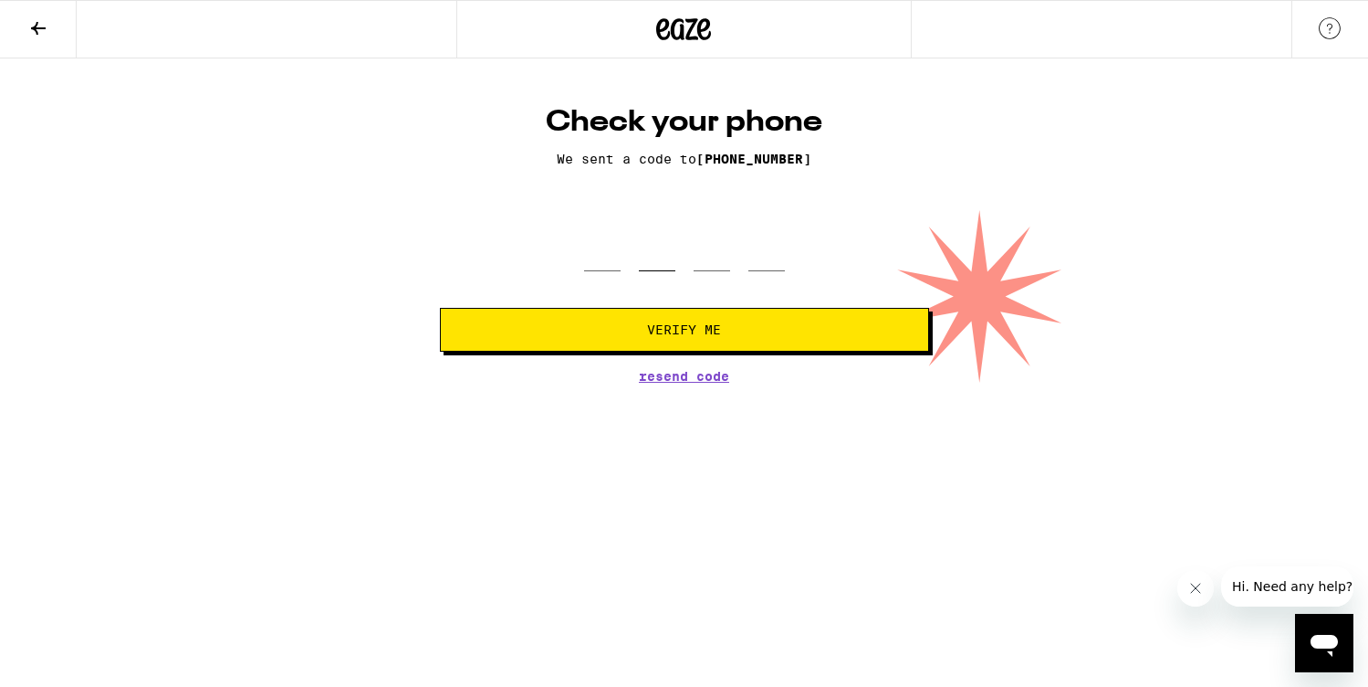
click at [643, 258] on input "tel" at bounding box center [657, 244] width 37 height 54
click at [623, 252] on div at bounding box center [684, 244] width 201 height 54
click at [582, 264] on div at bounding box center [684, 244] width 489 height 54
click at [597, 261] on input "tel" at bounding box center [602, 244] width 37 height 54
type input "3"
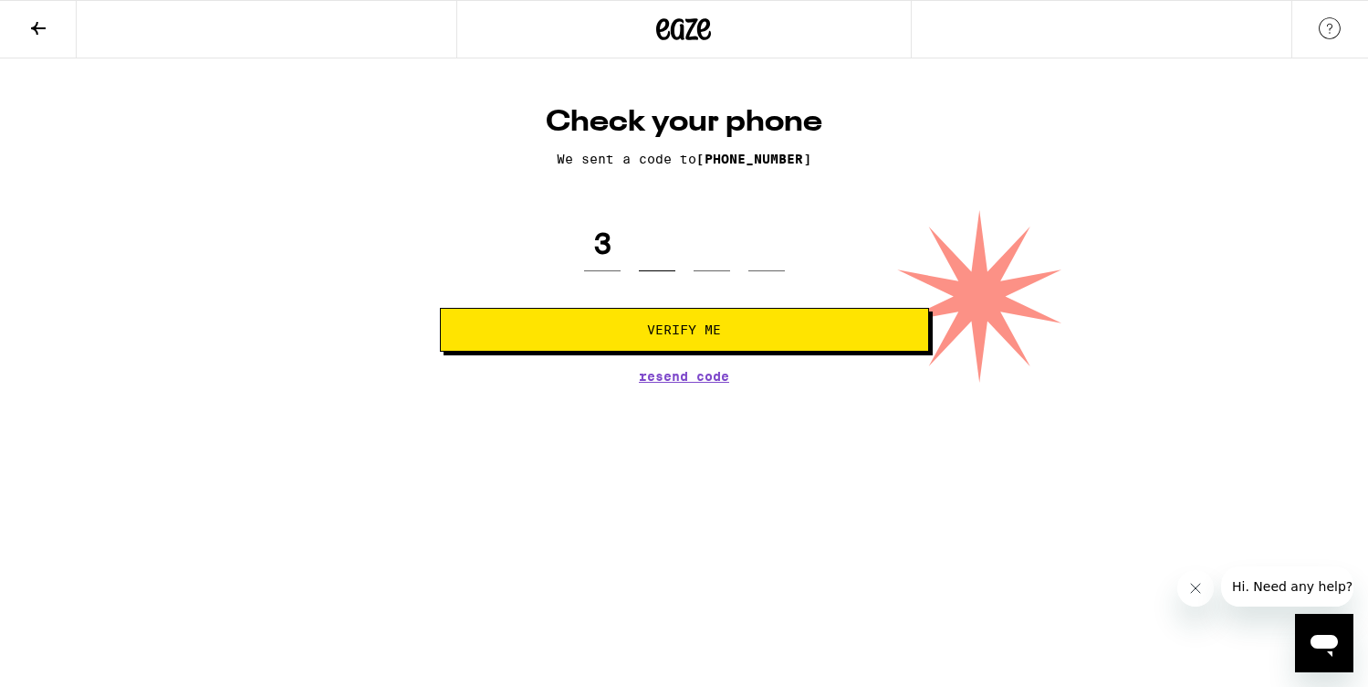
type input "0"
type input "5"
type input "0"
type input "4"
type input "0"
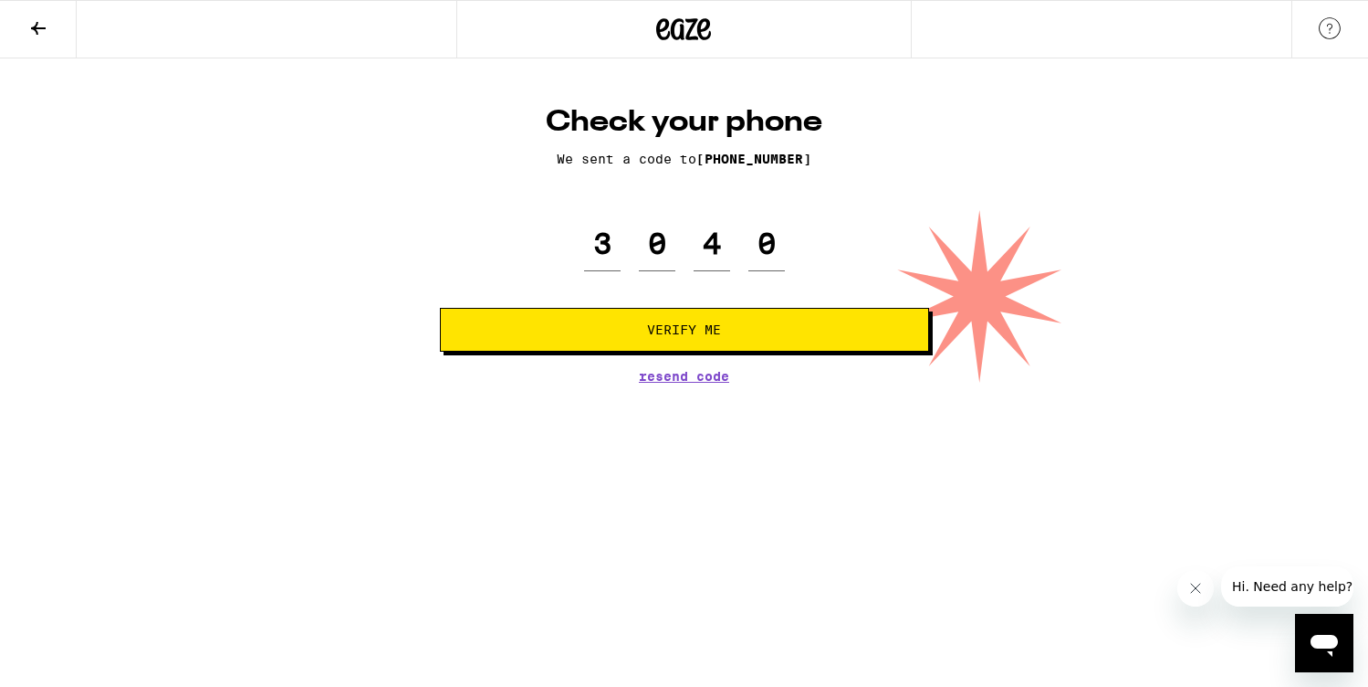
click at [593, 336] on span "Verify Me" at bounding box center [685, 329] width 458 height 13
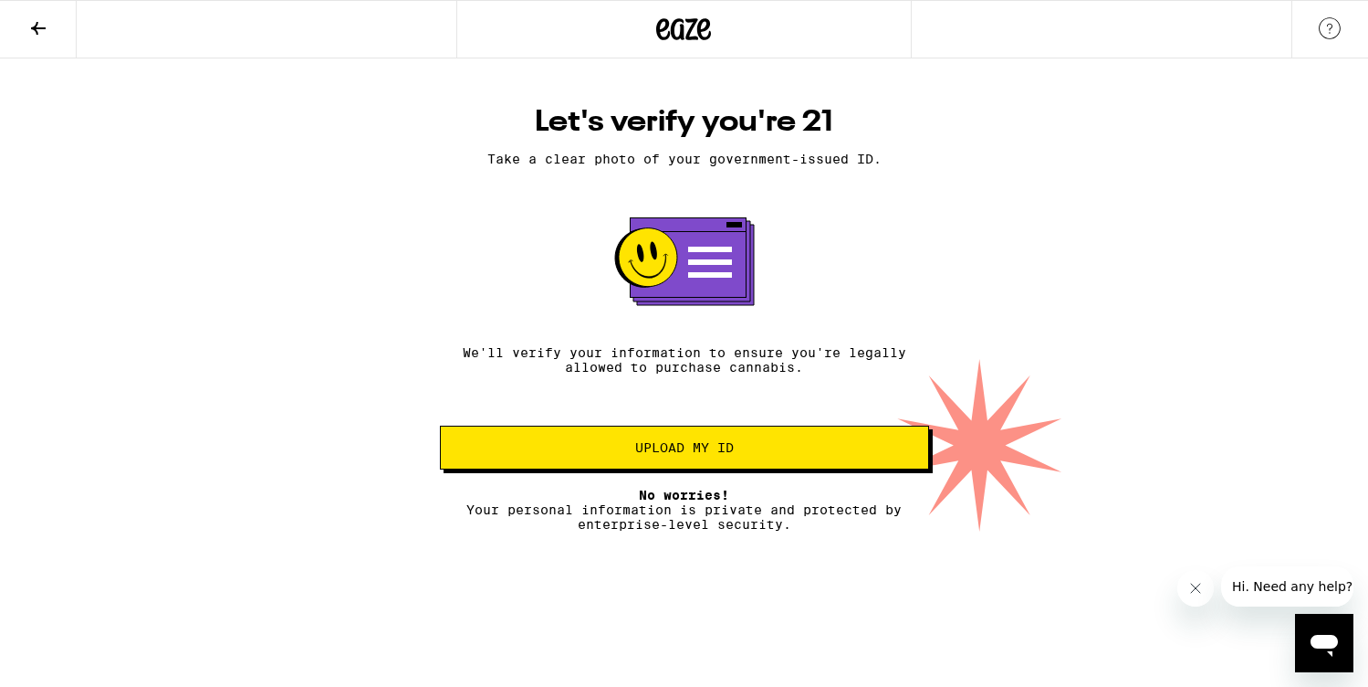
click at [700, 454] on span "Upload my ID" at bounding box center [684, 447] width 99 height 13
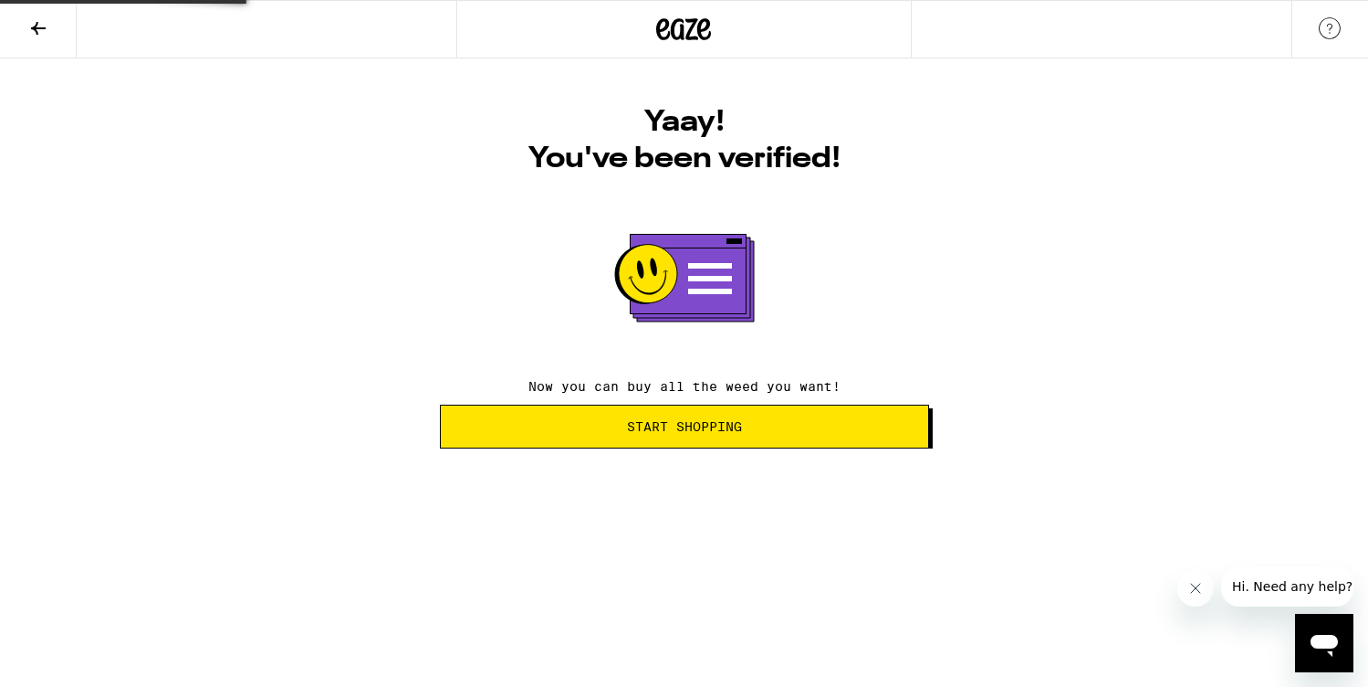
click at [725, 433] on span "Start Shopping" at bounding box center [684, 426] width 115 height 13
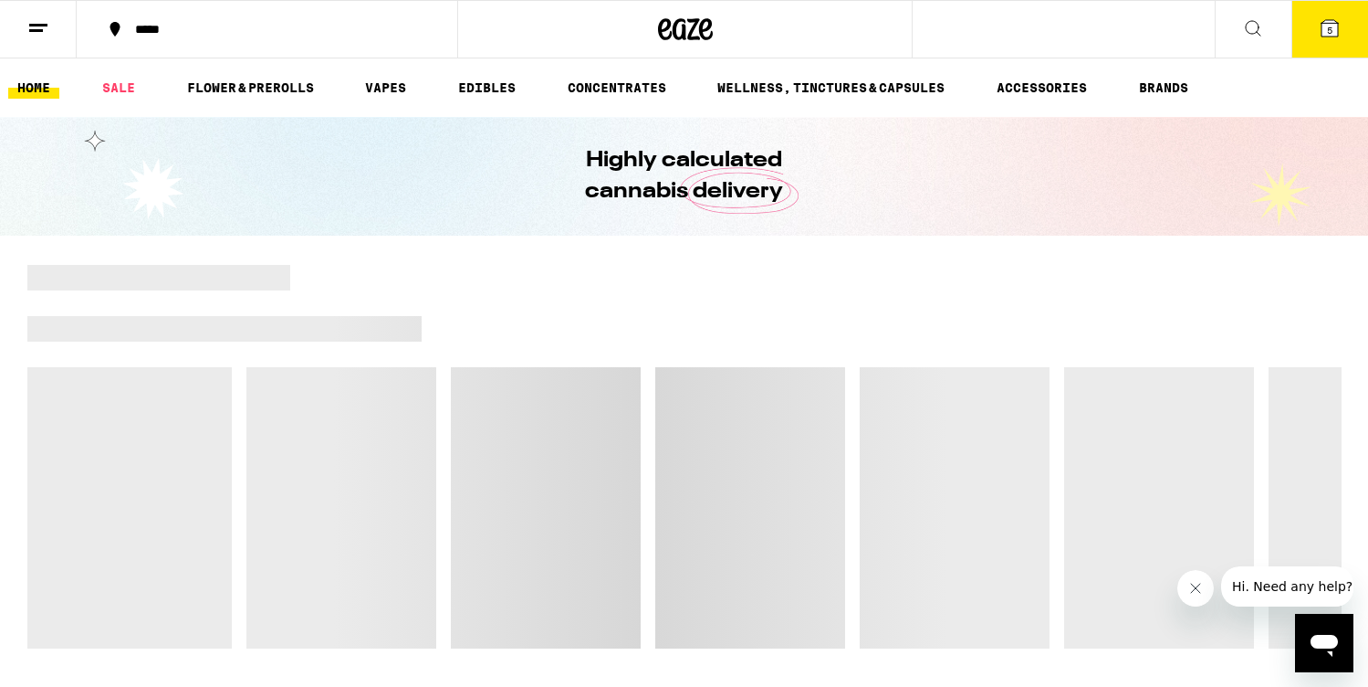
click at [1334, 32] on icon at bounding box center [1330, 28] width 16 height 16
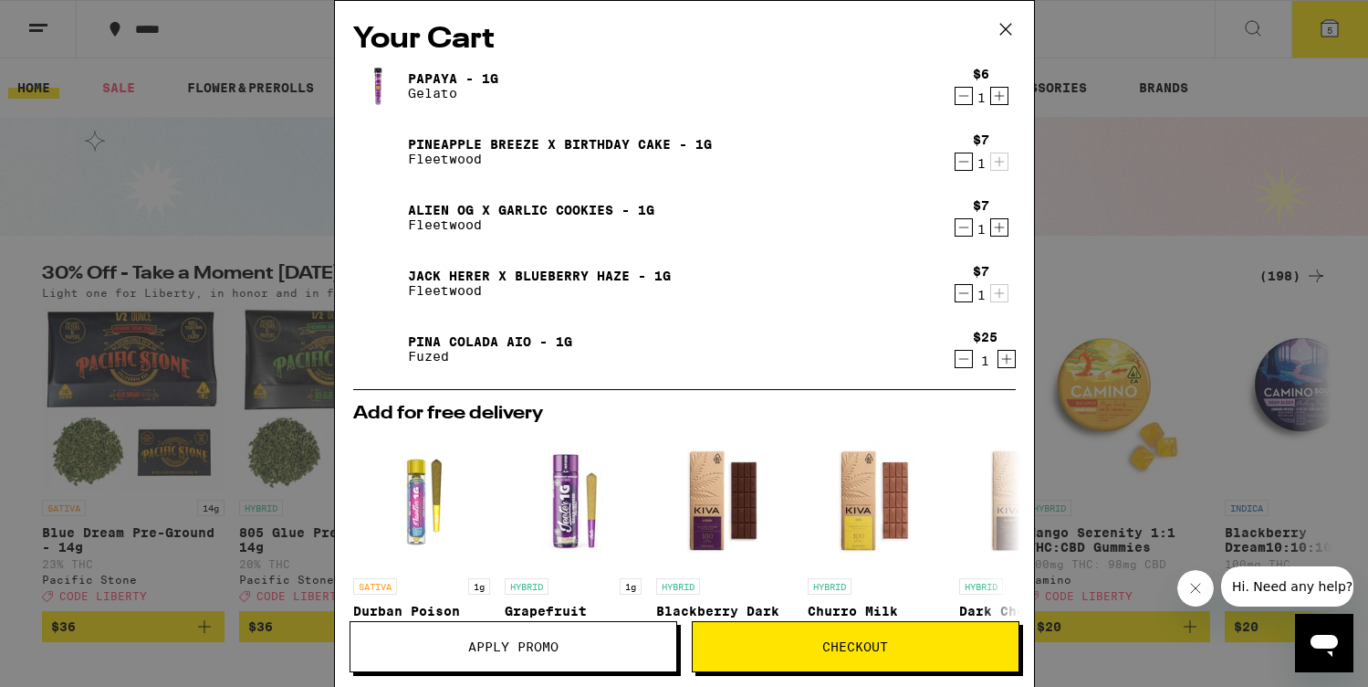
click at [961, 298] on icon "Decrement" at bounding box center [964, 293] width 16 height 22
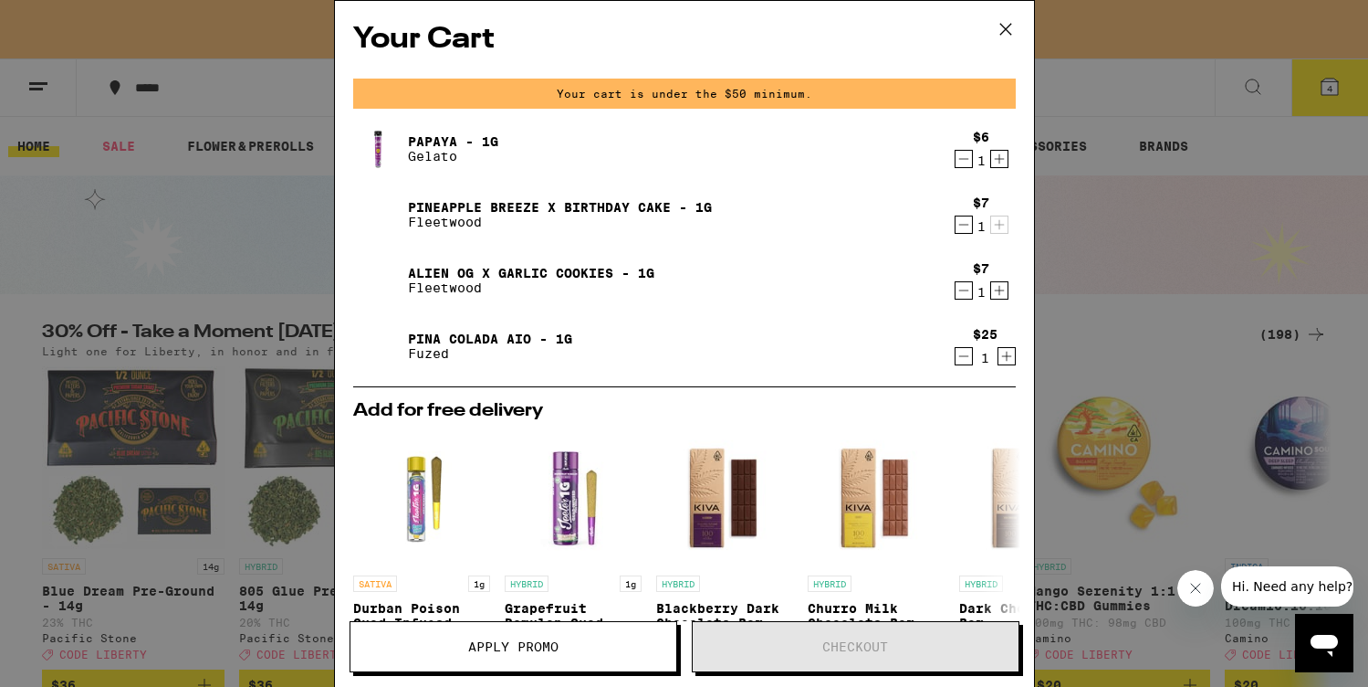
click at [999, 292] on icon "Increment" at bounding box center [999, 291] width 10 height 10
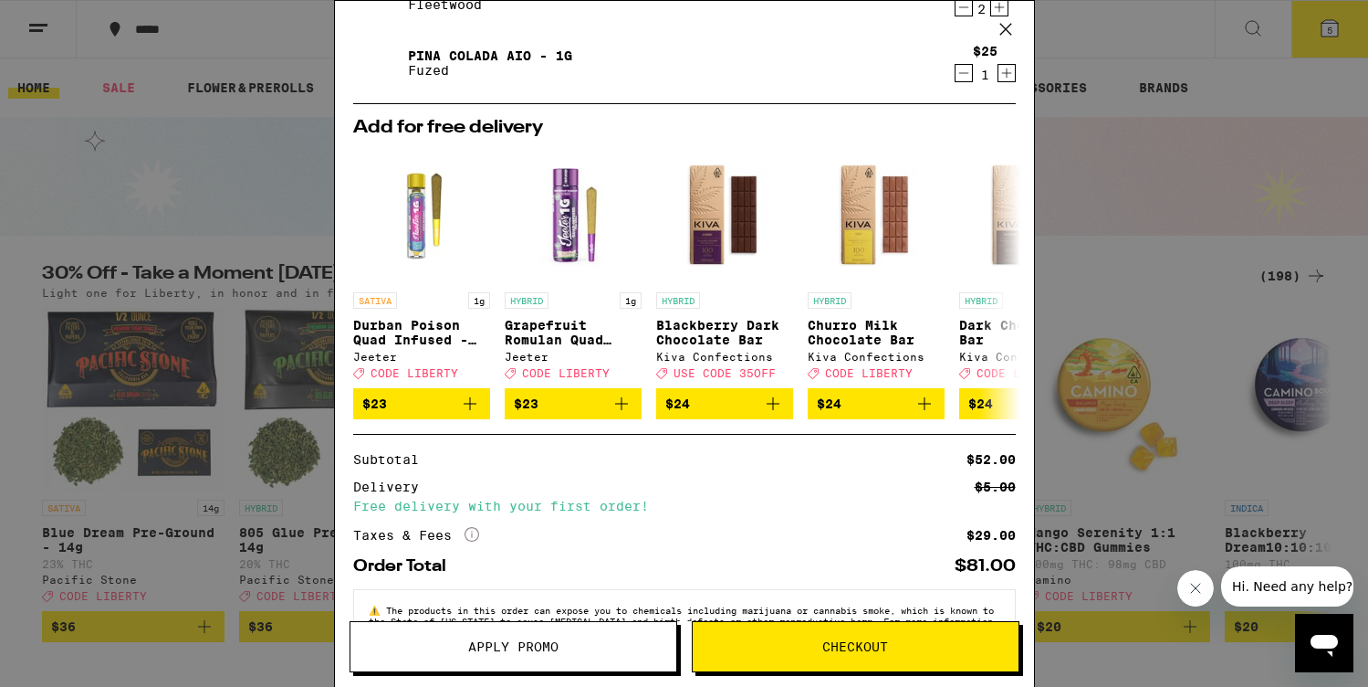
scroll to position [287, 0]
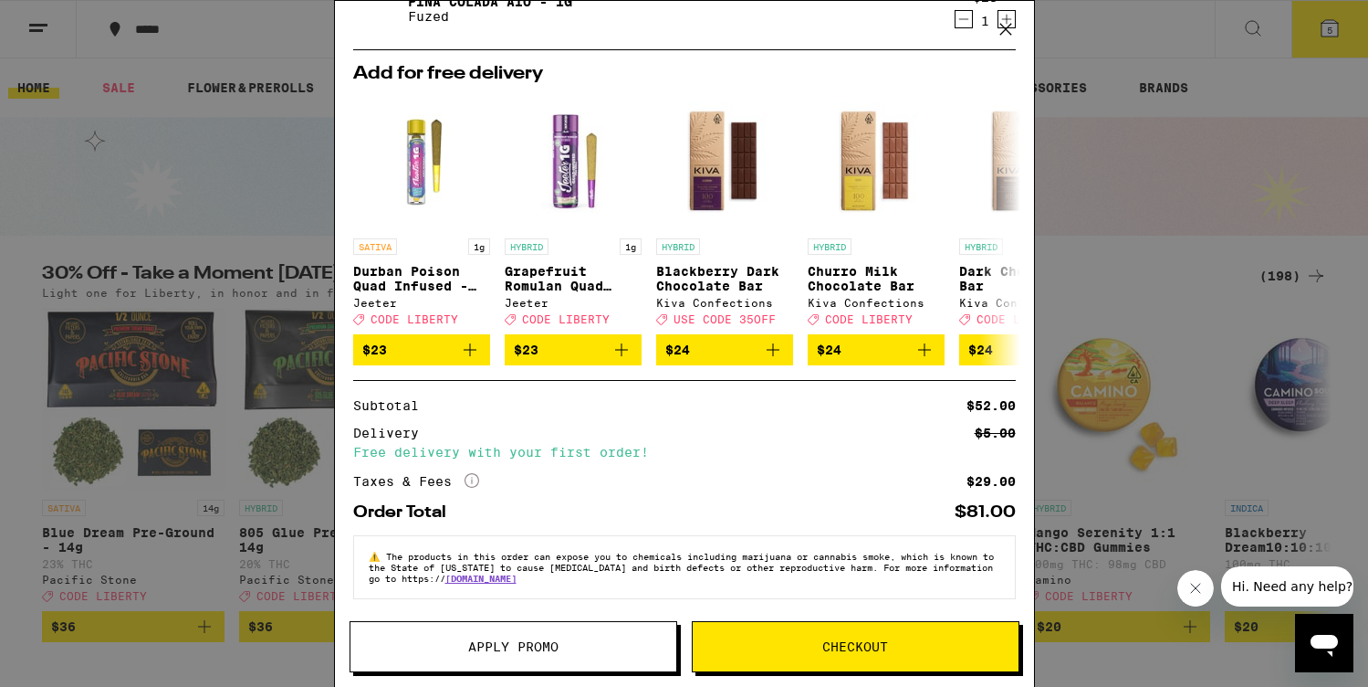
click at [781, 640] on span "Checkout" at bounding box center [856, 646] width 326 height 13
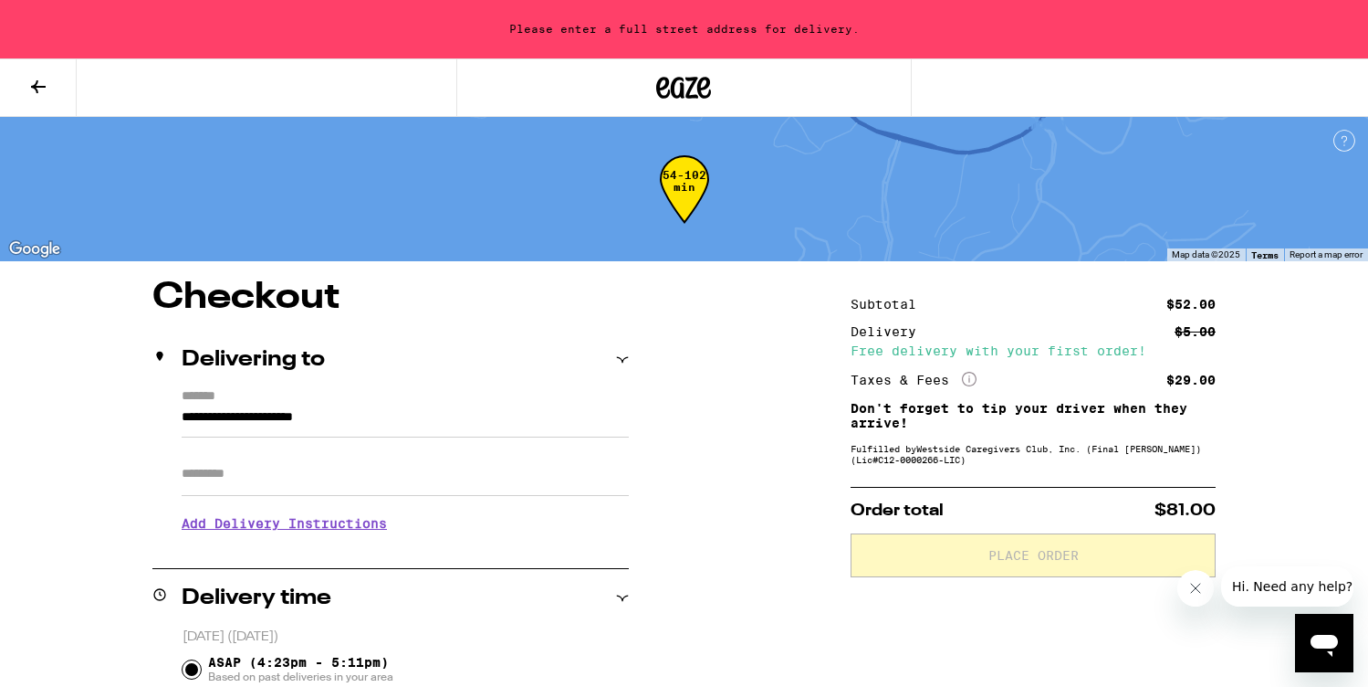
click at [344, 483] on input "Apt/Suite" at bounding box center [405, 474] width 447 height 44
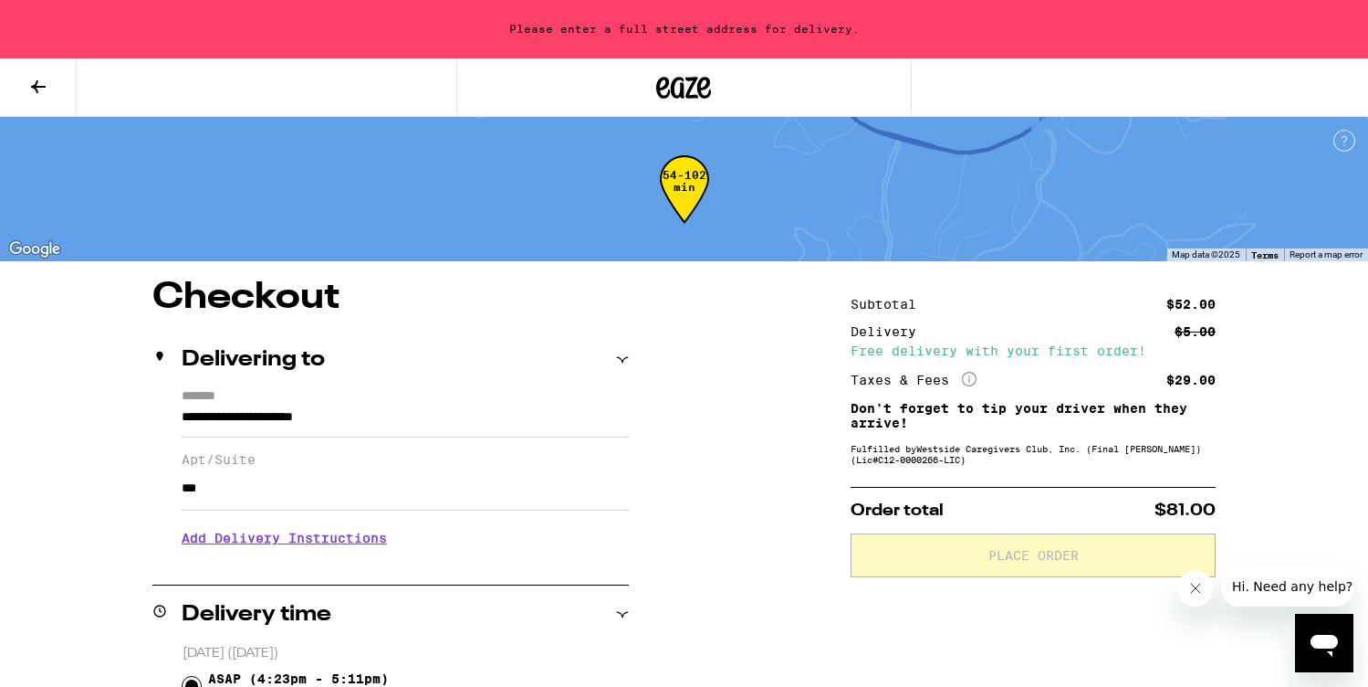
type input "***"
click at [349, 546] on h3 "Add Delivery Instructions" at bounding box center [405, 538] width 447 height 42
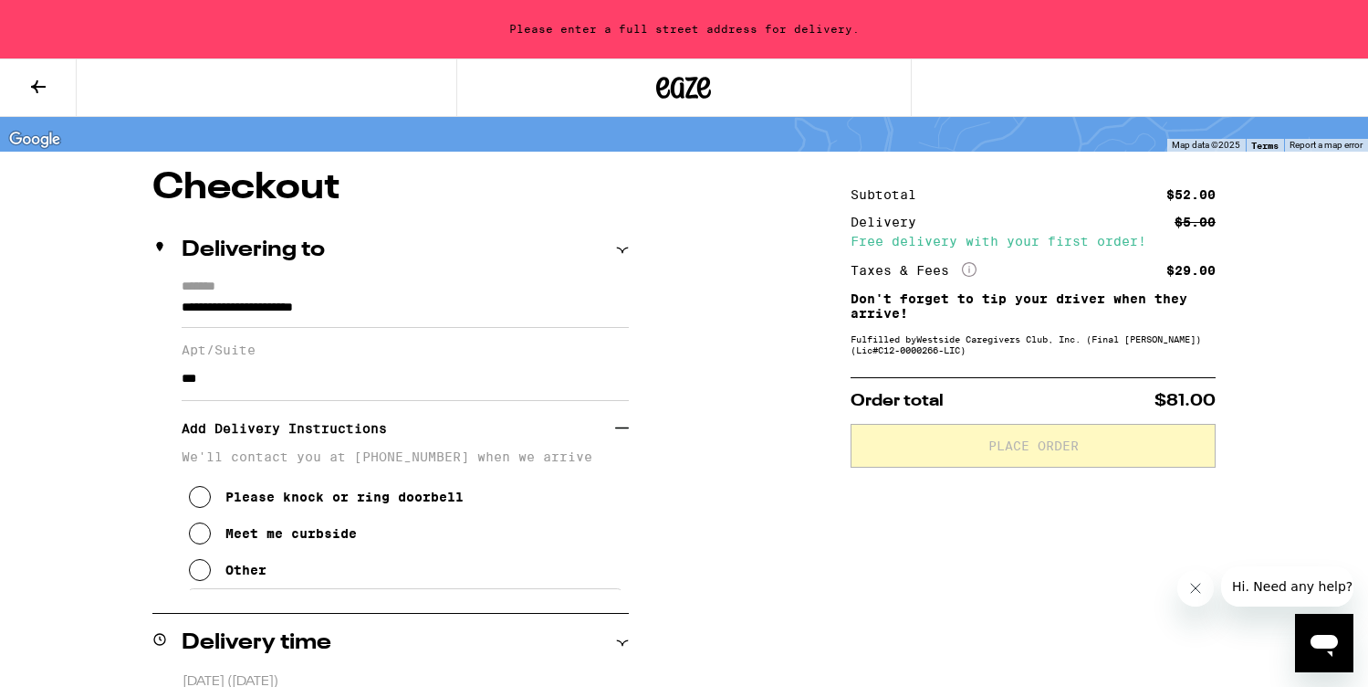
scroll to position [163, 0]
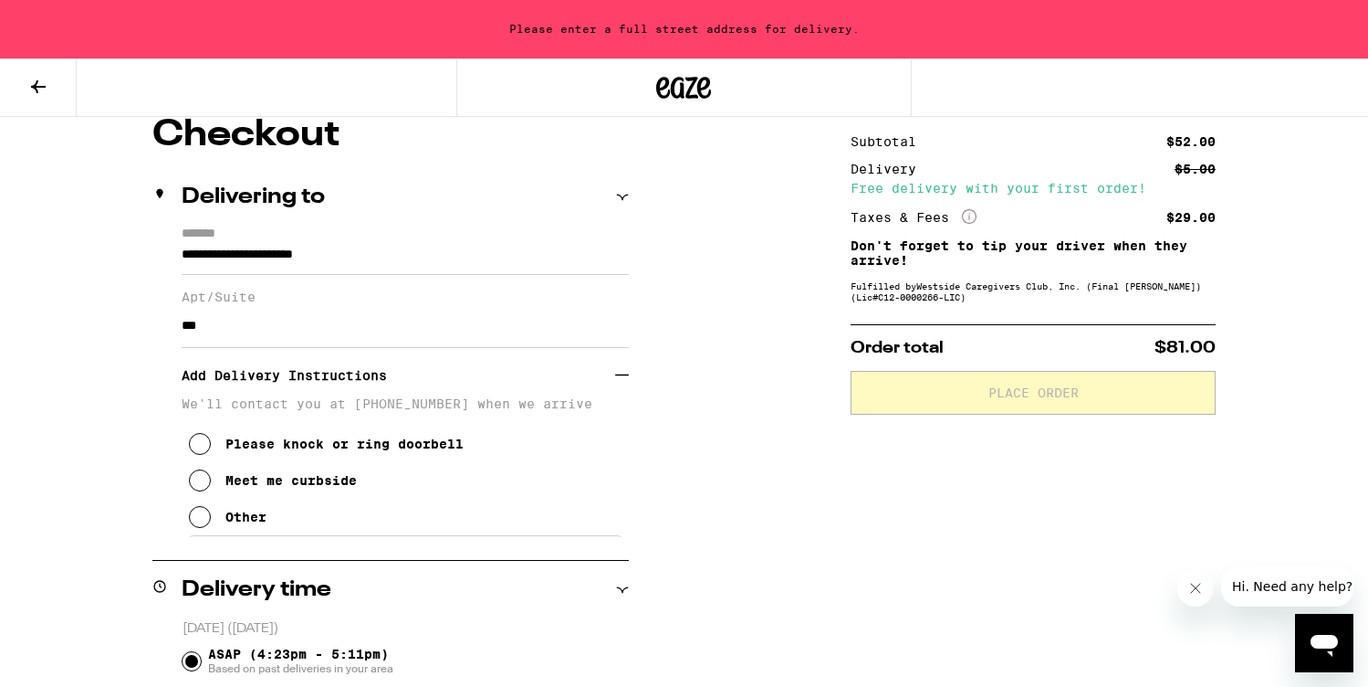
click at [202, 524] on icon at bounding box center [200, 517] width 22 height 22
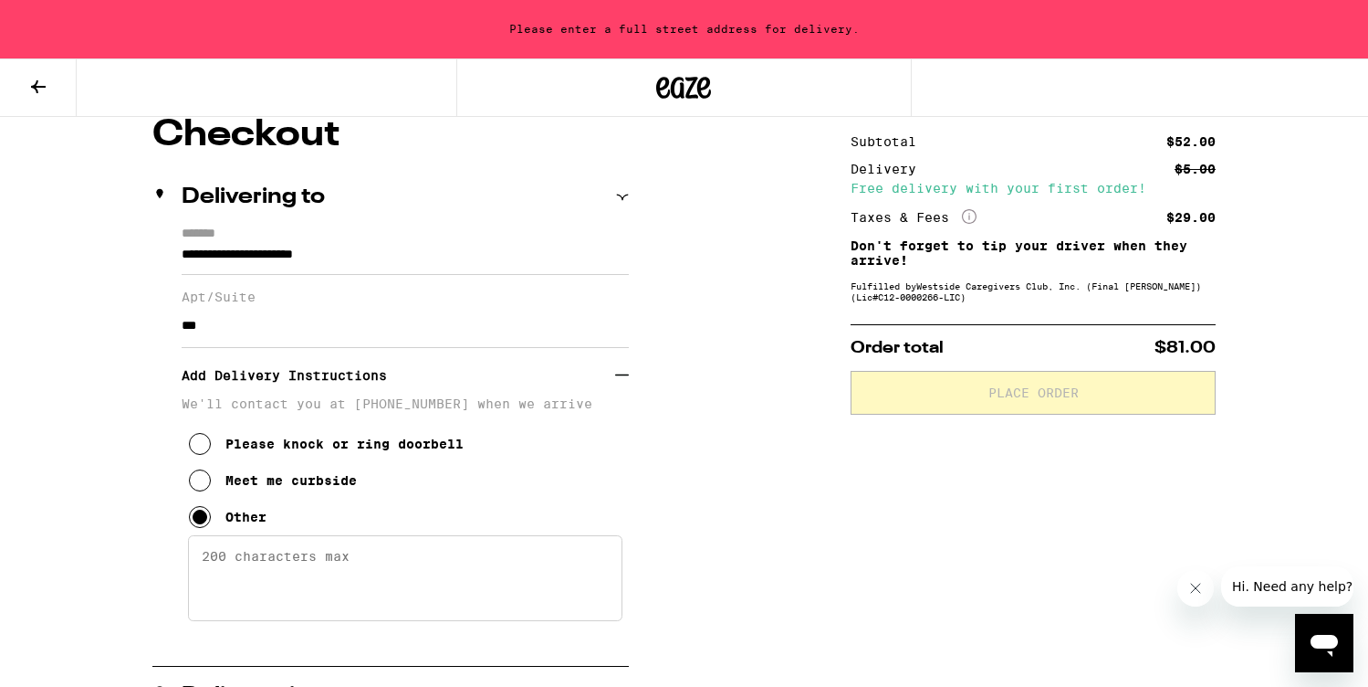
click at [269, 582] on textarea "Enter any other delivery instructions you want driver to know" at bounding box center [405, 578] width 435 height 86
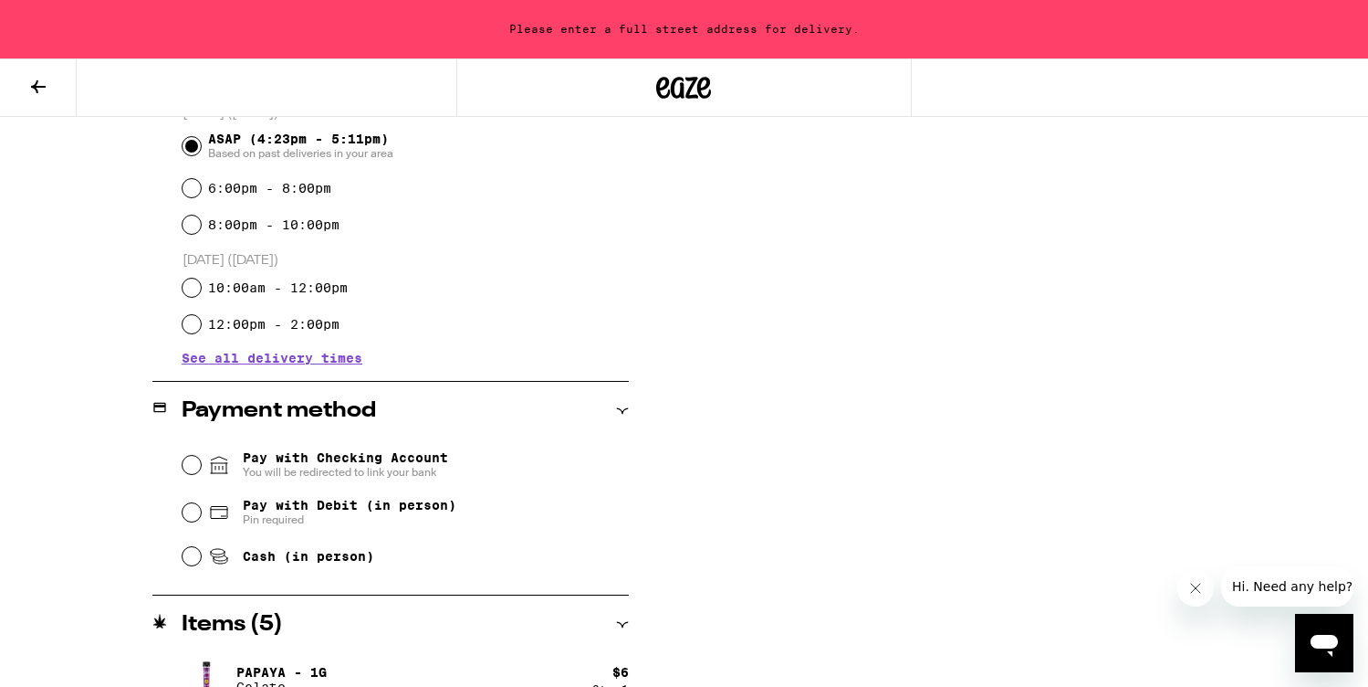
scroll to position [819, 0]
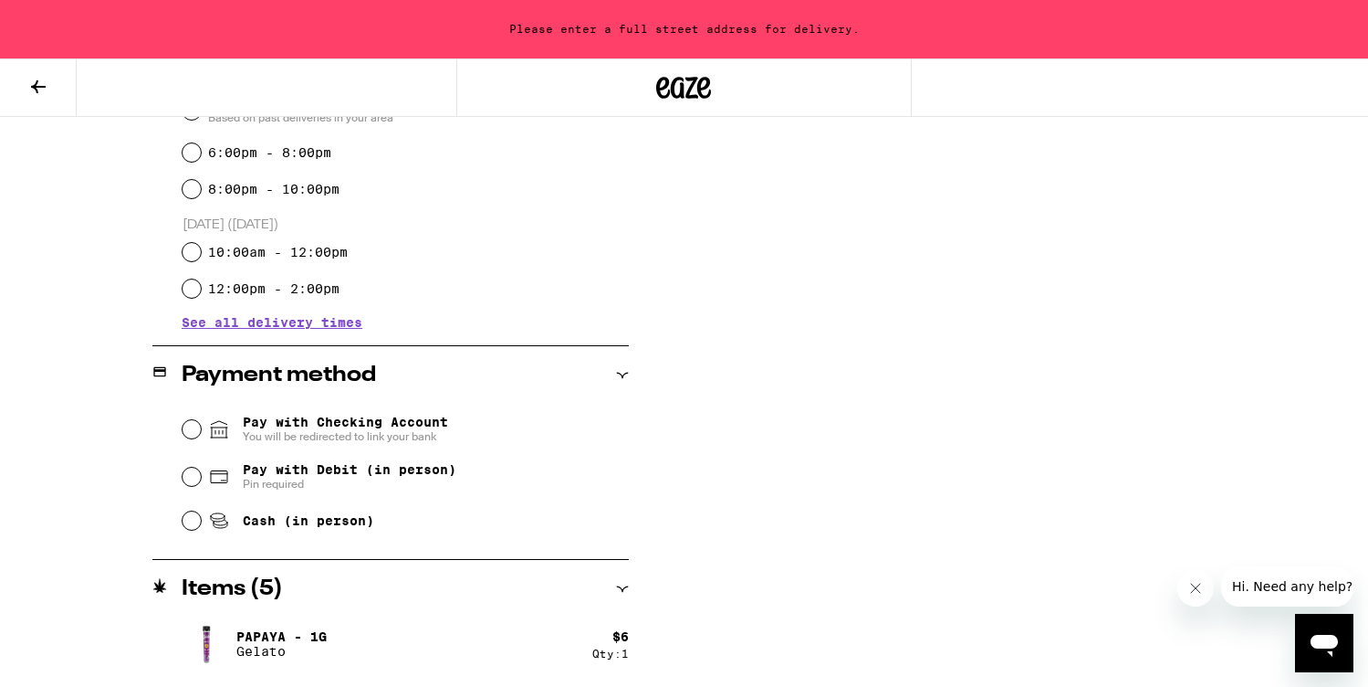
type textarea "it's a hotel. my room is 304. if easier just call when youre outside or if you …"
click at [191, 477] on input "Pay with Debit (in person) Pin required" at bounding box center [192, 476] width 18 height 18
radio input "true"
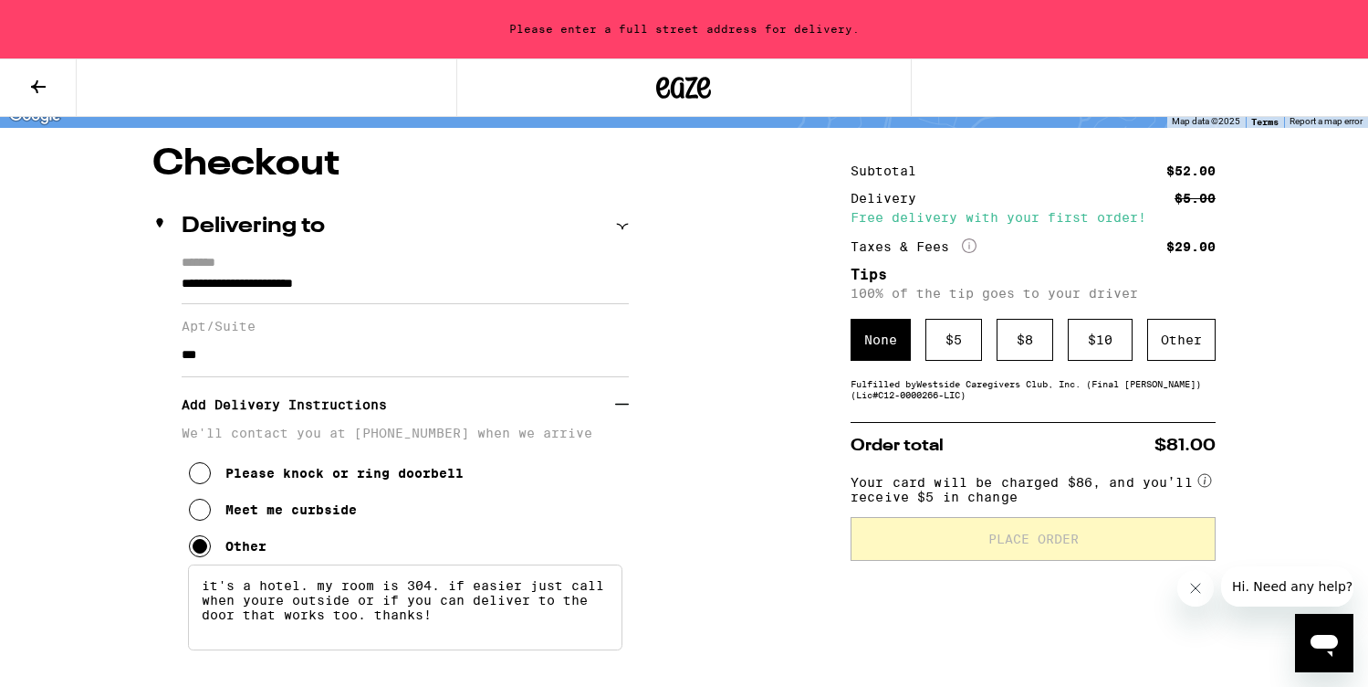
scroll to position [163, 0]
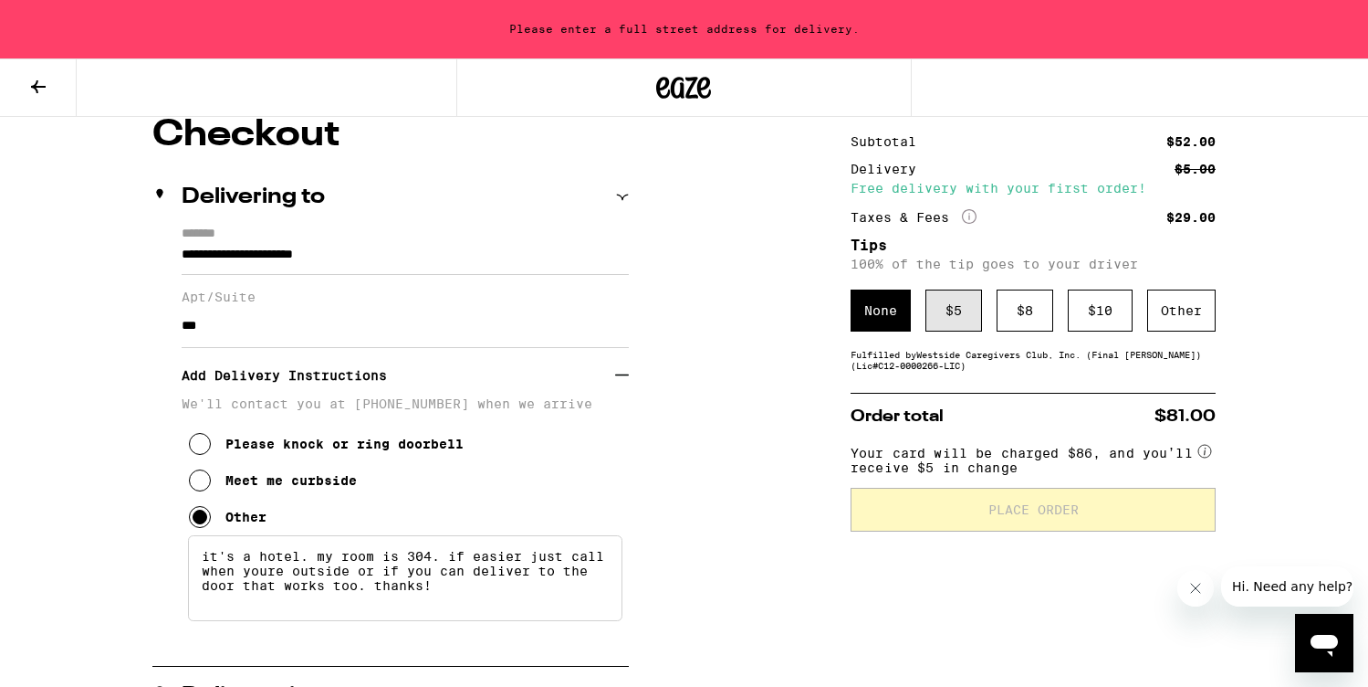
click at [947, 322] on div "$ 5" at bounding box center [954, 310] width 57 height 42
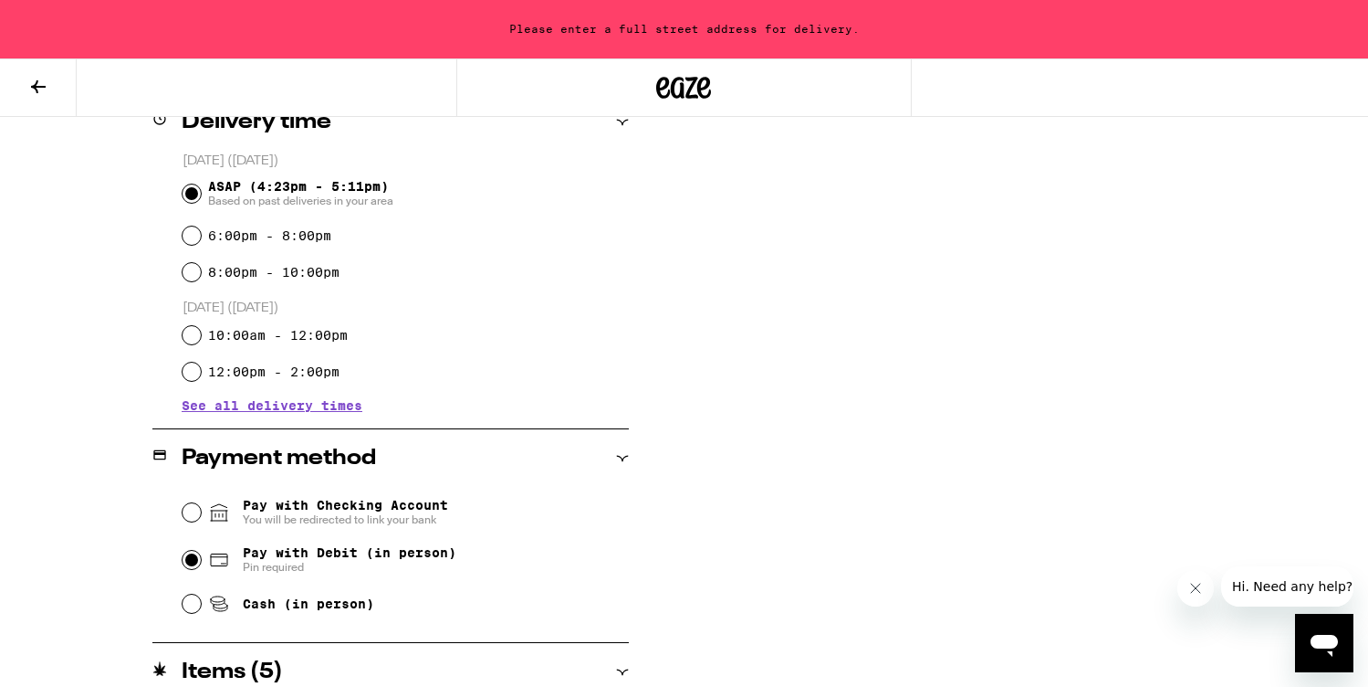
scroll to position [735, 0]
click at [192, 607] on input "Cash (in person)" at bounding box center [192, 604] width 18 height 18
radio input "true"
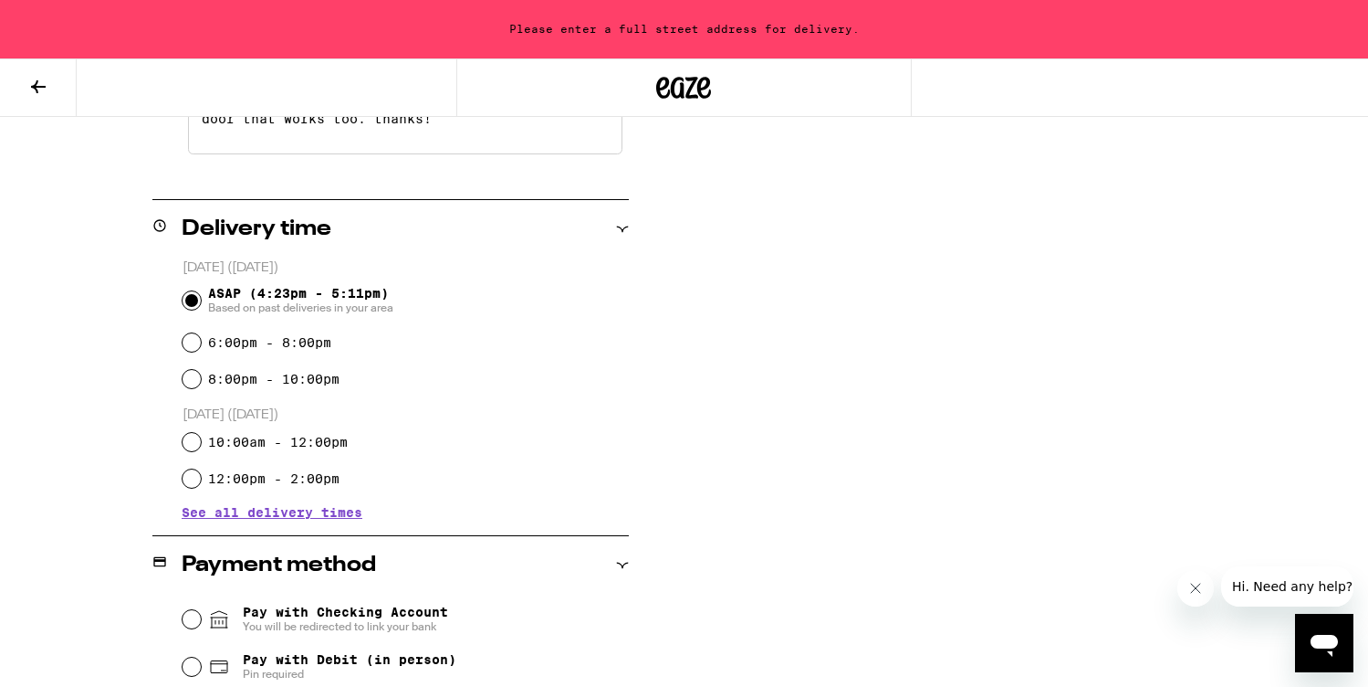
scroll to position [754, 0]
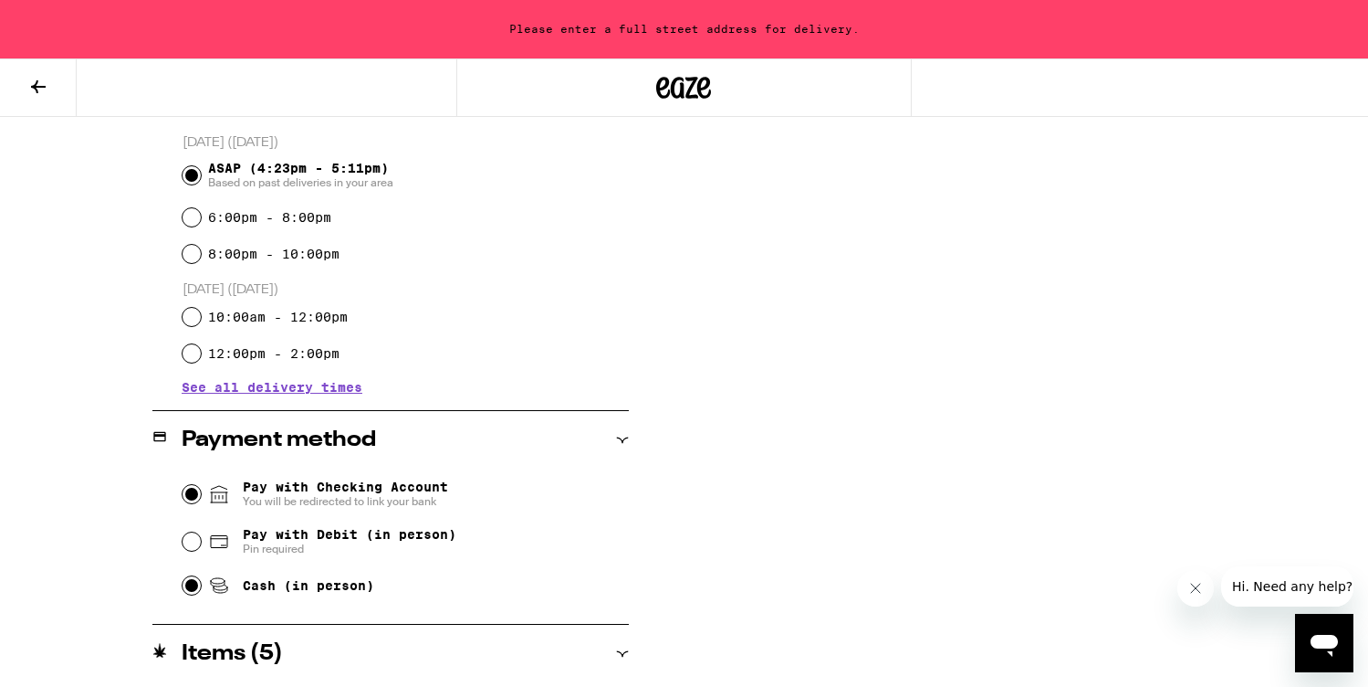
click at [197, 490] on input "Pay with Checking Account You will be redirected to link your bank" at bounding box center [192, 494] width 18 height 18
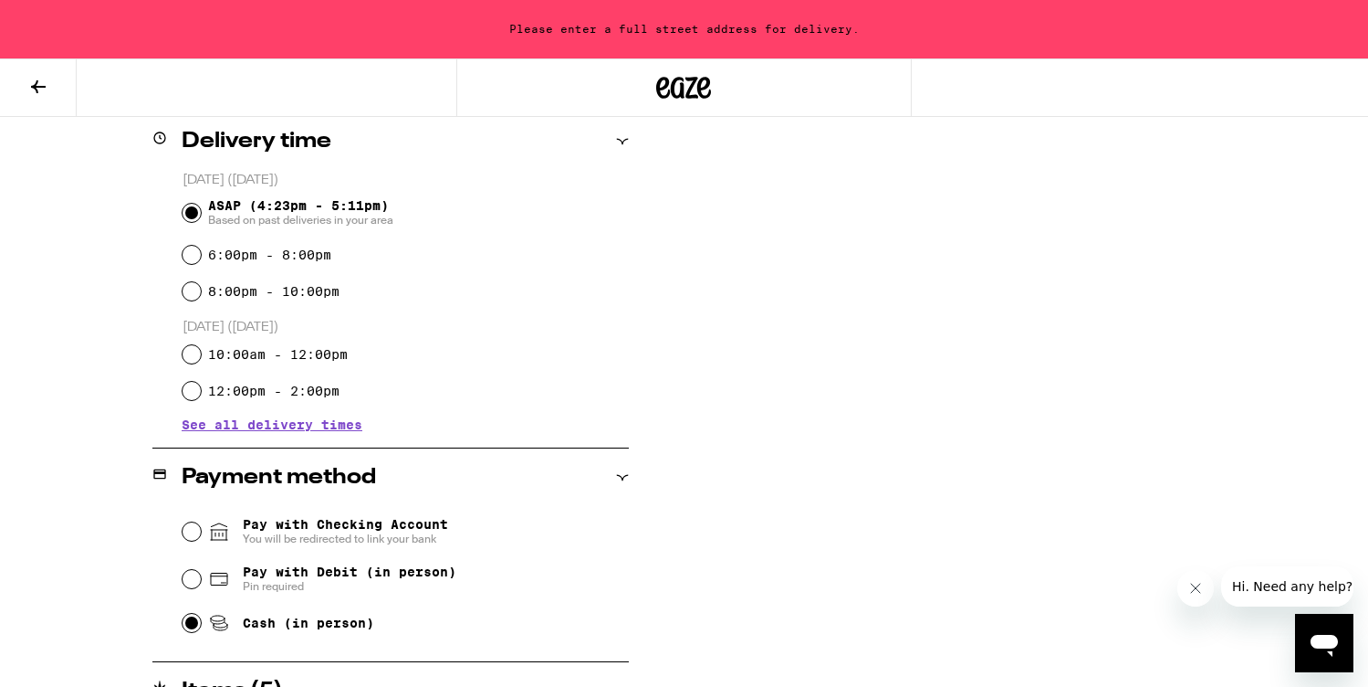
scroll to position [738, 0]
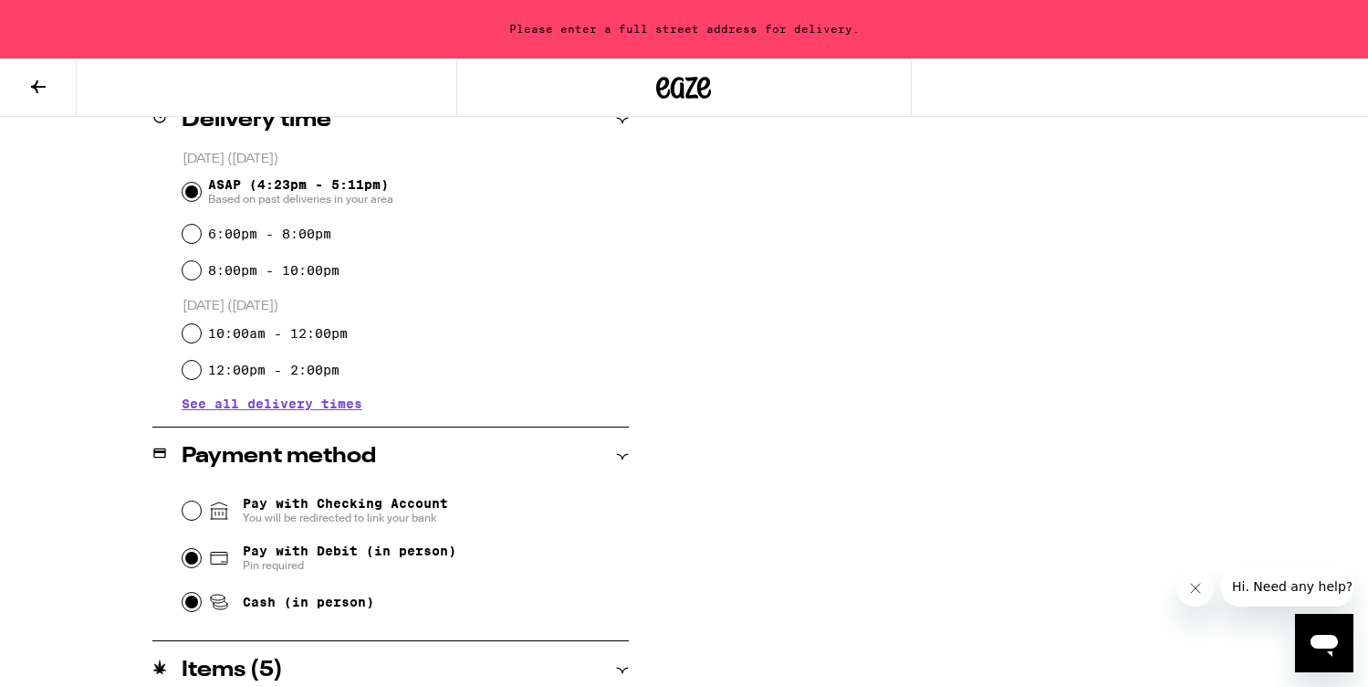
click at [196, 559] on input "Pay with Debit (in person) Pin required" at bounding box center [192, 558] width 18 height 18
radio input "true"
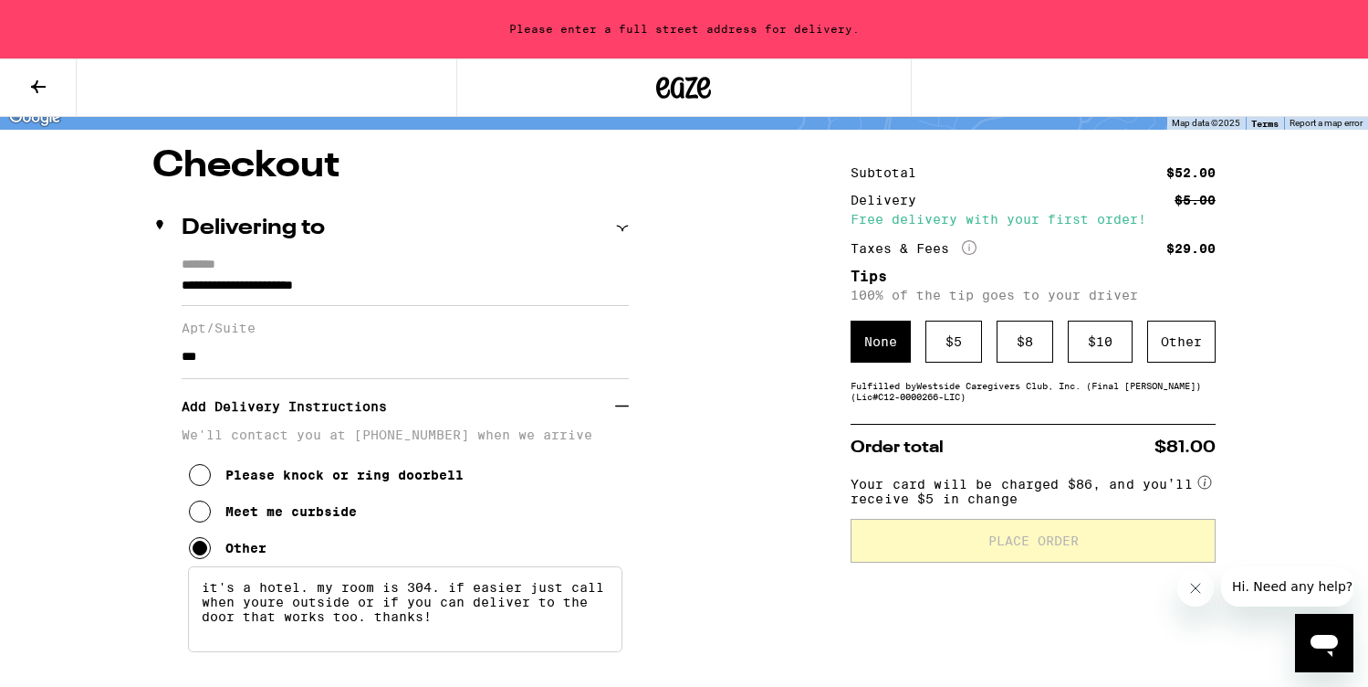
scroll to position [142, 0]
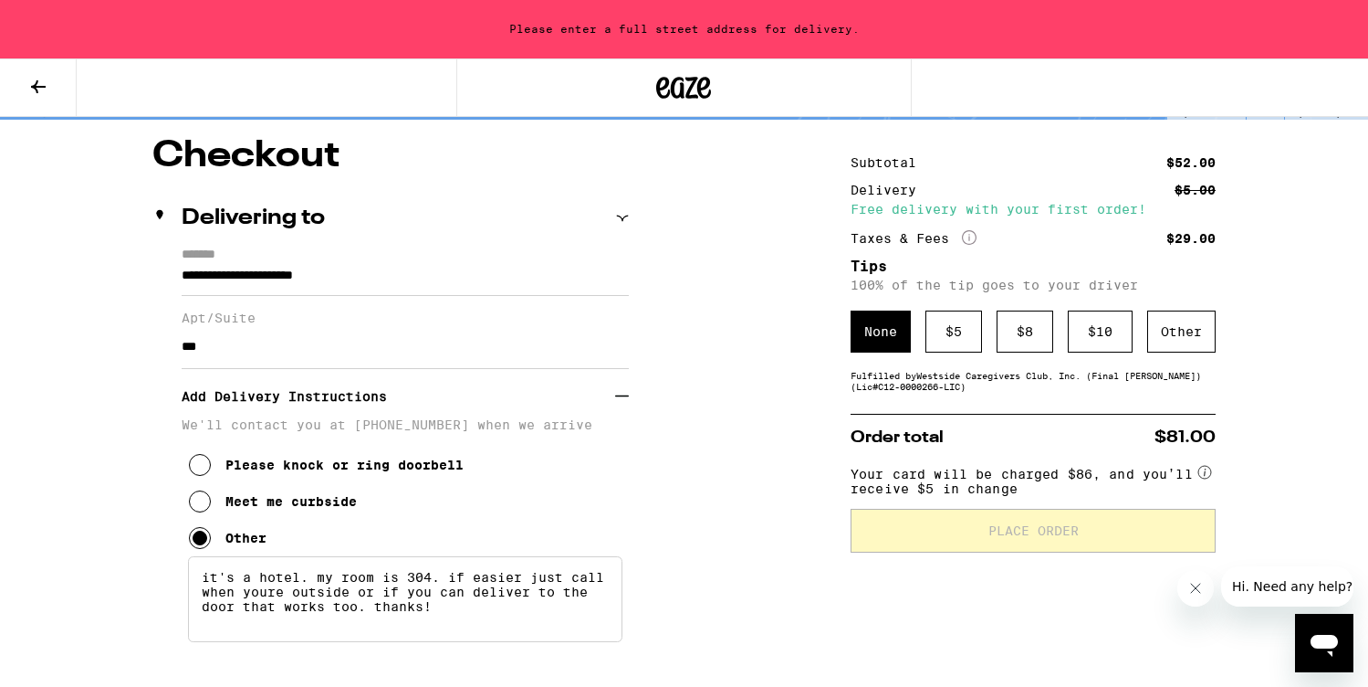
click at [1326, 651] on icon "Open messaging window" at bounding box center [1324, 642] width 33 height 33
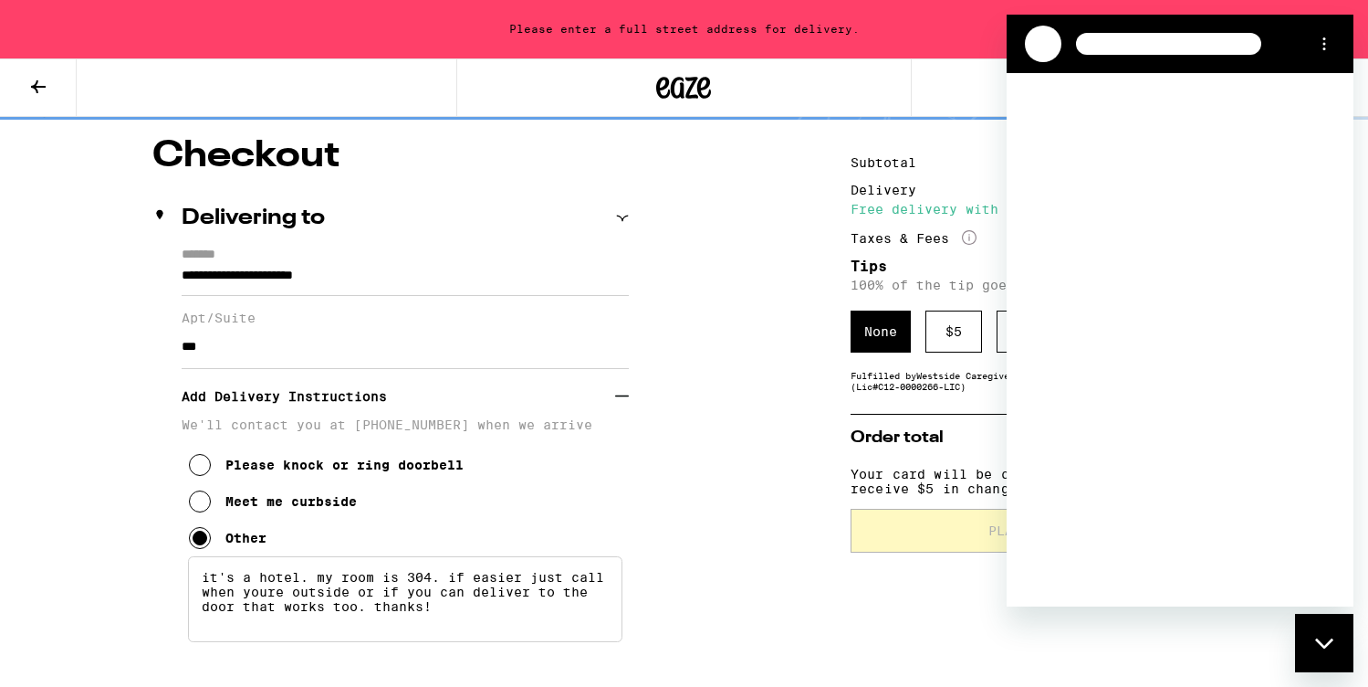
scroll to position [0, 0]
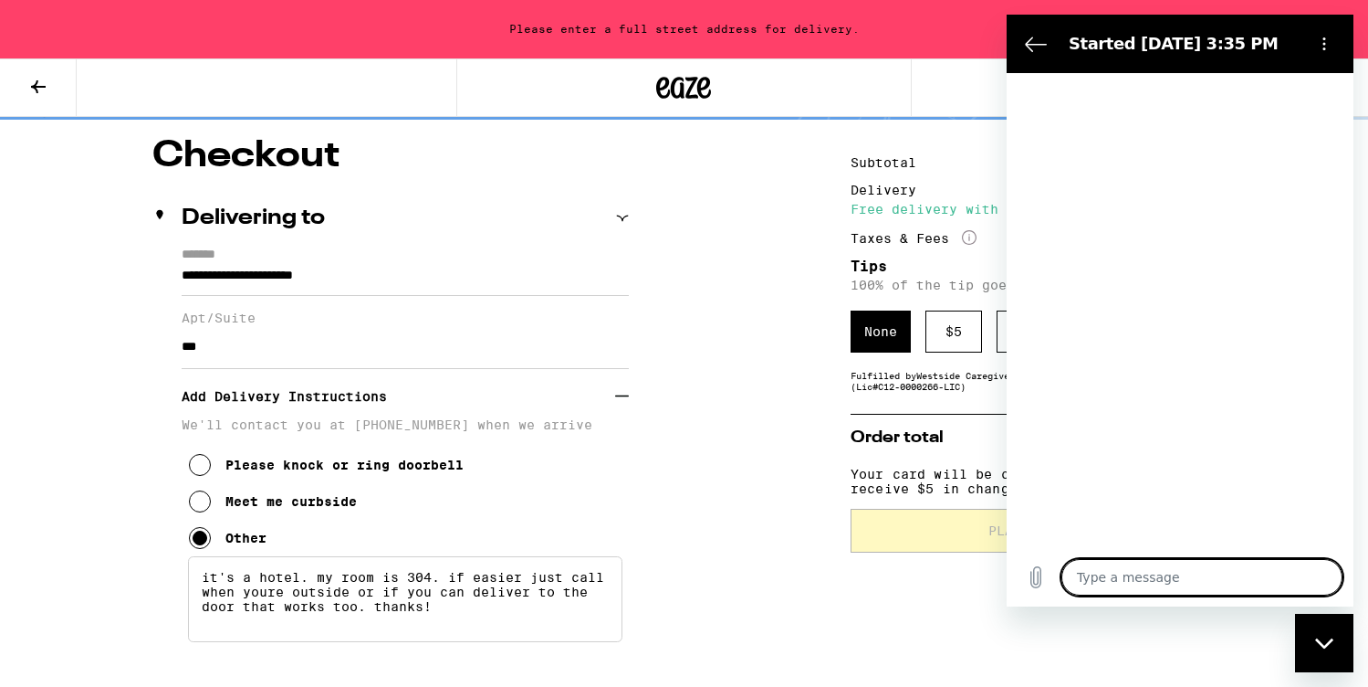
type textarea "x"
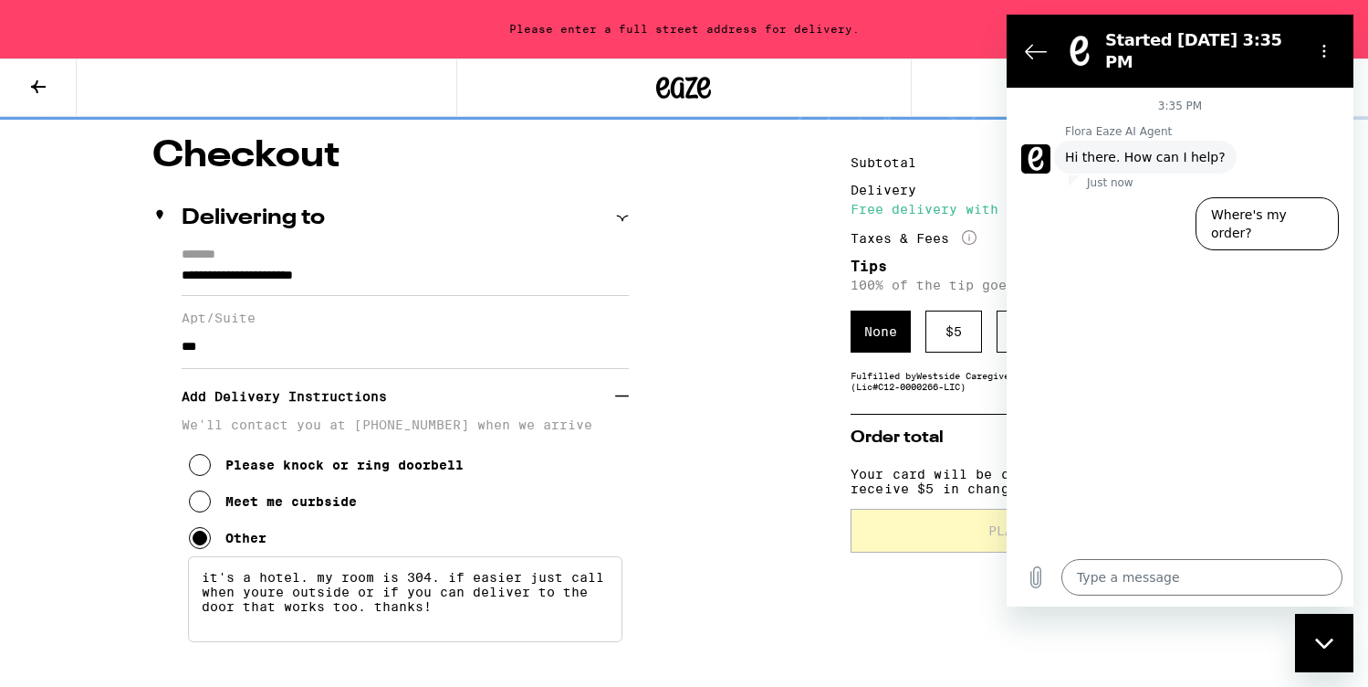
click at [365, 275] on input "**********" at bounding box center [405, 280] width 447 height 31
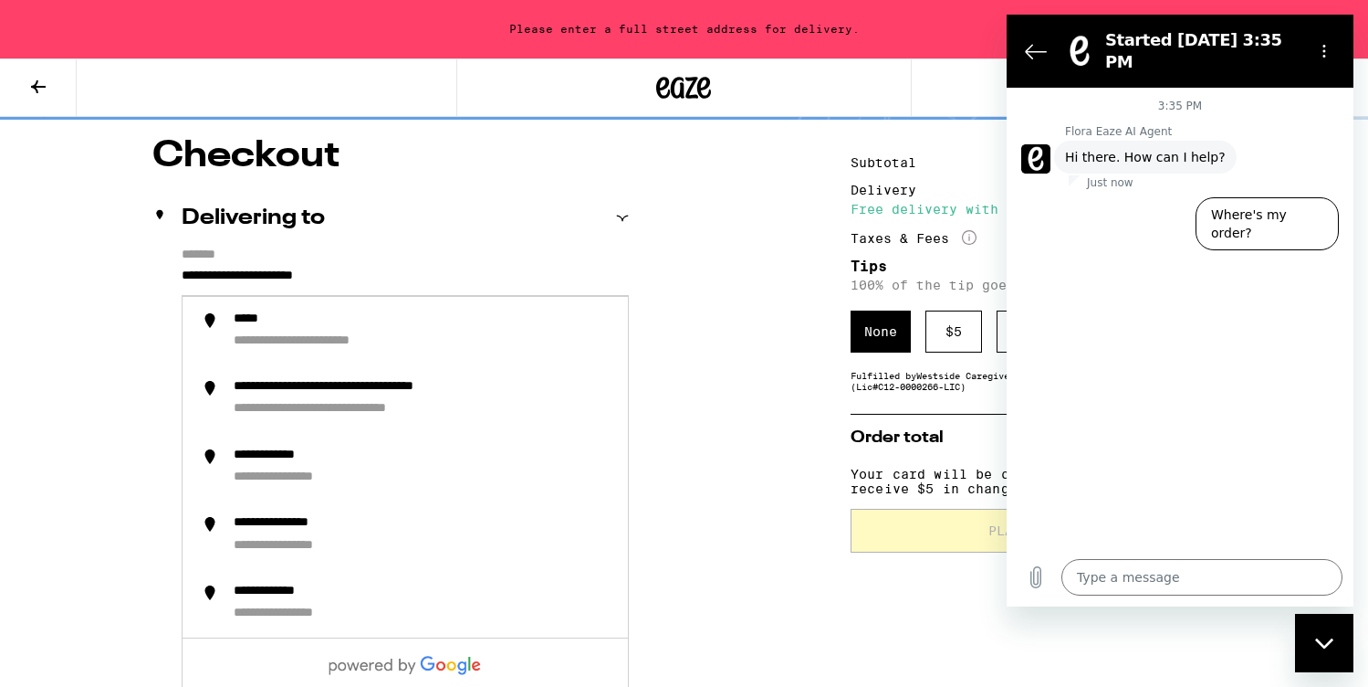
click at [406, 277] on input "**********" at bounding box center [405, 280] width 447 height 31
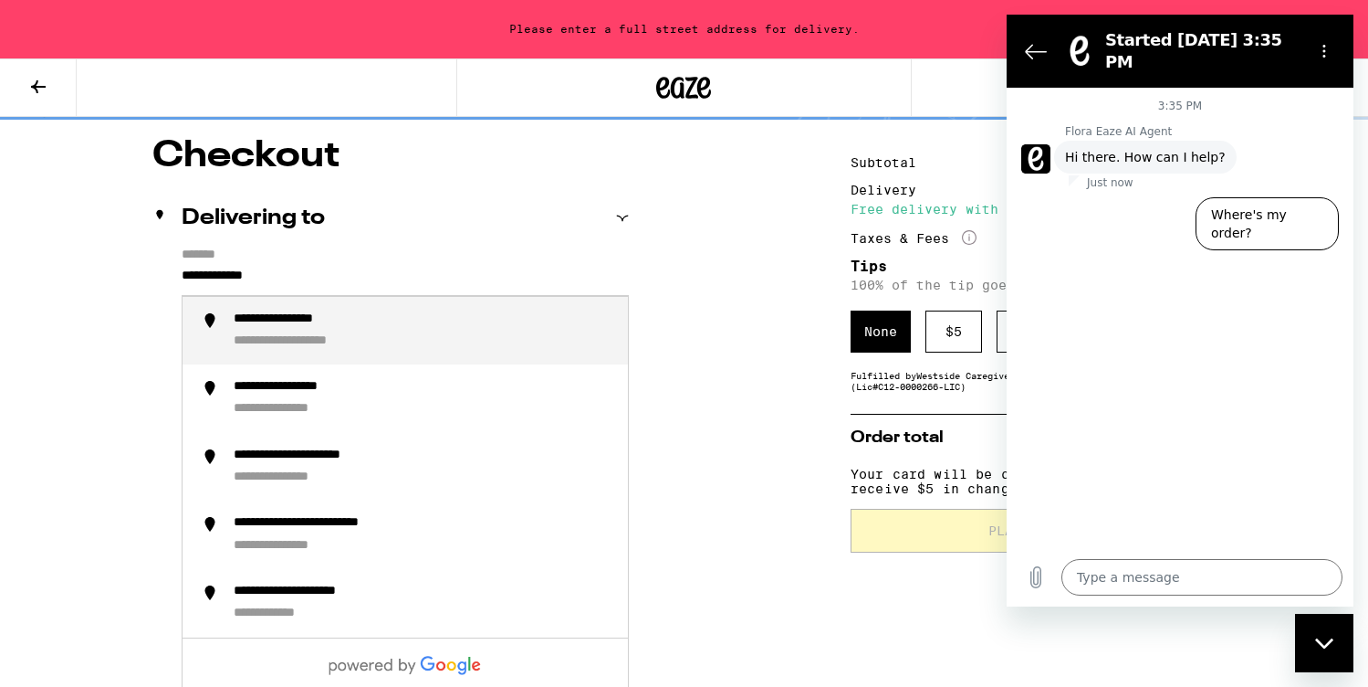
click at [337, 325] on div "**********" at bounding box center [304, 319] width 141 height 17
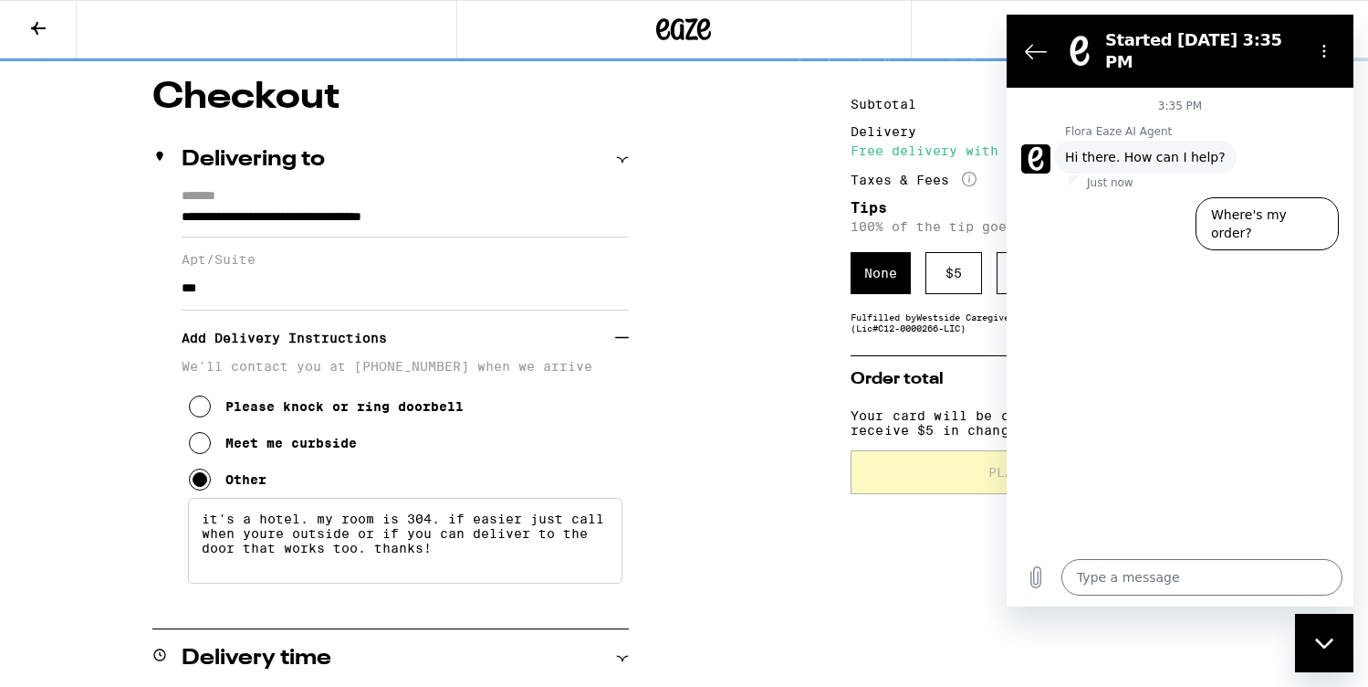
type input "**********"
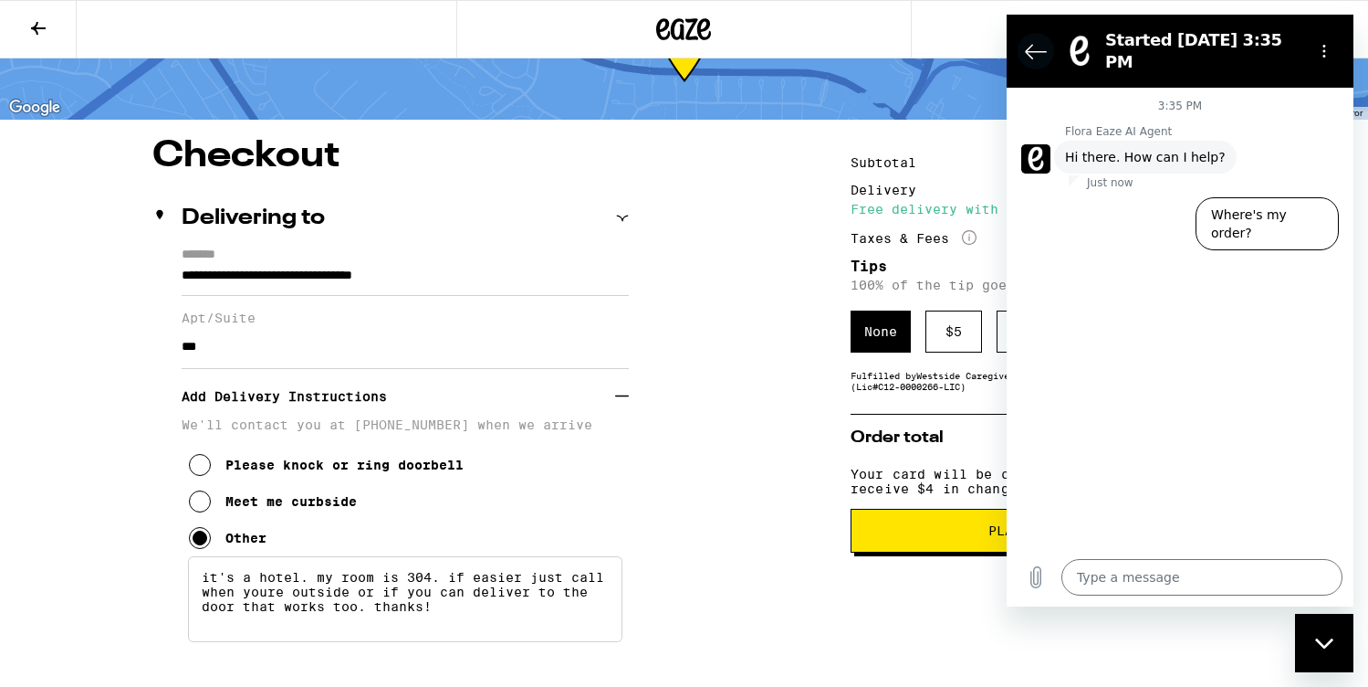
click at [1033, 40] on icon "Back to the conversation list" at bounding box center [1036, 51] width 22 height 22
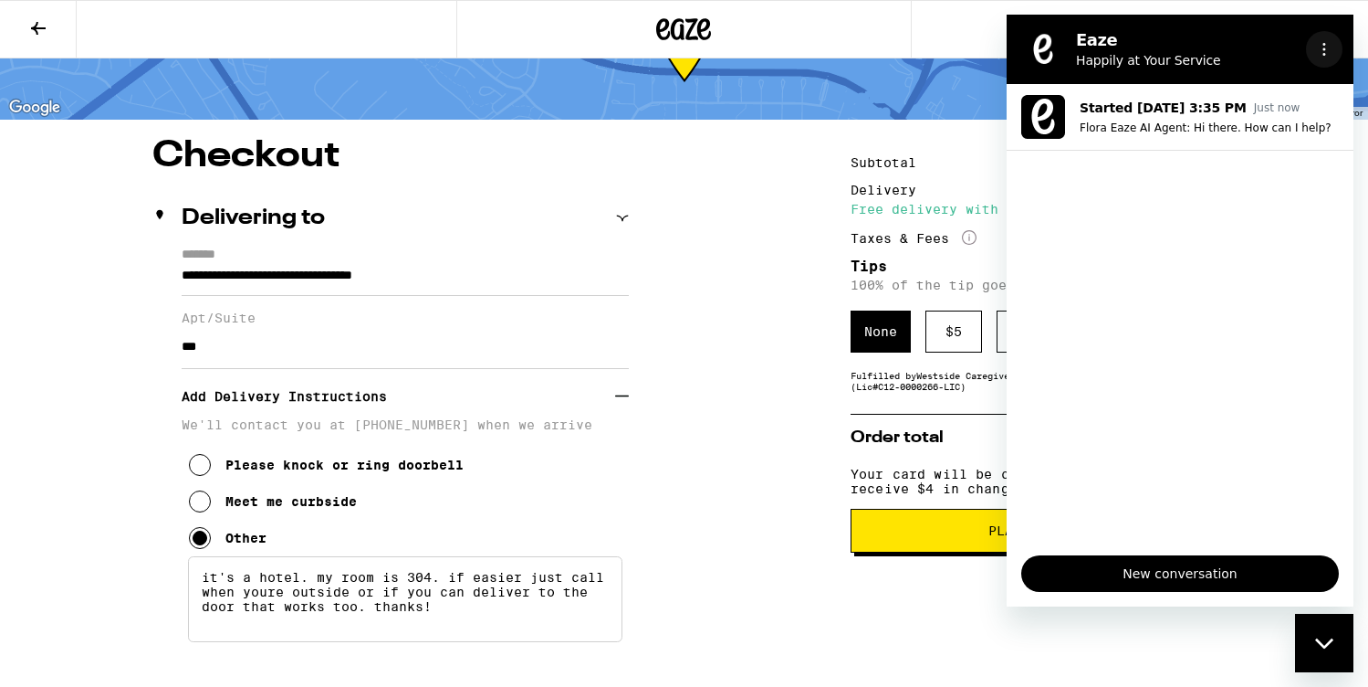
click at [1326, 45] on icon "Options menu" at bounding box center [1324, 49] width 15 height 15
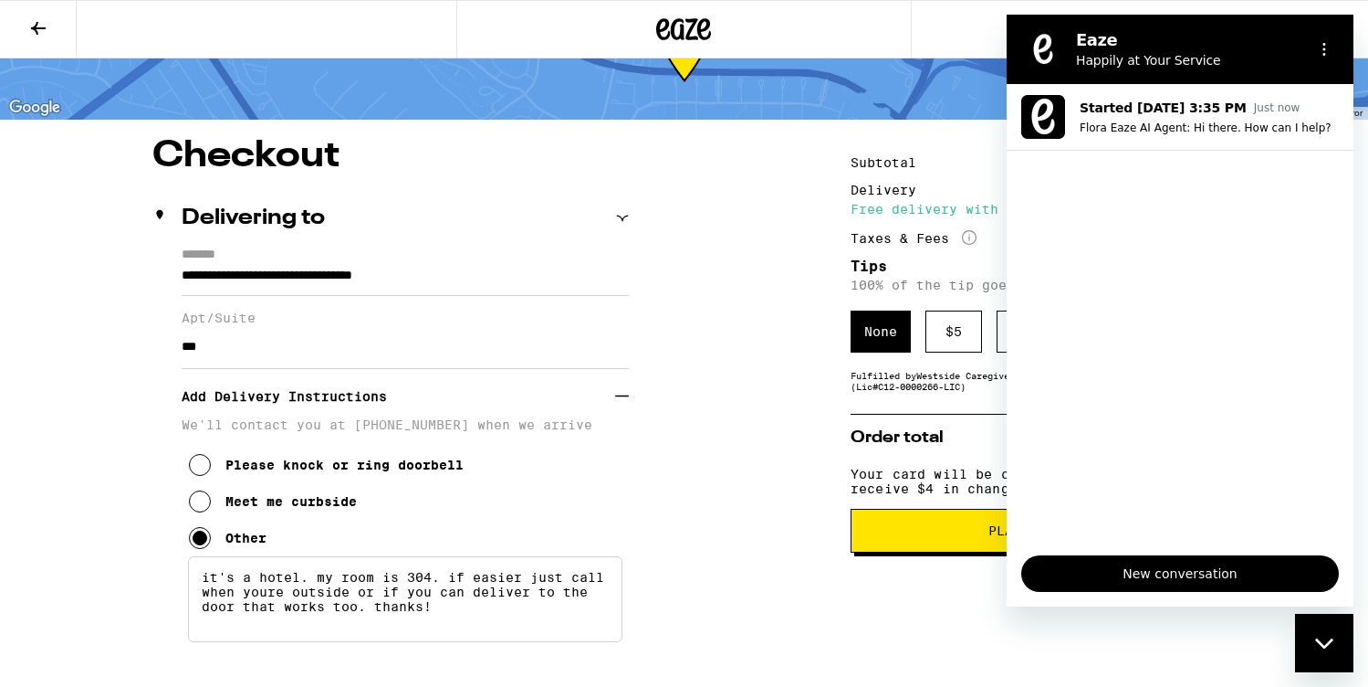
click at [1325, 641] on icon "Close messaging window" at bounding box center [1325, 643] width 19 height 12
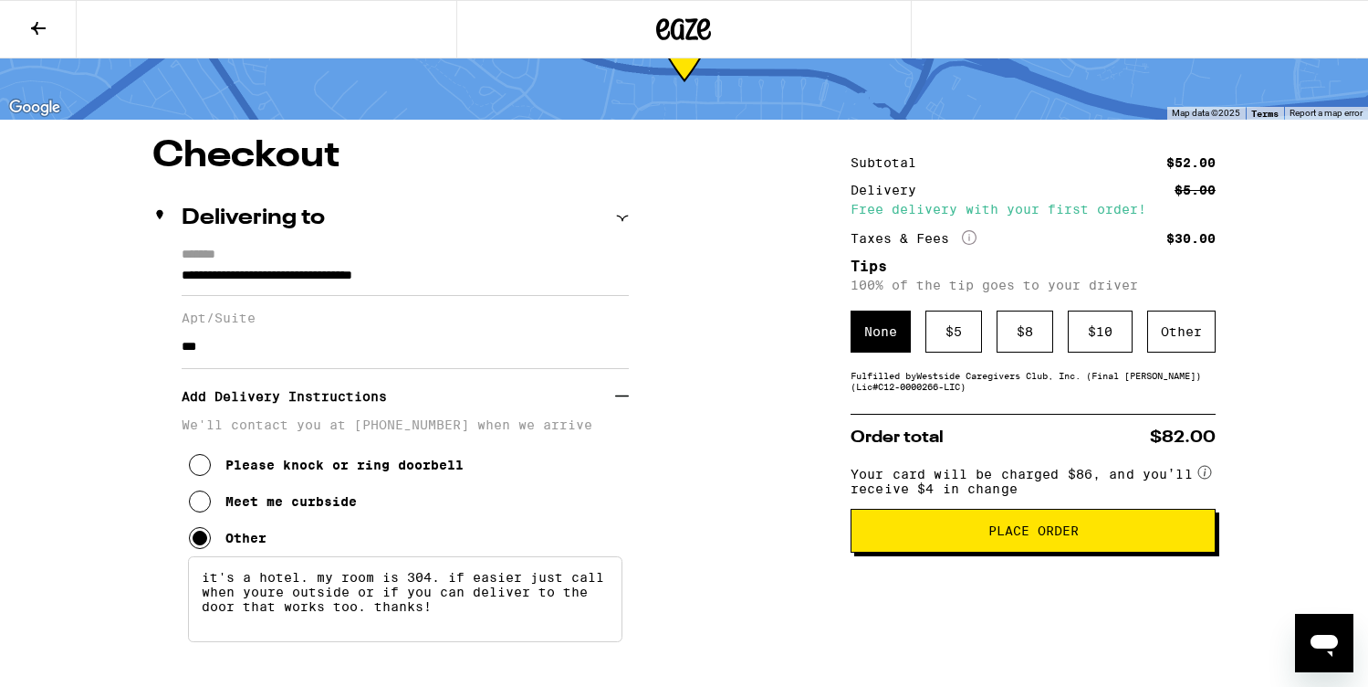
click at [967, 550] on button "Place Order" at bounding box center [1033, 530] width 365 height 44
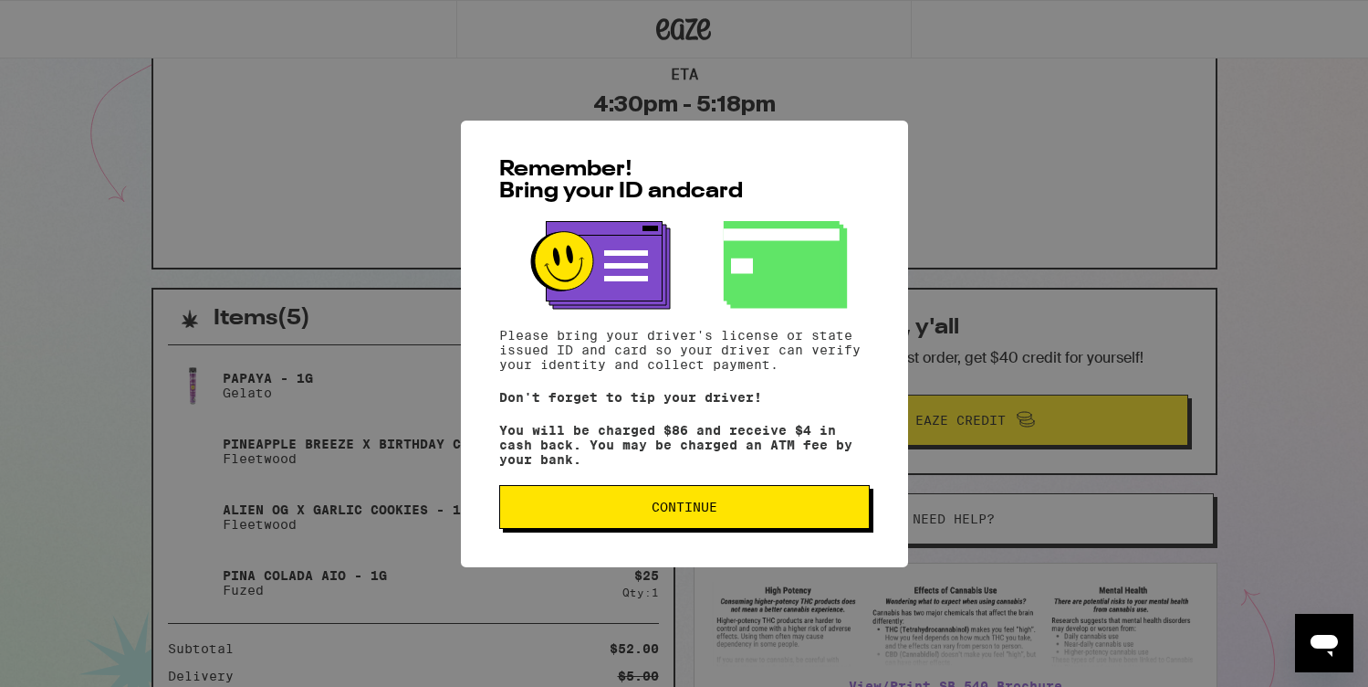
scroll to position [173, 0]
click at [695, 513] on span "Continue" at bounding box center [685, 506] width 66 height 13
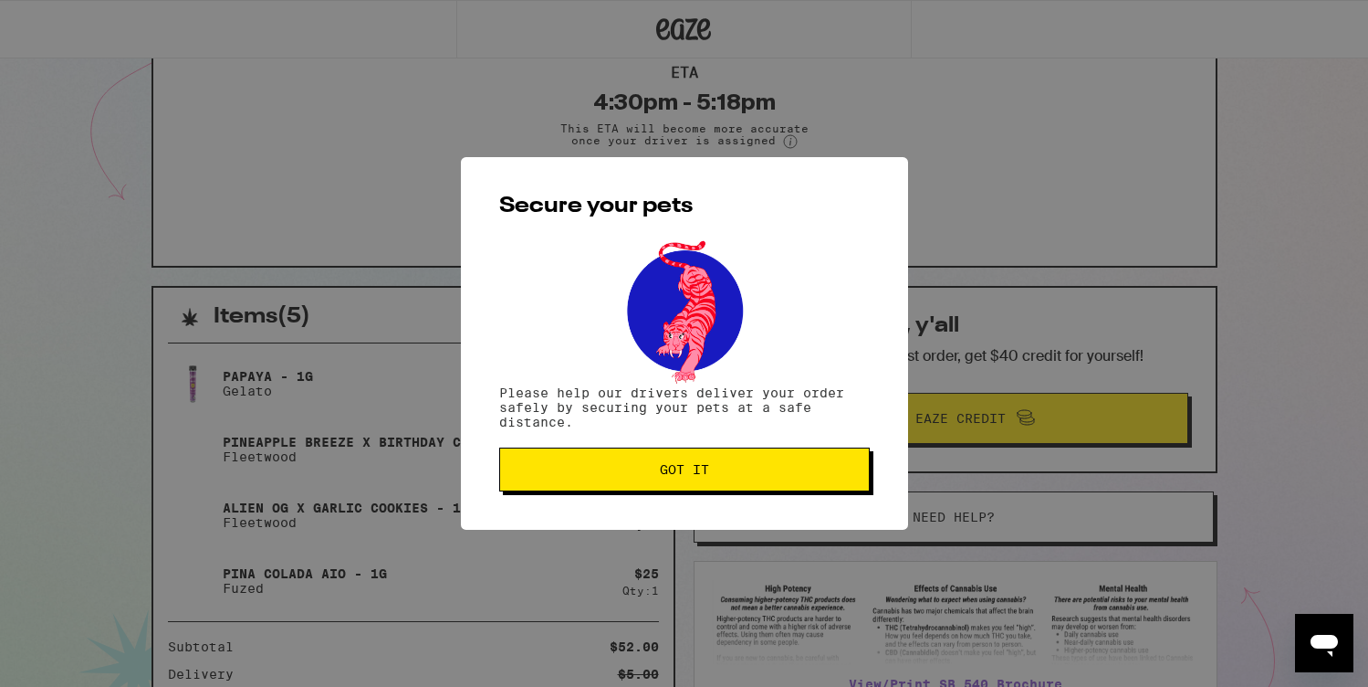
click at [710, 476] on span "Got it" at bounding box center [685, 469] width 340 height 13
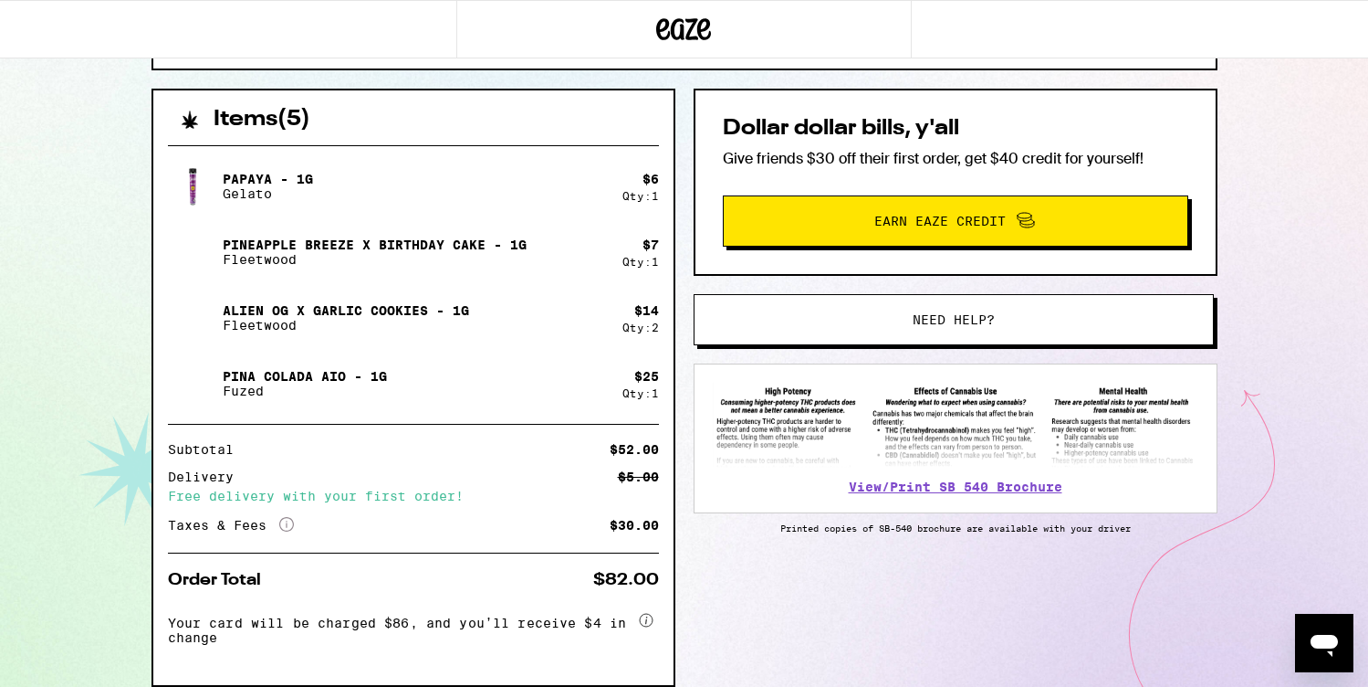
scroll to position [0, 0]
